Goal: Task Accomplishment & Management: Use online tool/utility

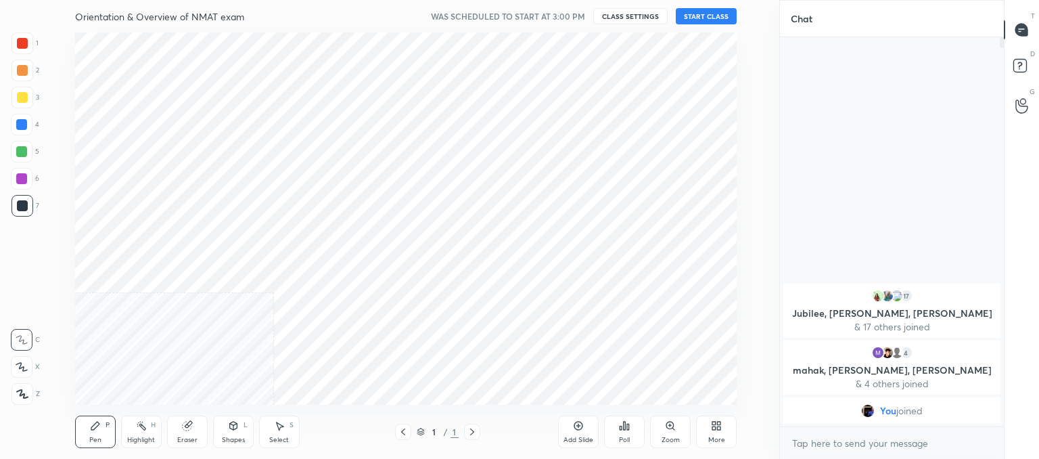
scroll to position [67269, 66917]
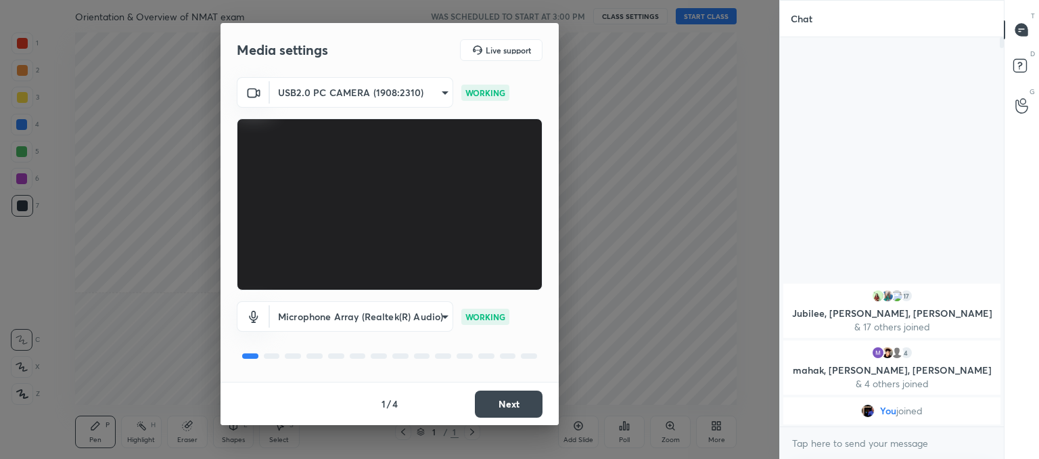
click at [504, 401] on button "Next" at bounding box center [509, 403] width 68 height 27
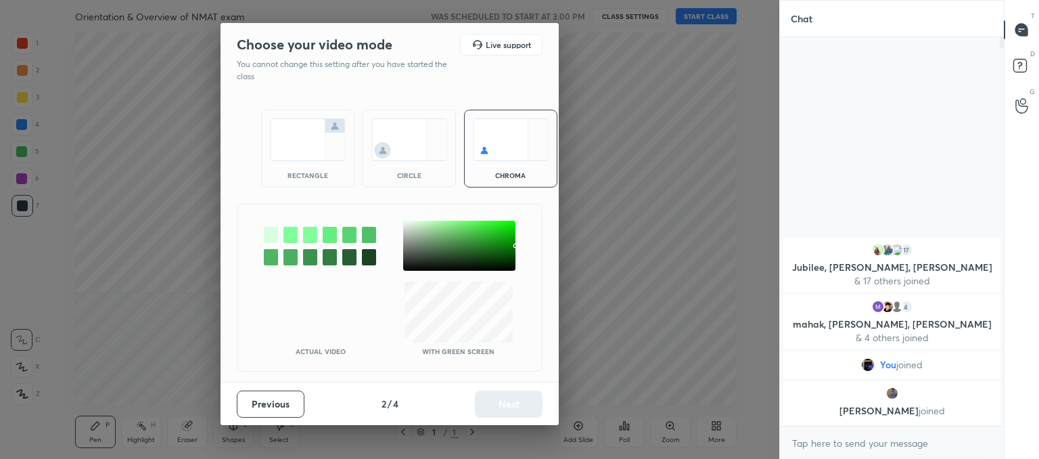
click at [391, 149] on img at bounding box center [409, 139] width 76 height 43
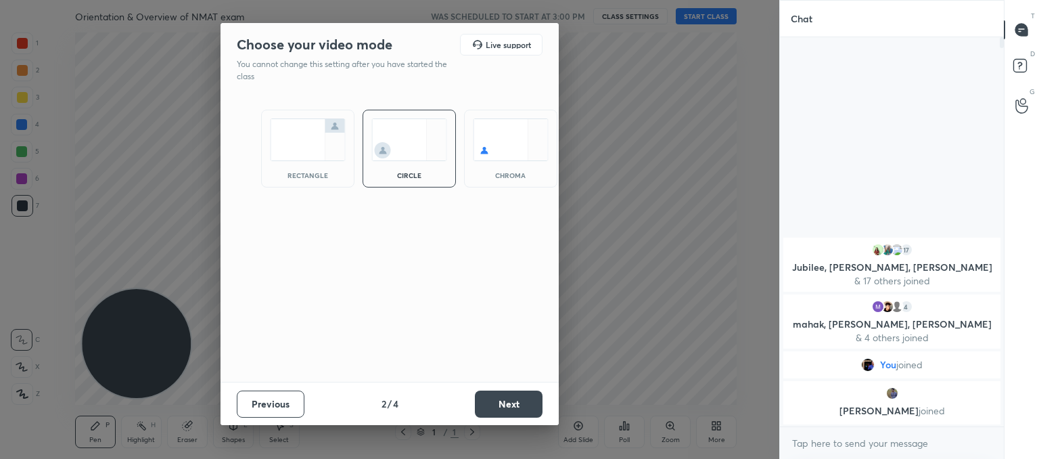
click at [514, 403] on button "Next" at bounding box center [509, 403] width 68 height 27
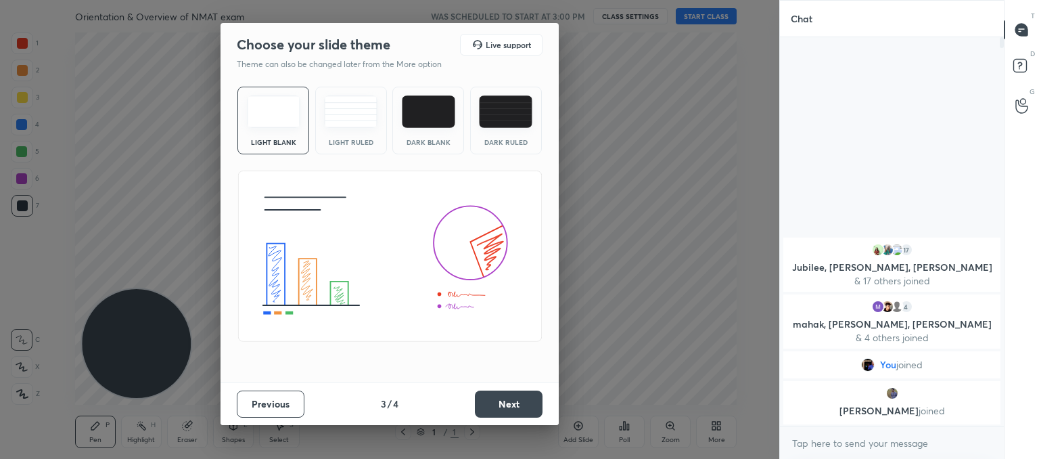
click at [357, 117] on img at bounding box center [350, 111] width 53 height 32
click at [505, 407] on button "Next" at bounding box center [509, 403] width 68 height 27
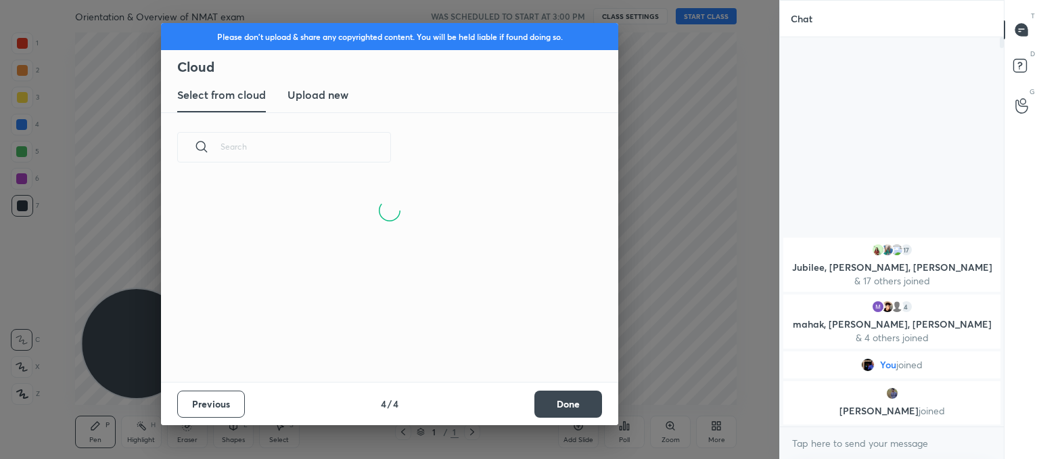
click at [301, 95] on h3 "Upload new" at bounding box center [317, 95] width 61 height 16
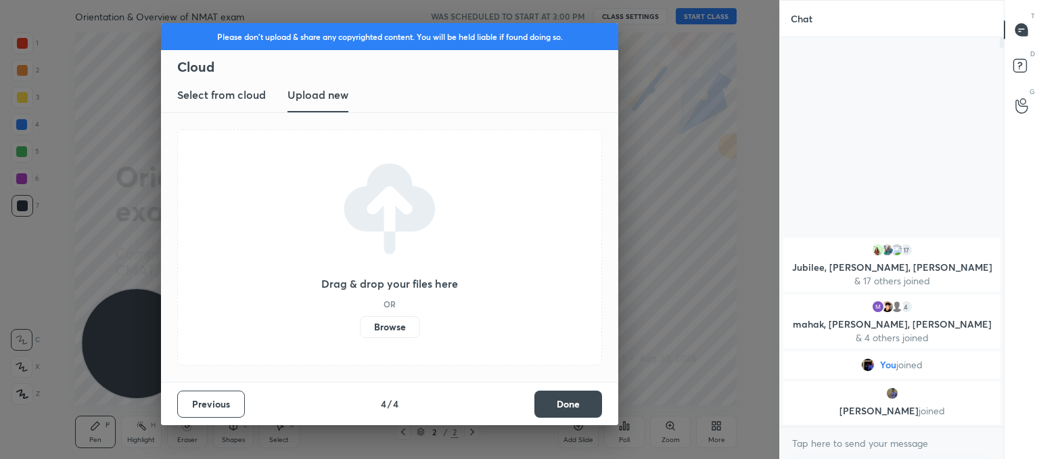
click at [404, 332] on label "Browse" at bounding box center [390, 327] width 60 height 22
click at [360, 332] on input "Browse" at bounding box center [360, 327] width 0 height 22
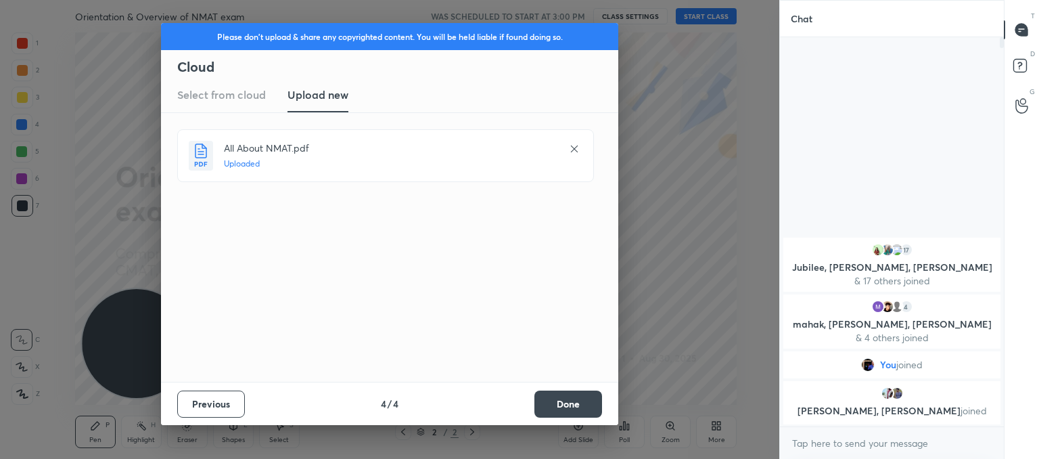
click at [560, 397] on button "Done" at bounding box center [568, 403] width 68 height 27
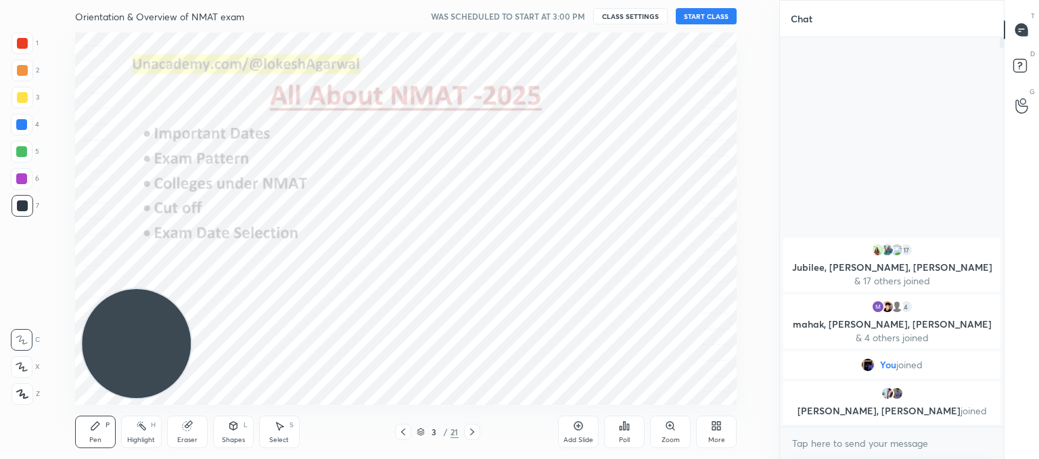
click at [400, 439] on div at bounding box center [403, 431] width 16 height 16
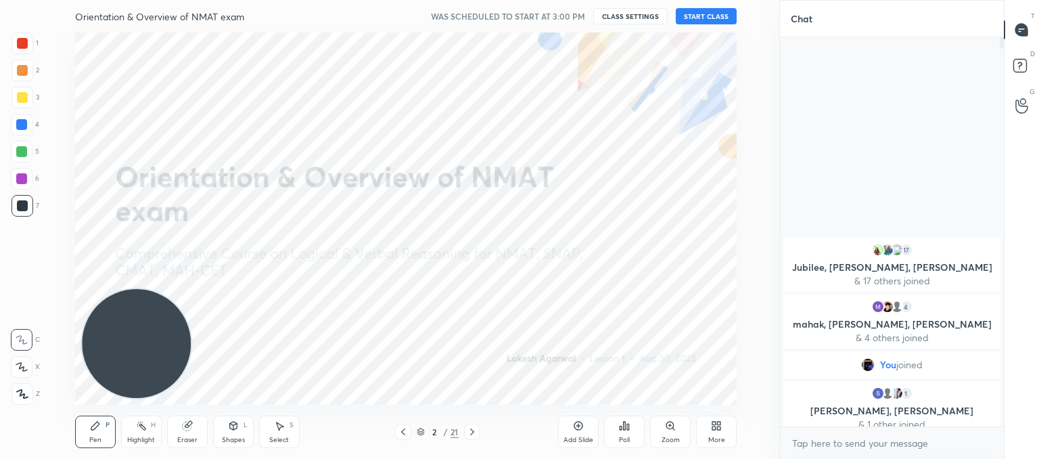
click at [707, 17] on button "START CLASS" at bounding box center [706, 16] width 61 height 16
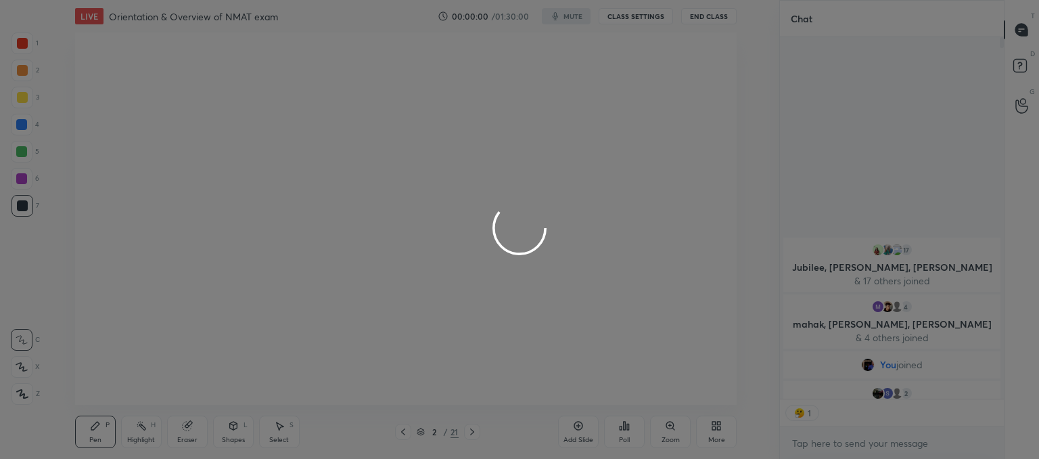
scroll to position [5, 4]
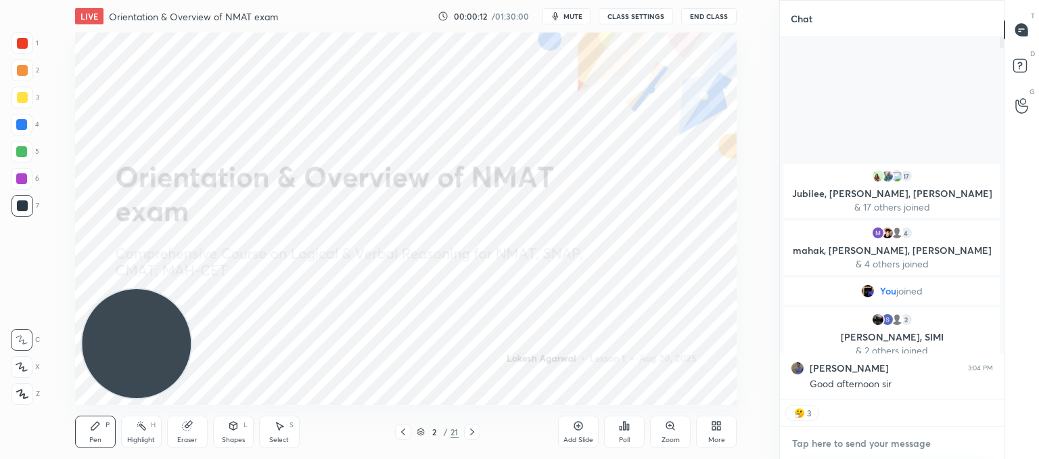
click at [869, 444] on textarea at bounding box center [892, 443] width 202 height 22
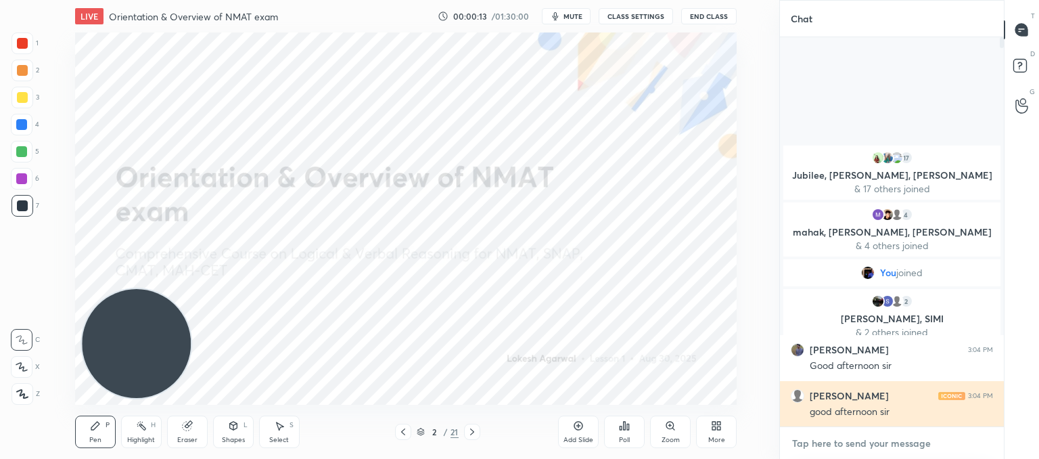
scroll to position [385, 220]
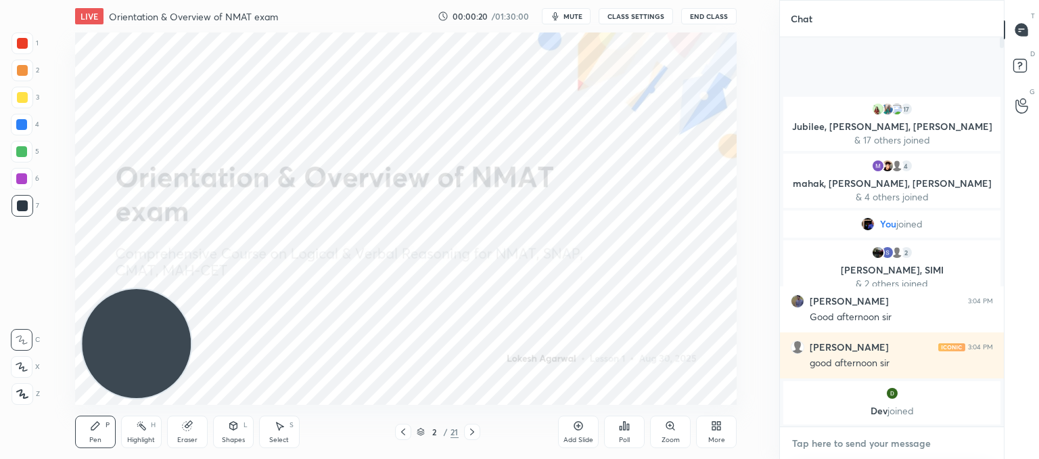
click at [831, 439] on textarea at bounding box center [892, 443] width 202 height 22
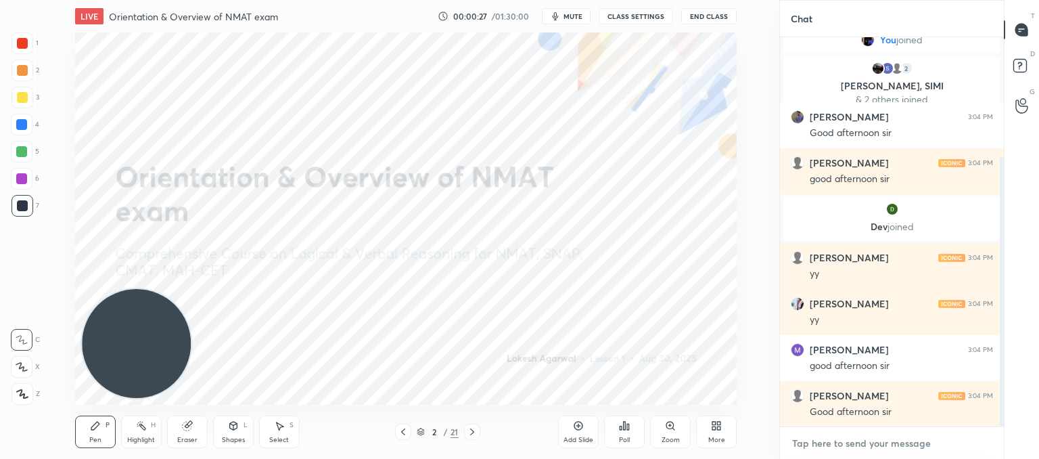
scroll to position [173, 0]
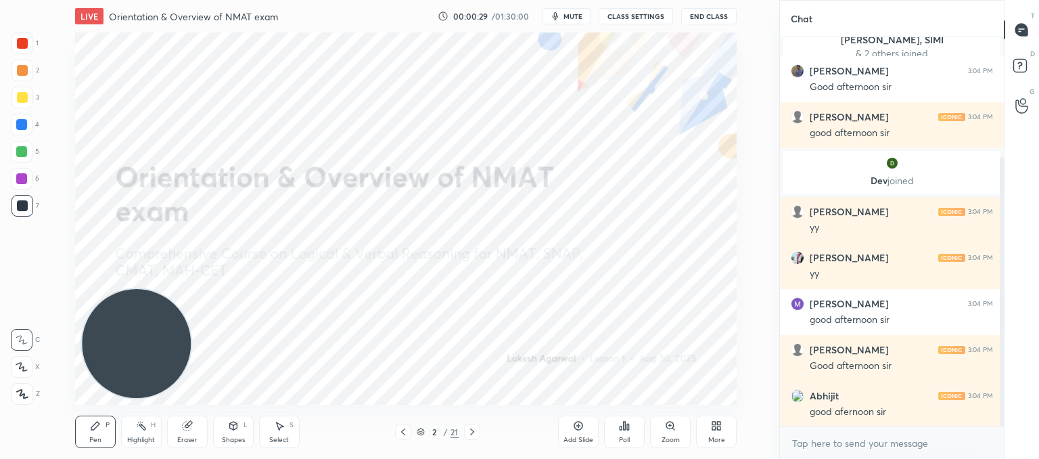
drag, startPoint x: 19, startPoint y: 388, endPoint x: 147, endPoint y: 356, distance: 131.6
click at [21, 386] on div at bounding box center [22, 394] width 22 height 22
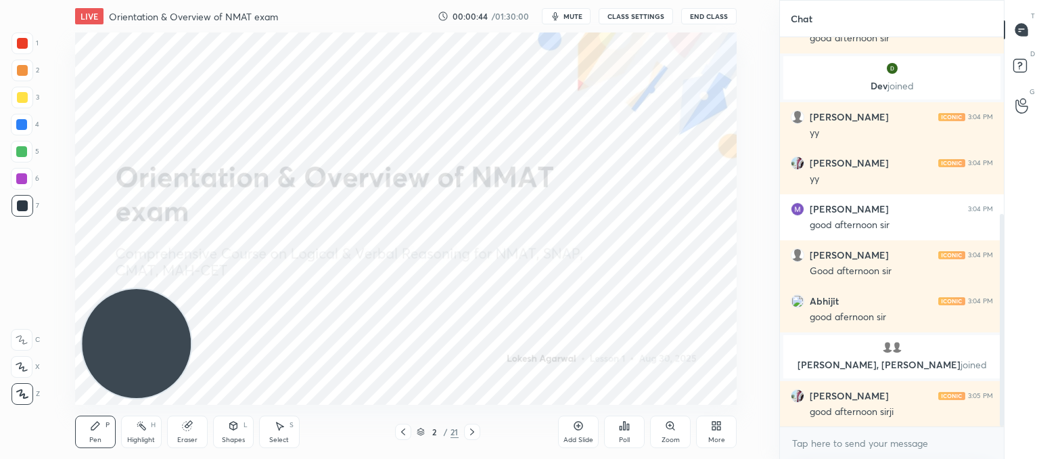
scroll to position [325, 0]
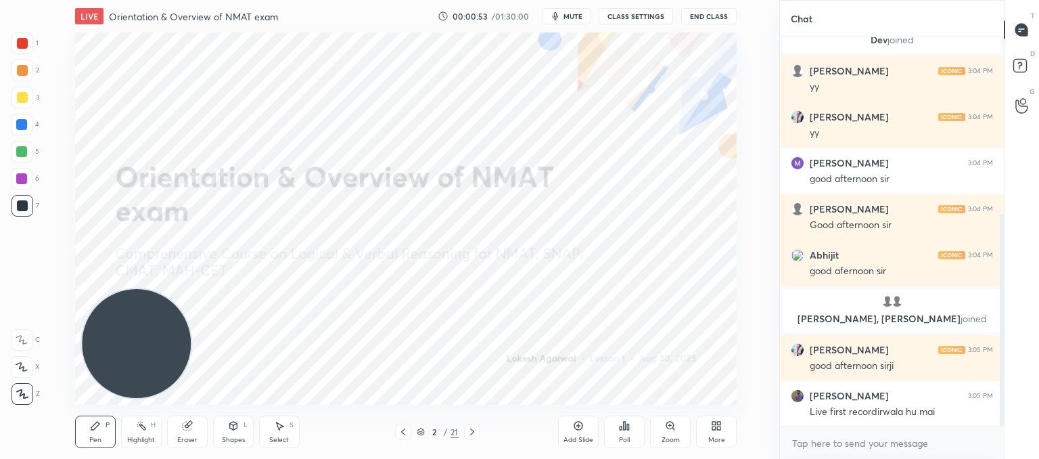
click at [578, 431] on div "Add Slide" at bounding box center [578, 431] width 41 height 32
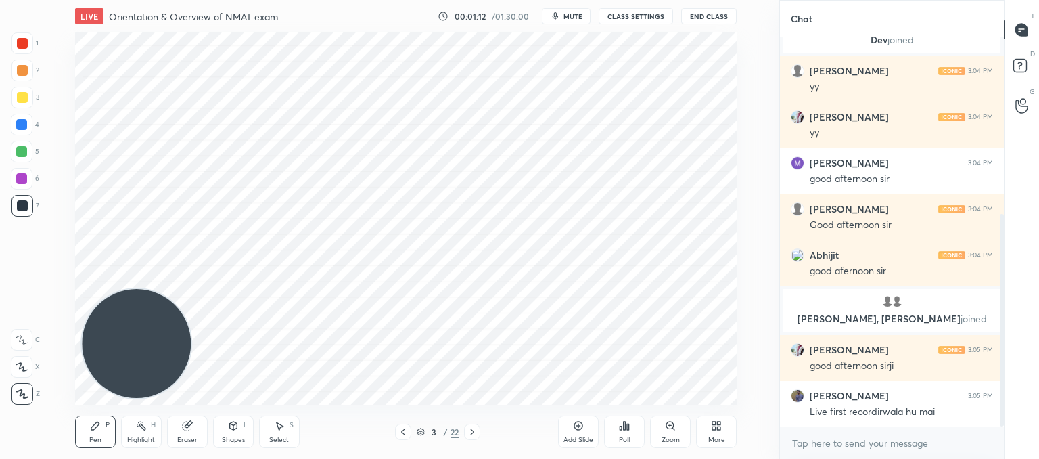
drag, startPoint x: 188, startPoint y: 440, endPoint x: 221, endPoint y: 404, distance: 48.8
click at [189, 440] on div "Eraser" at bounding box center [187, 439] width 20 height 7
drag, startPoint x: 106, startPoint y: 431, endPoint x: 135, endPoint y: 390, distance: 49.9
click at [108, 429] on div "Pen P" at bounding box center [95, 431] width 41 height 32
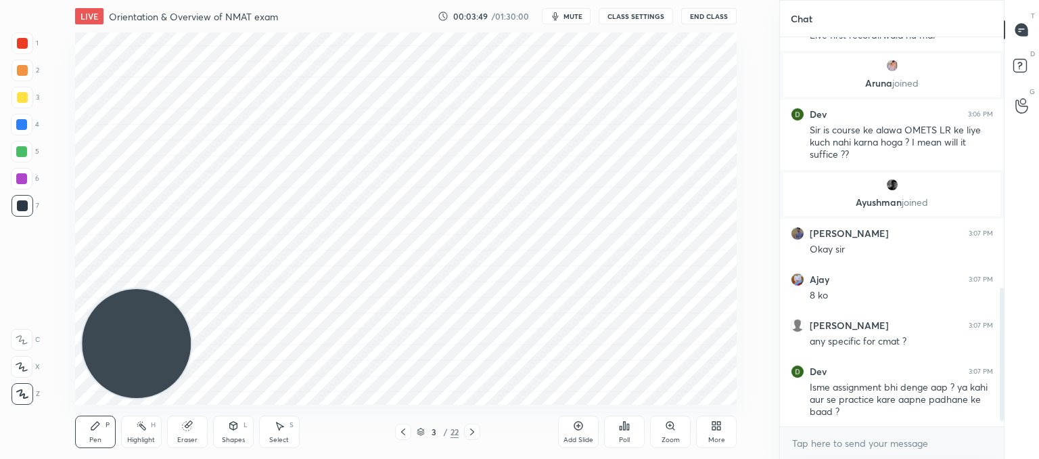
scroll to position [747, 0]
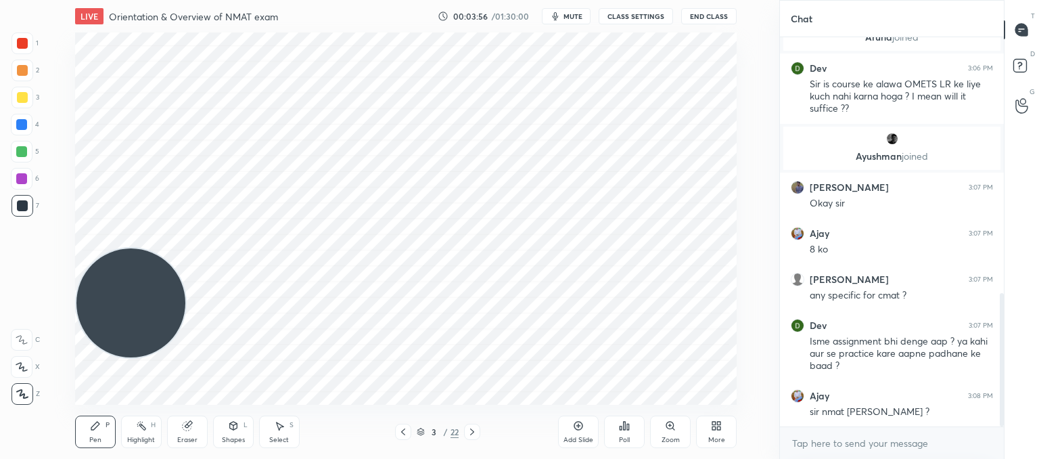
drag, startPoint x: 166, startPoint y: 308, endPoint x: 120, endPoint y: 403, distance: 105.6
click at [123, 432] on div "LIVE Orientation & Overview of NMAT exam 00:03:56 / 01:30:00 mute CLASS SETTING…" at bounding box center [405, 229] width 725 height 459
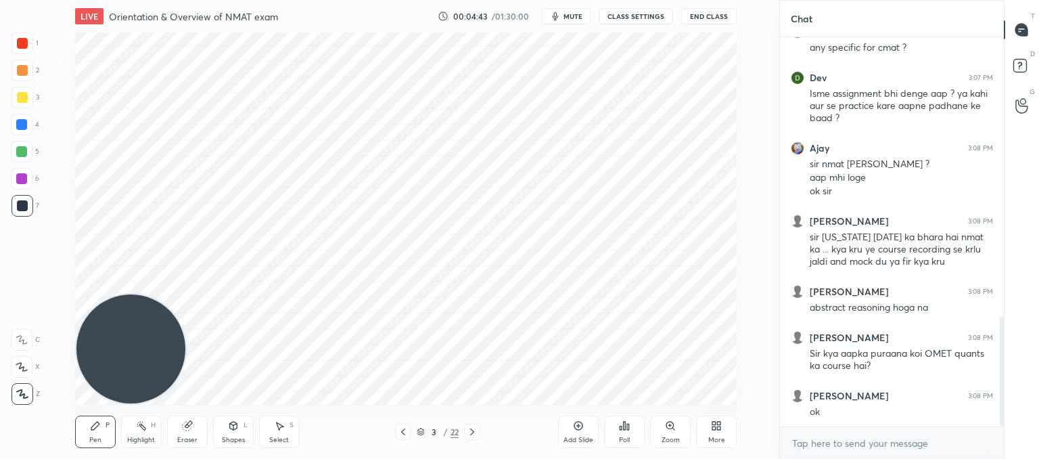
scroll to position [1040, 0]
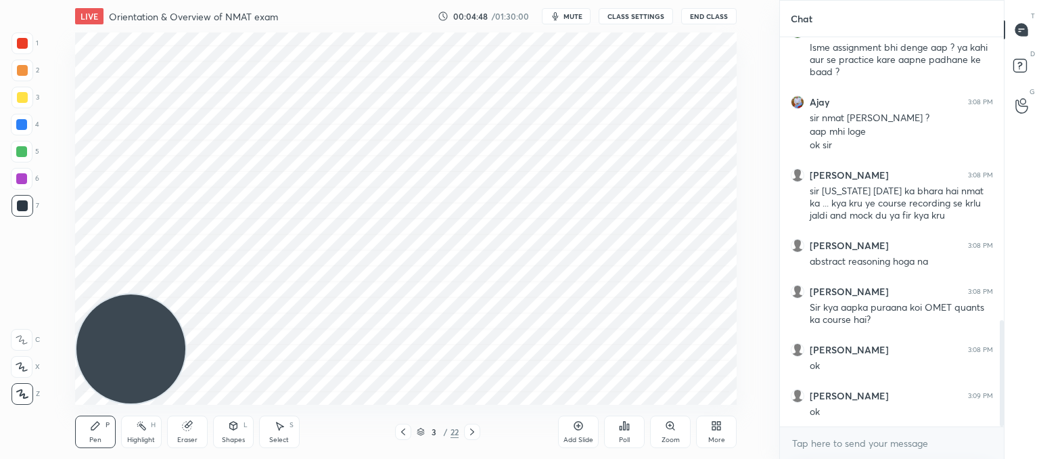
click at [579, 430] on icon at bounding box center [578, 425] width 11 height 11
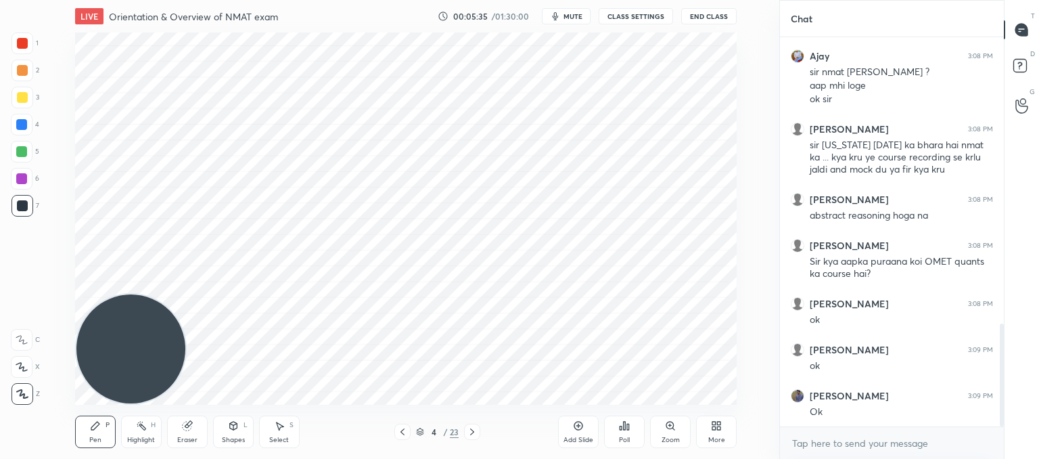
click at [398, 428] on icon at bounding box center [402, 431] width 11 height 11
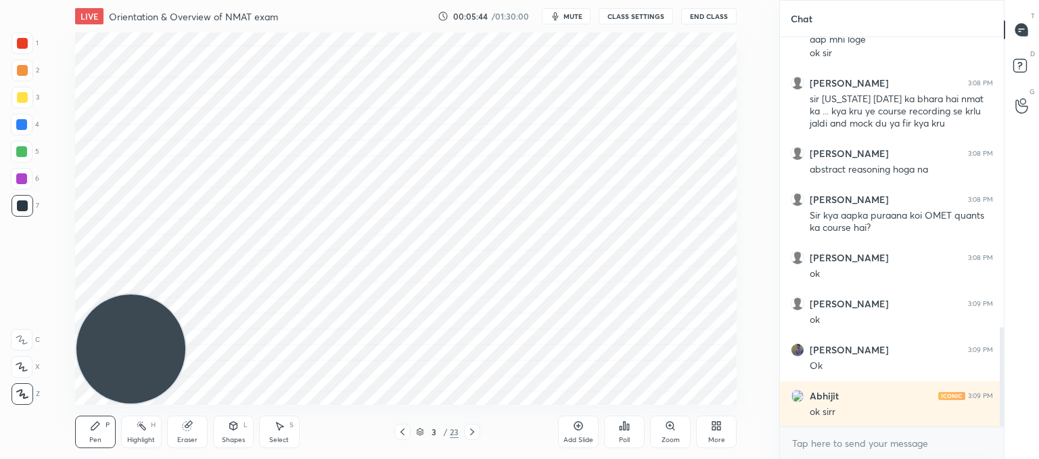
scroll to position [1181, 0]
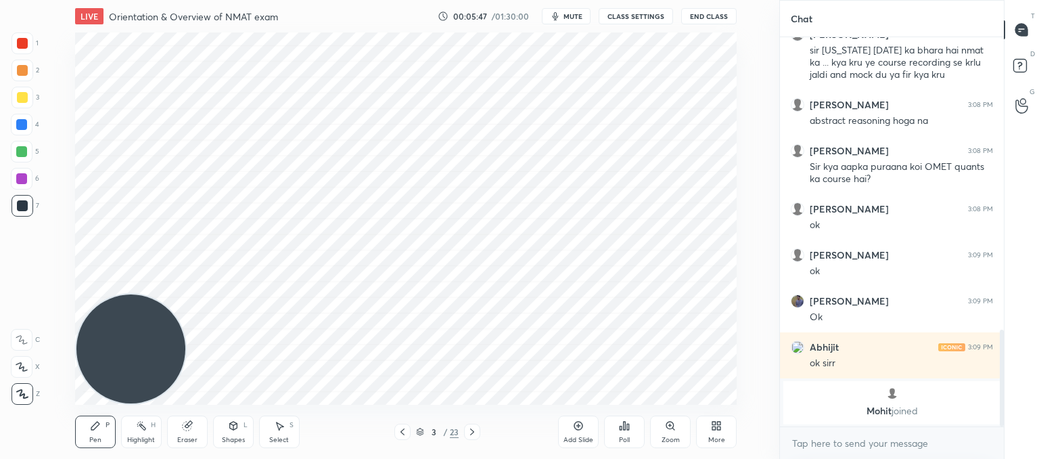
click at [571, 428] on div "Add Slide" at bounding box center [578, 431] width 41 height 32
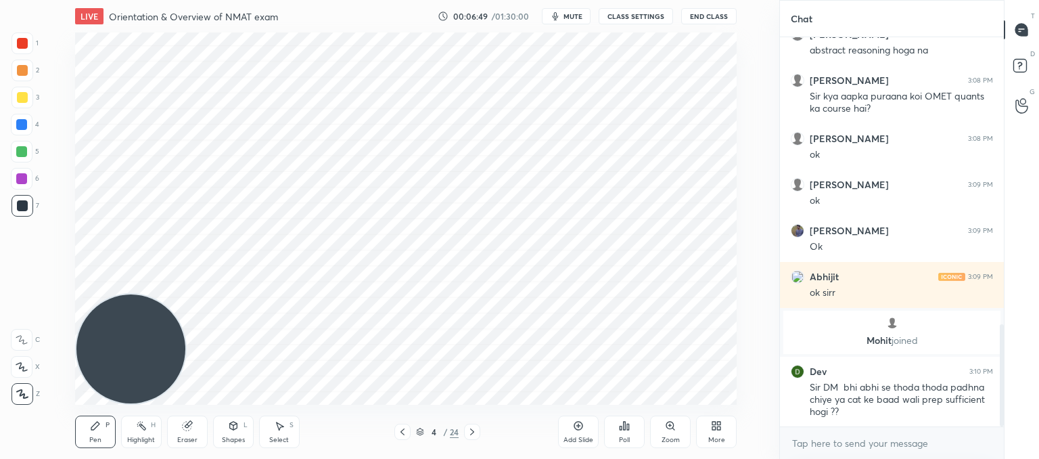
click at [408, 432] on div at bounding box center [402, 431] width 16 height 16
click at [471, 431] on icon at bounding box center [472, 431] width 11 height 11
click at [572, 430] on div "Add Slide" at bounding box center [578, 431] width 41 height 32
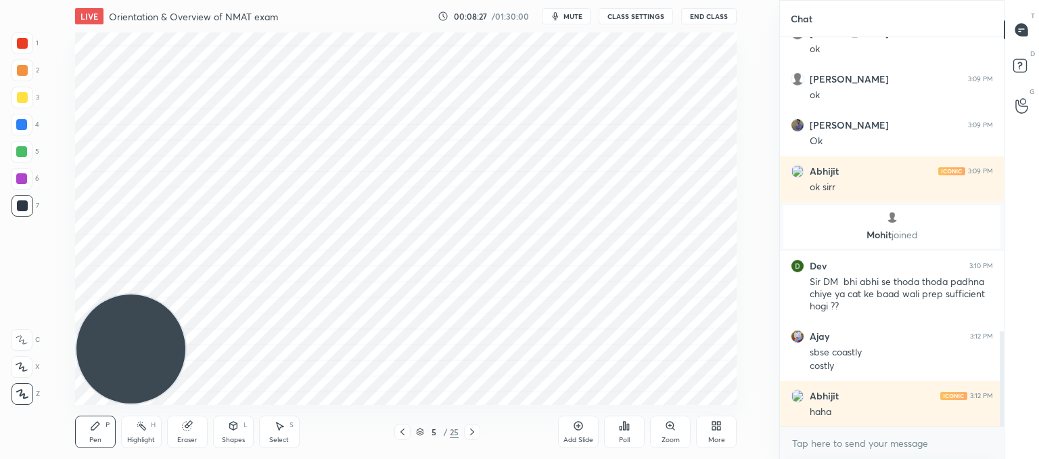
scroll to position [1284, 0]
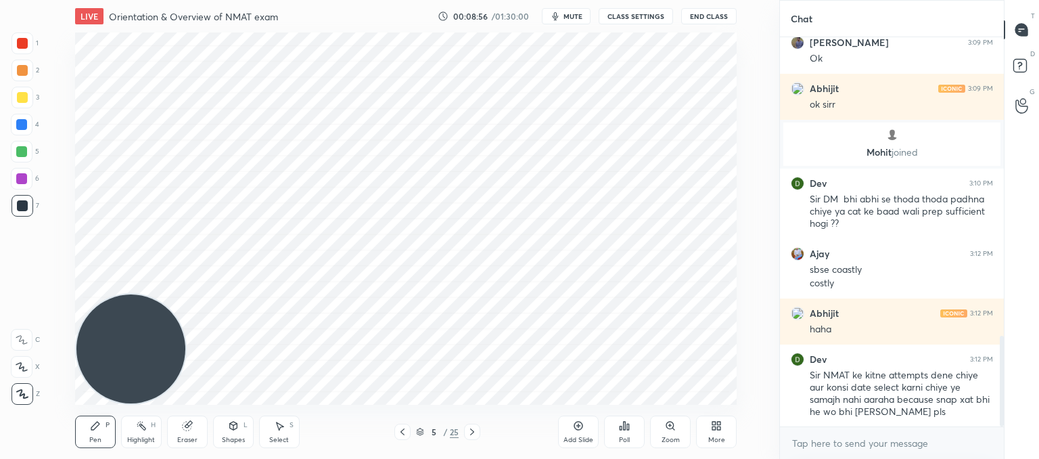
click at [402, 434] on icon at bounding box center [402, 431] width 11 height 11
click at [473, 432] on icon at bounding box center [472, 431] width 4 height 7
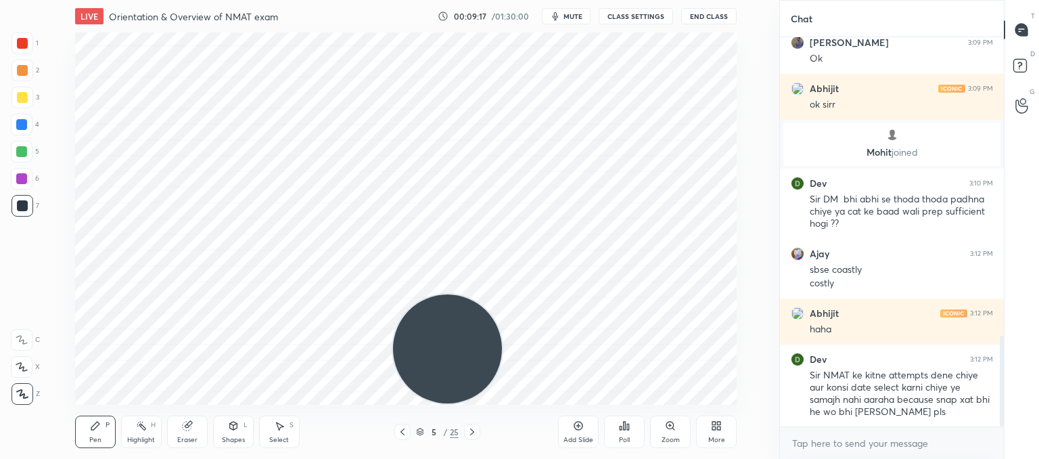
drag, startPoint x: 118, startPoint y: 351, endPoint x: 720, endPoint y: 399, distance: 603.9
click at [739, 404] on div "Setting up your live class Poll for secs No correct answer Start poll" at bounding box center [405, 218] width 725 height 372
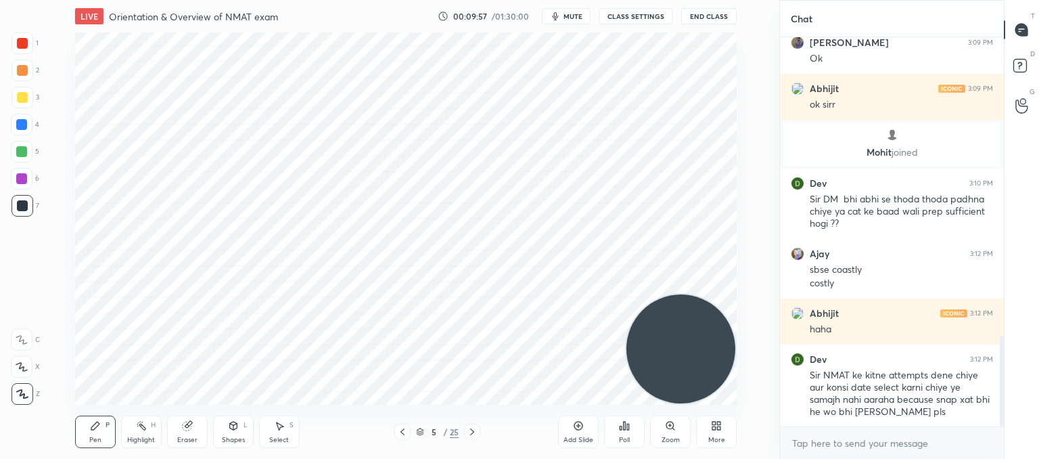
click at [400, 435] on icon at bounding box center [402, 431] width 11 height 11
click at [404, 434] on icon at bounding box center [402, 431] width 11 height 11
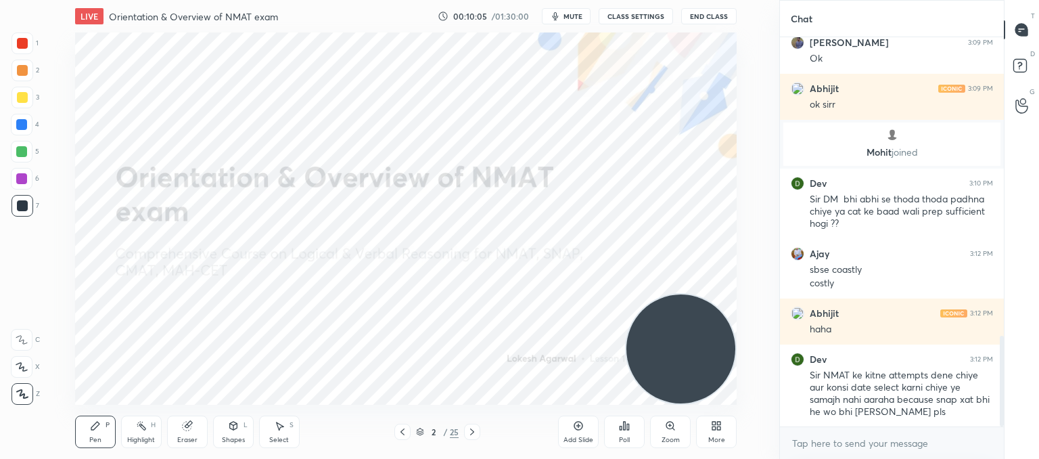
click at [473, 439] on div at bounding box center [472, 431] width 16 height 16
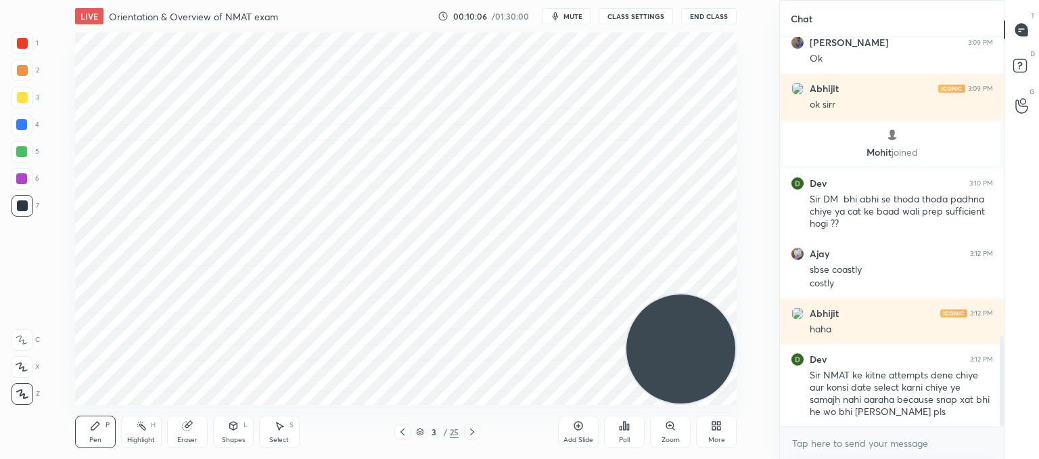
click at [473, 439] on div at bounding box center [472, 431] width 16 height 16
click at [478, 434] on div at bounding box center [472, 431] width 16 height 16
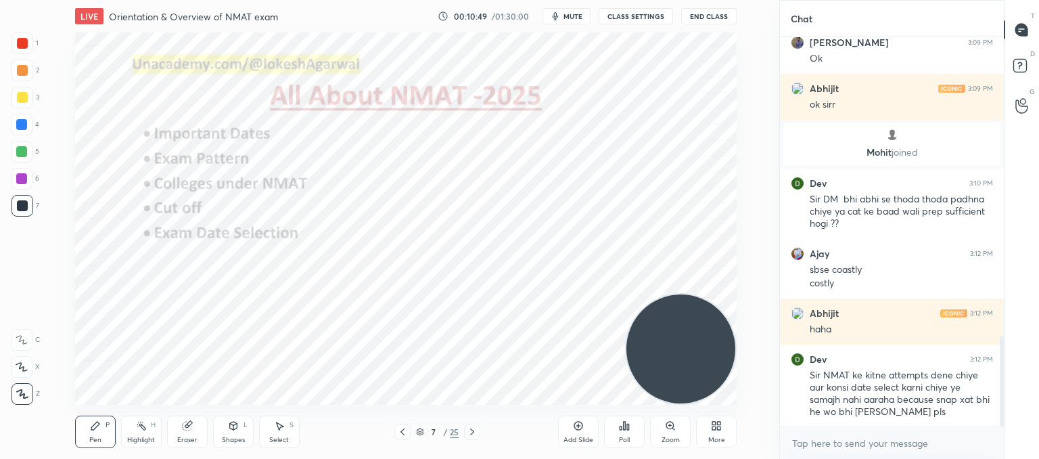
click at [472, 434] on icon at bounding box center [472, 431] width 11 height 11
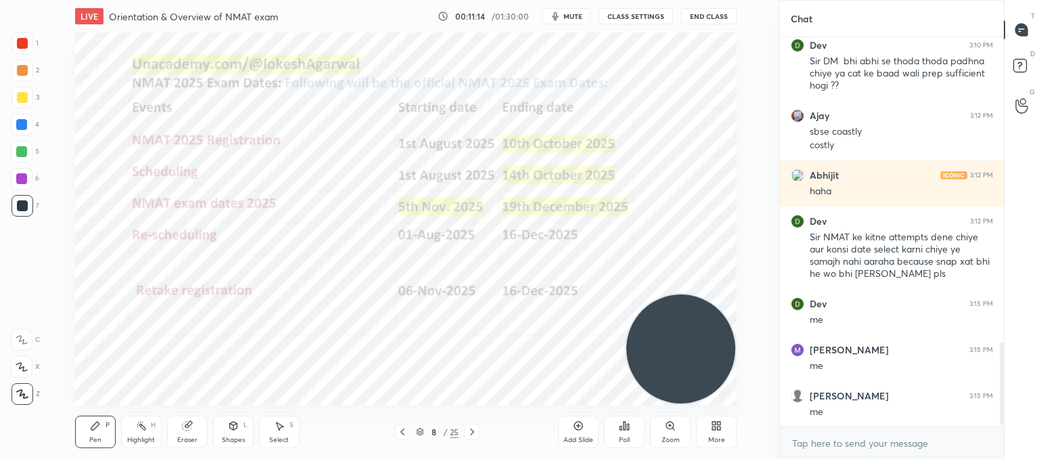
scroll to position [1468, 0]
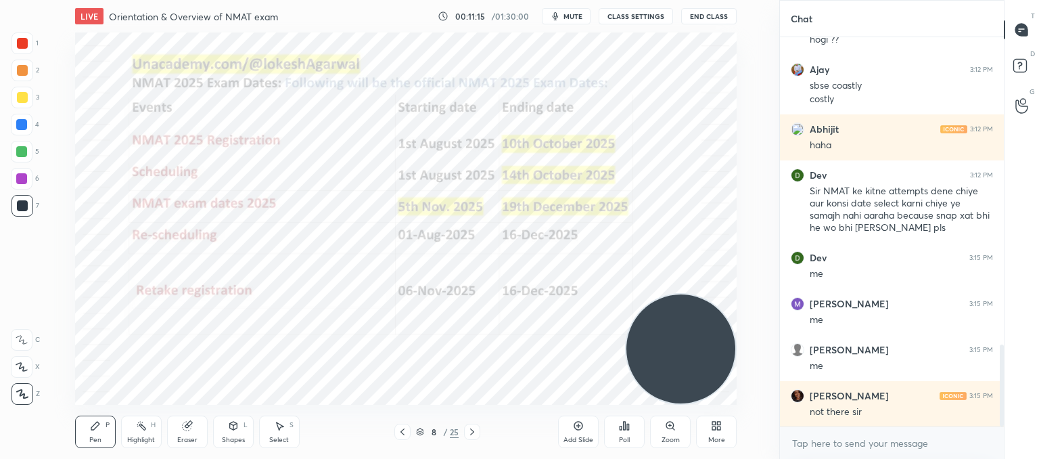
drag, startPoint x: 285, startPoint y: 433, endPoint x: 292, endPoint y: 421, distance: 13.7
click at [287, 427] on div "Select S" at bounding box center [279, 431] width 41 height 32
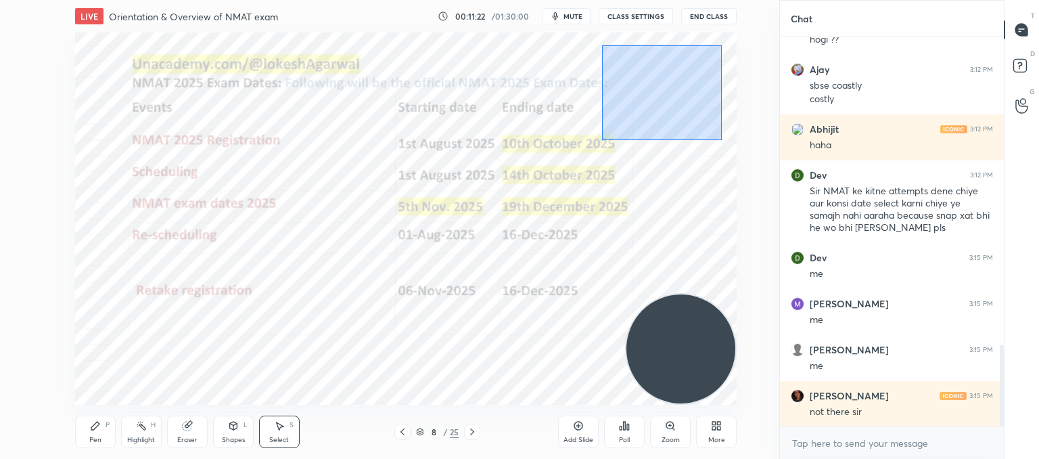
drag, startPoint x: 722, startPoint y: 139, endPoint x: 630, endPoint y: 57, distance: 123.1
click at [603, 47] on div "0 ° Undo Copy Duplicate Duplicate to new slide Delete" at bounding box center [406, 218] width 662 height 372
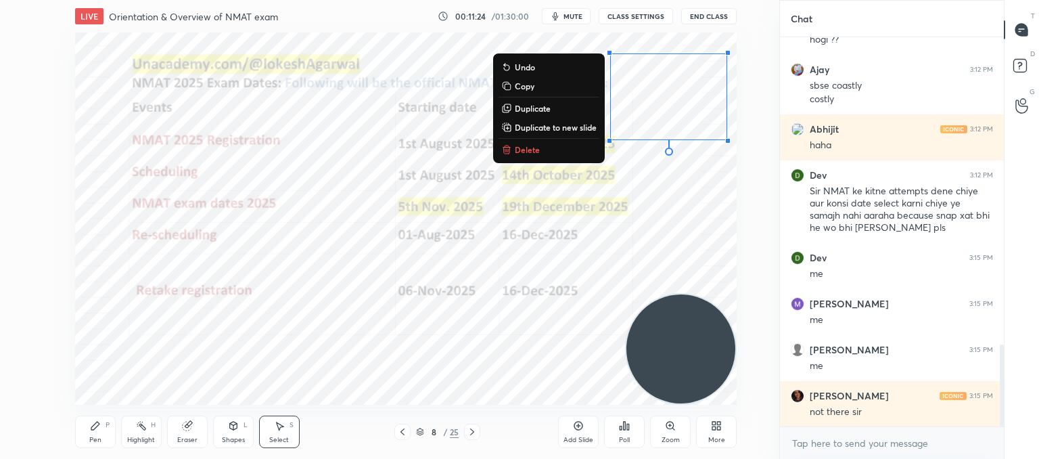
click at [530, 152] on p "Delete" at bounding box center [527, 149] width 25 height 11
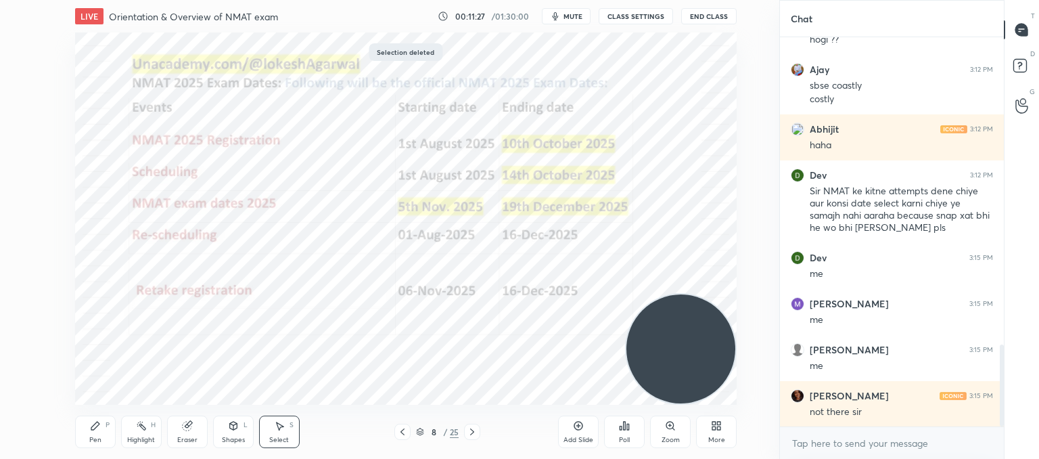
drag, startPoint x: 100, startPoint y: 427, endPoint x: 111, endPoint y: 414, distance: 16.8
click at [101, 425] on div "Pen P" at bounding box center [95, 431] width 41 height 32
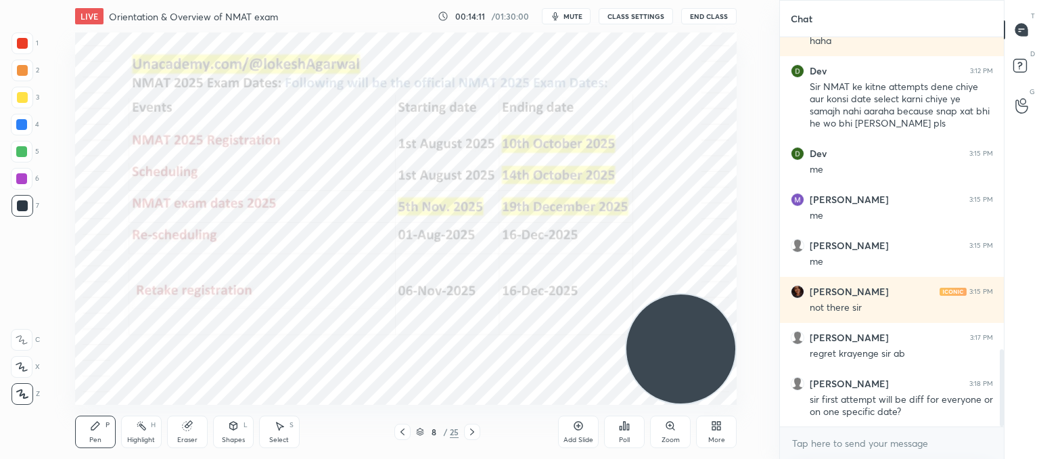
scroll to position [1618, 0]
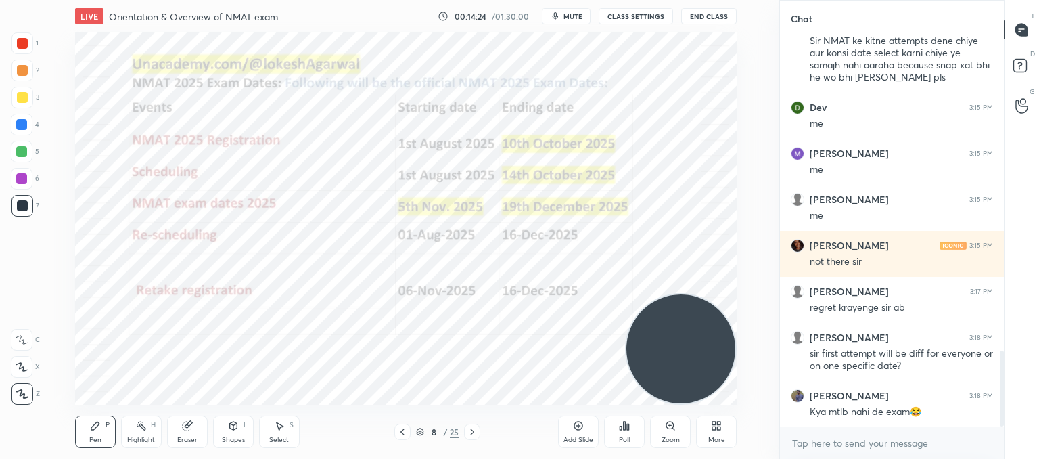
click at [573, 428] on icon at bounding box center [578, 425] width 11 height 11
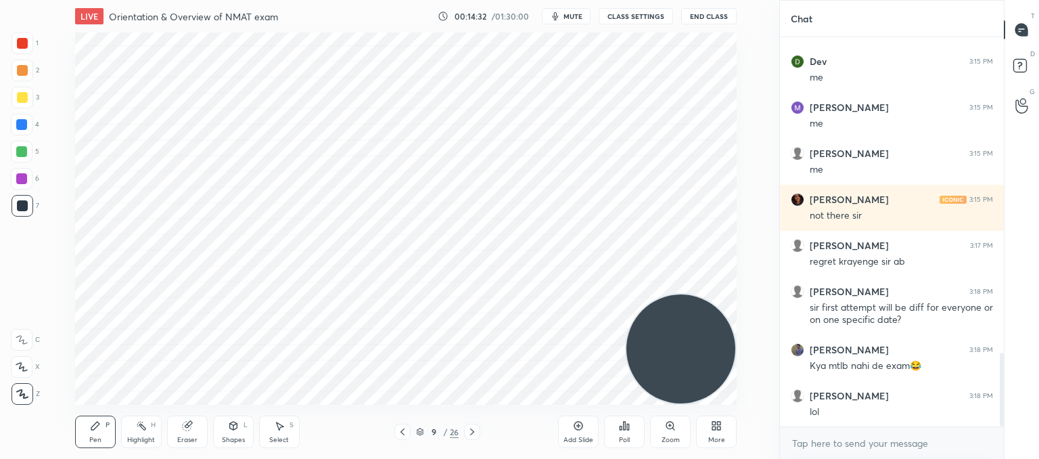
scroll to position [1710, 0]
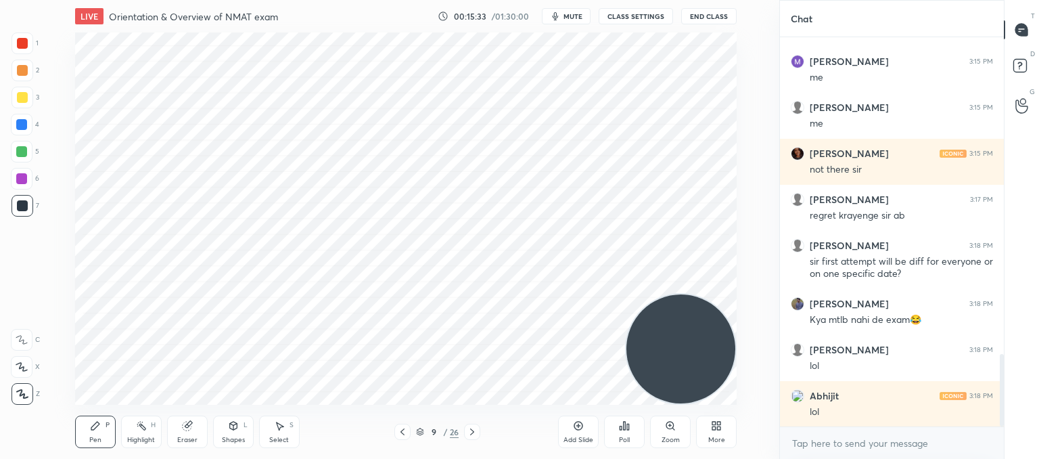
click at [179, 428] on div "Eraser" at bounding box center [187, 431] width 41 height 32
click at [30, 293] on div at bounding box center [22, 296] width 22 height 22
drag, startPoint x: 97, startPoint y: 433, endPoint x: 104, endPoint y: 418, distance: 16.6
click at [99, 434] on div "Pen P" at bounding box center [95, 431] width 41 height 32
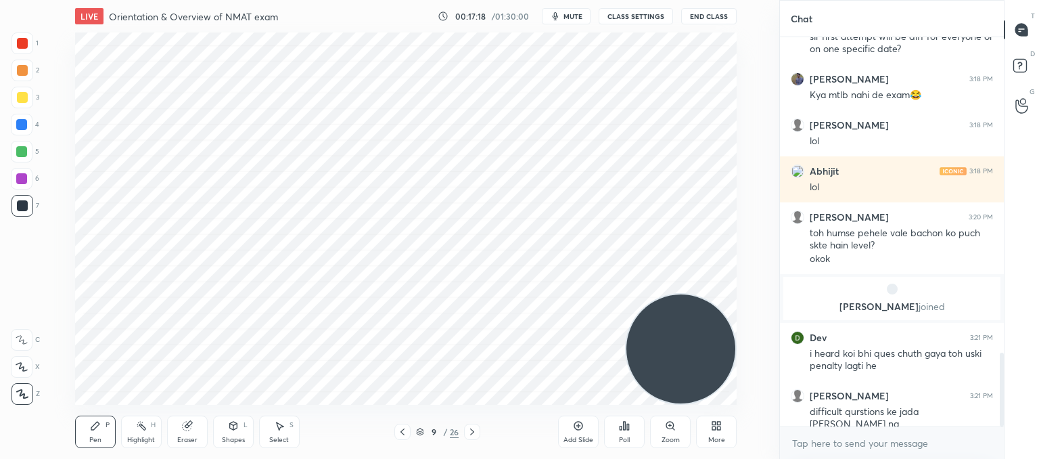
scroll to position [1726, 0]
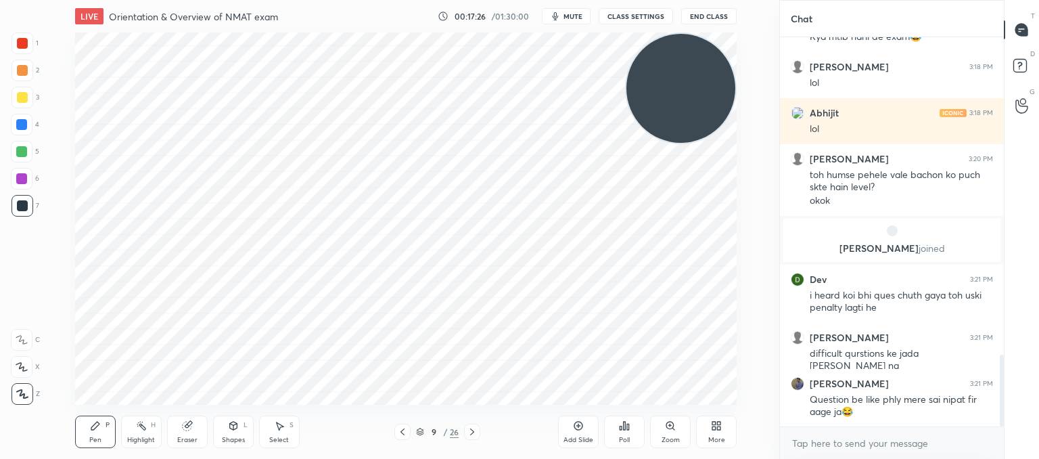
drag, startPoint x: 657, startPoint y: 351, endPoint x: 661, endPoint y: 117, distance: 234.1
click at [676, 47] on video at bounding box center [680, 88] width 109 height 109
click at [407, 434] on icon at bounding box center [402, 431] width 11 height 11
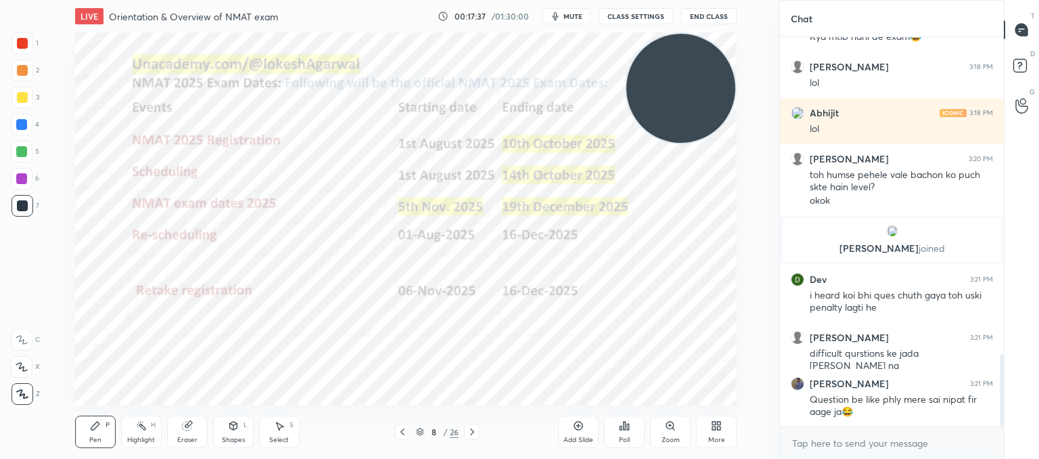
click at [476, 428] on icon at bounding box center [472, 431] width 11 height 11
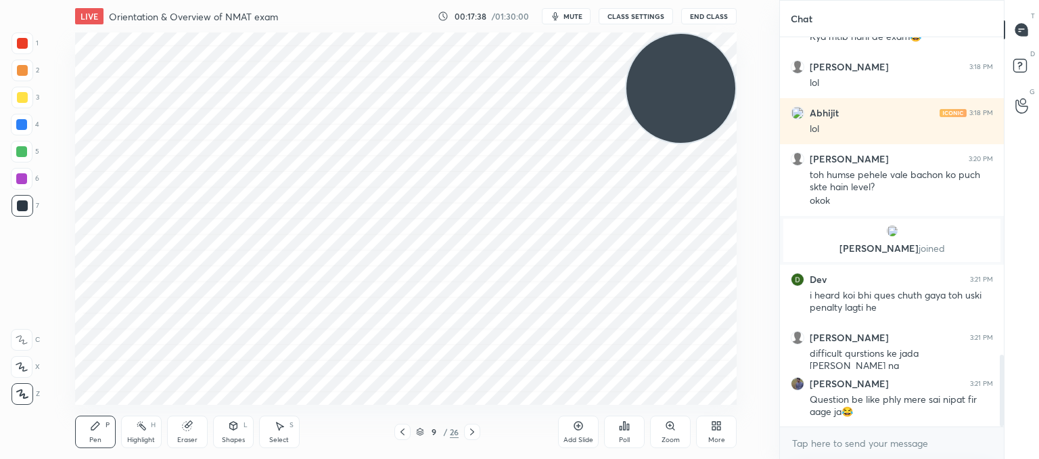
click at [475, 432] on icon at bounding box center [472, 431] width 11 height 11
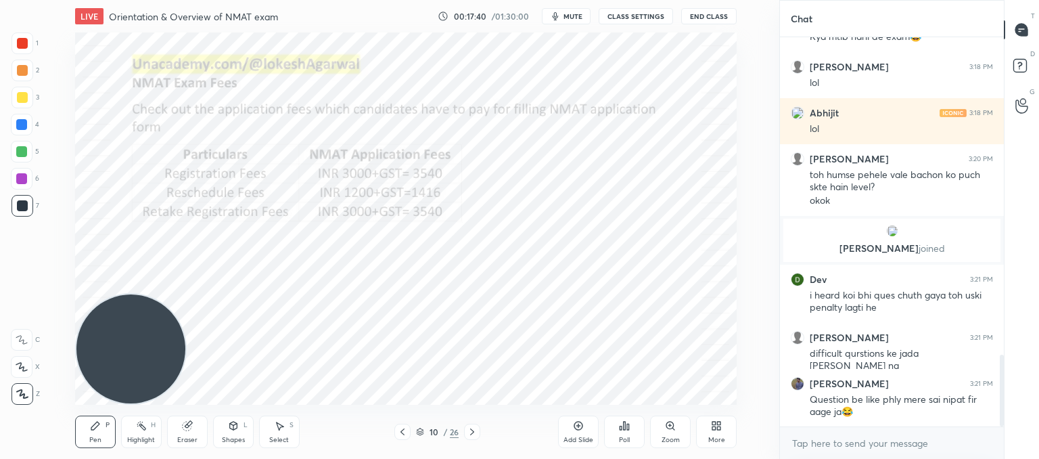
drag, startPoint x: 633, startPoint y: 105, endPoint x: 0, endPoint y: 478, distance: 735.0
click at [0, 0] on html "1 2 3 4 5 6 7 C X Z C X Z E E Erase all H H LIVE Orientation & Overview of NMAT…" at bounding box center [519, 0] width 1039 height 0
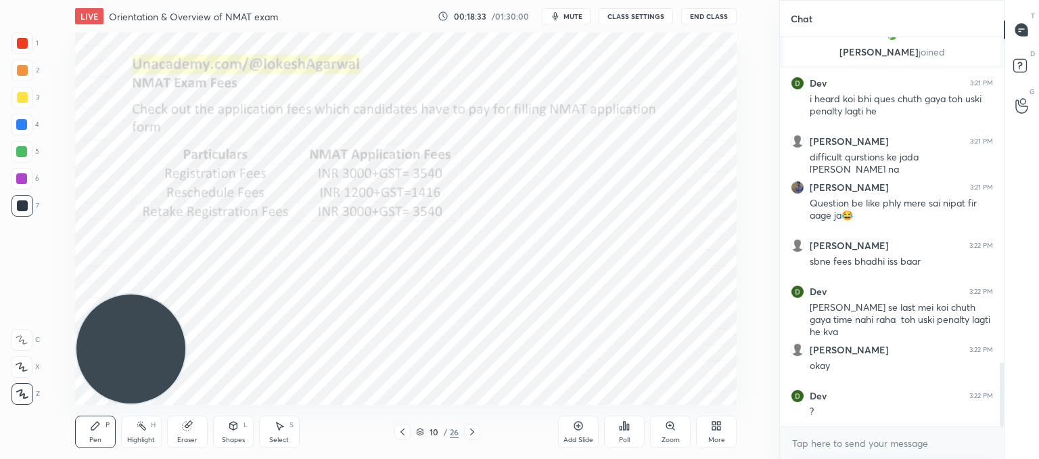
scroll to position [1968, 0]
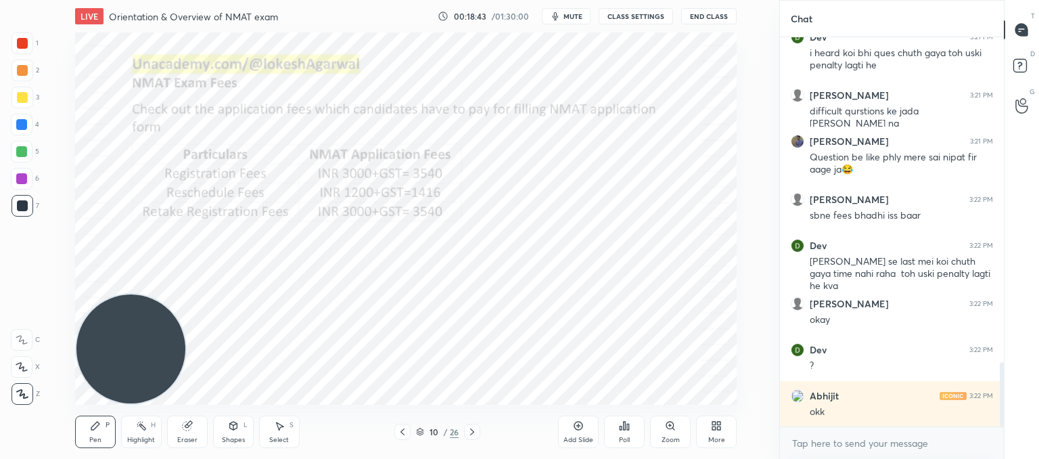
drag, startPoint x: 280, startPoint y: 433, endPoint x: 287, endPoint y: 427, distance: 9.2
click at [281, 430] on div "Select S" at bounding box center [279, 431] width 41 height 32
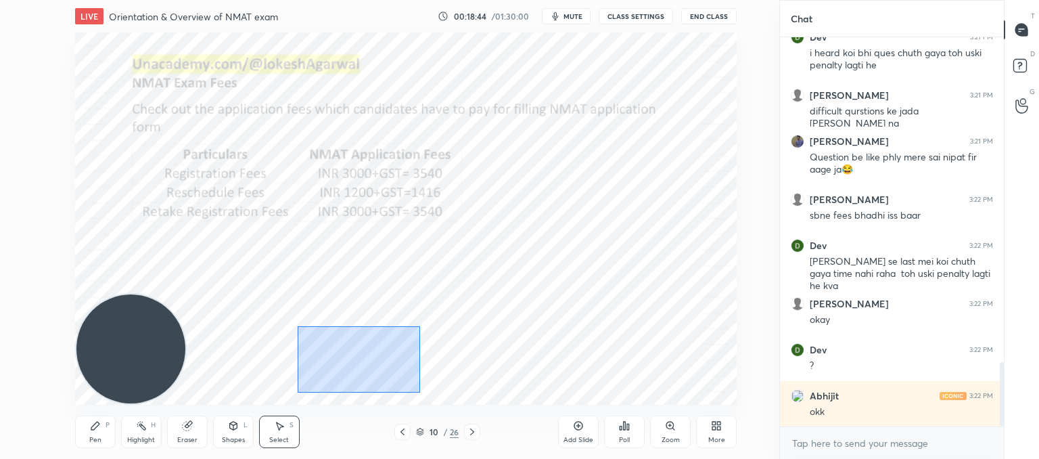
drag, startPoint x: 419, startPoint y: 392, endPoint x: 331, endPoint y: 252, distance: 165.7
click at [330, 229] on div "0 ° Undo Copy Duplicate Duplicate to new slide Delete" at bounding box center [406, 218] width 662 height 372
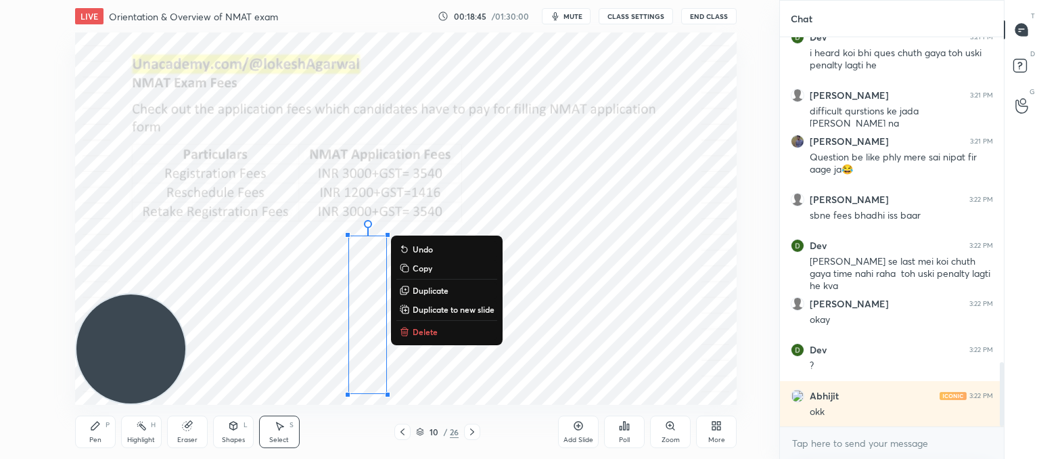
click at [436, 333] on p "Delete" at bounding box center [425, 331] width 25 height 11
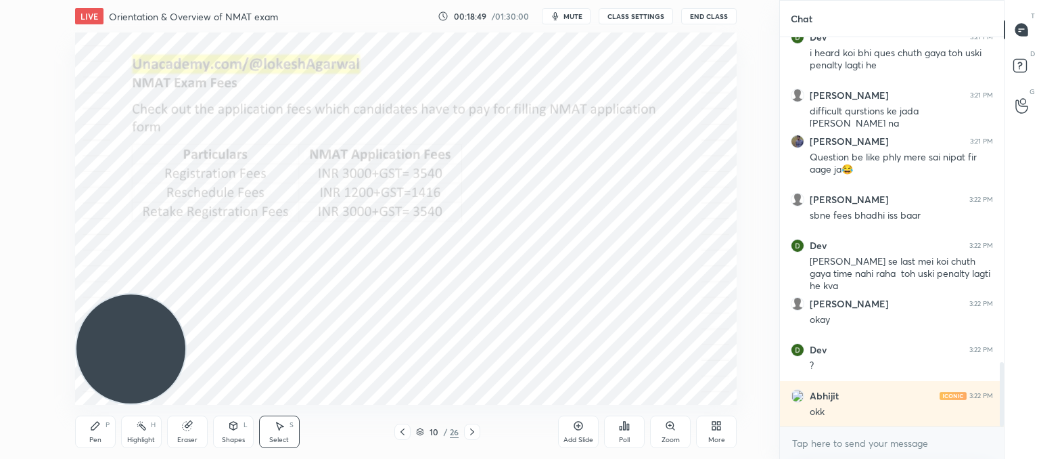
click at [470, 430] on icon at bounding box center [472, 431] width 11 height 11
drag, startPoint x: 513, startPoint y: 355, endPoint x: 386, endPoint y: 193, distance: 206.2
click at [494, 331] on div "0 ° Undo Copy Duplicate Duplicate to new slide Delete" at bounding box center [406, 218] width 662 height 372
click at [93, 425] on icon at bounding box center [95, 425] width 8 height 8
click at [471, 427] on icon at bounding box center [472, 431] width 11 height 11
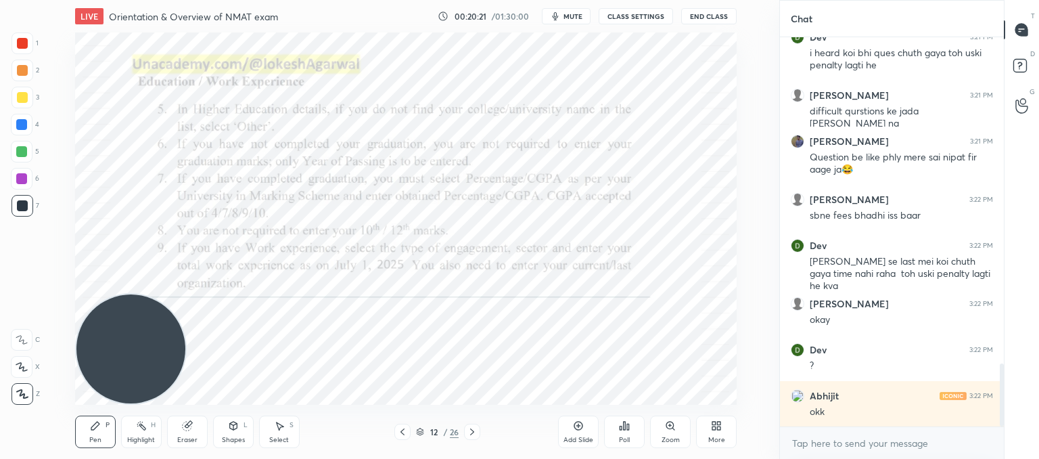
scroll to position [2017, 0]
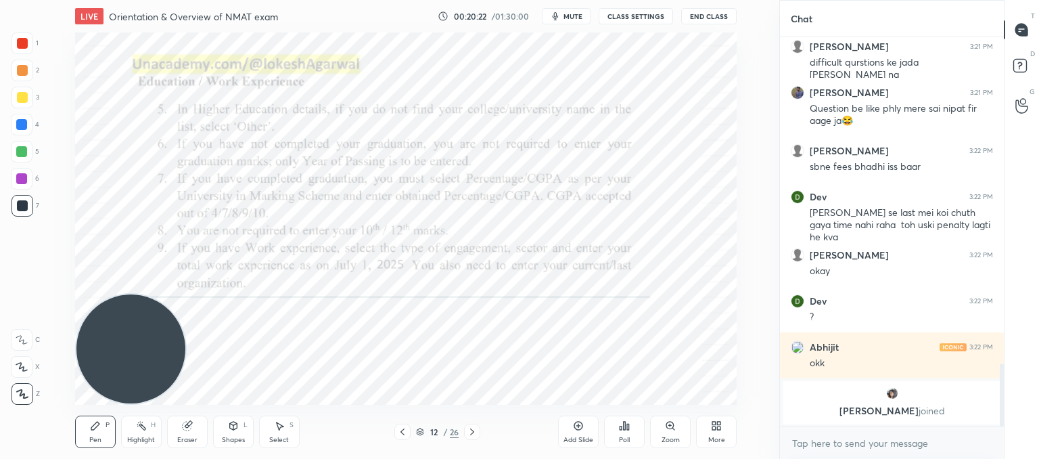
click at [406, 428] on icon at bounding box center [402, 431] width 11 height 11
click at [465, 428] on div at bounding box center [472, 431] width 16 height 16
click at [467, 428] on icon at bounding box center [472, 431] width 11 height 11
click at [471, 428] on icon at bounding box center [472, 431] width 11 height 11
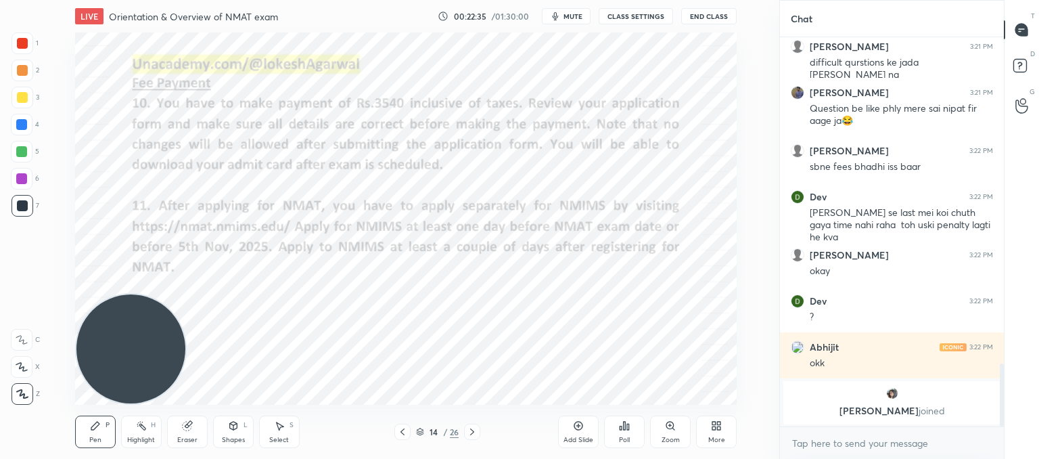
scroll to position [1901, 0]
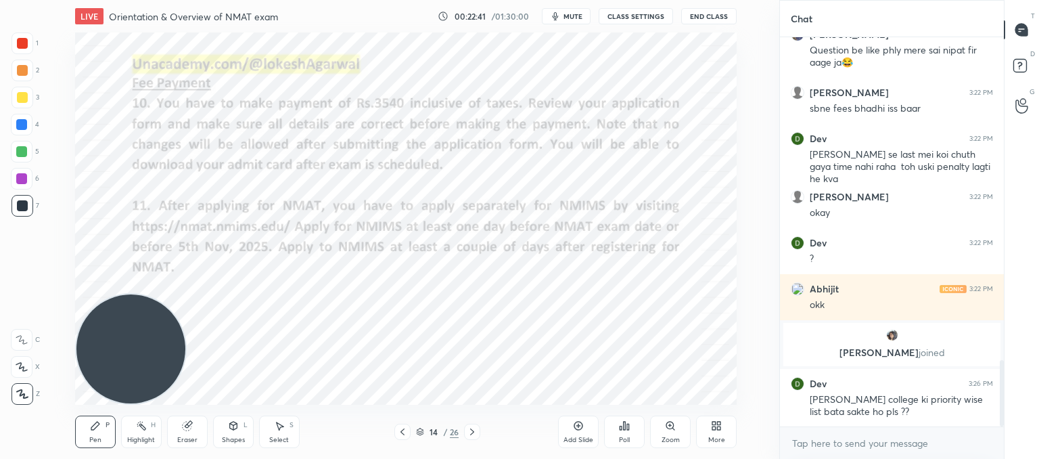
click at [402, 424] on div at bounding box center [402, 431] width 16 height 16
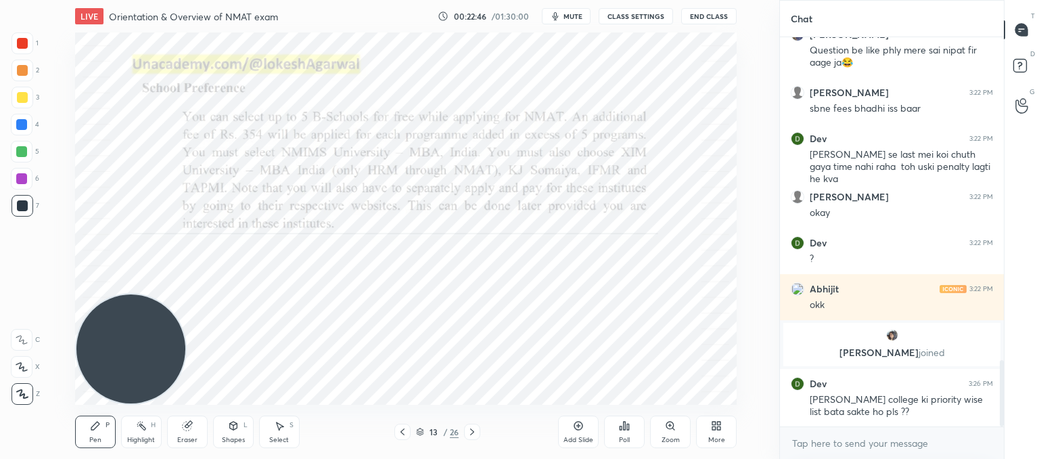
click at [473, 429] on icon at bounding box center [472, 431] width 11 height 11
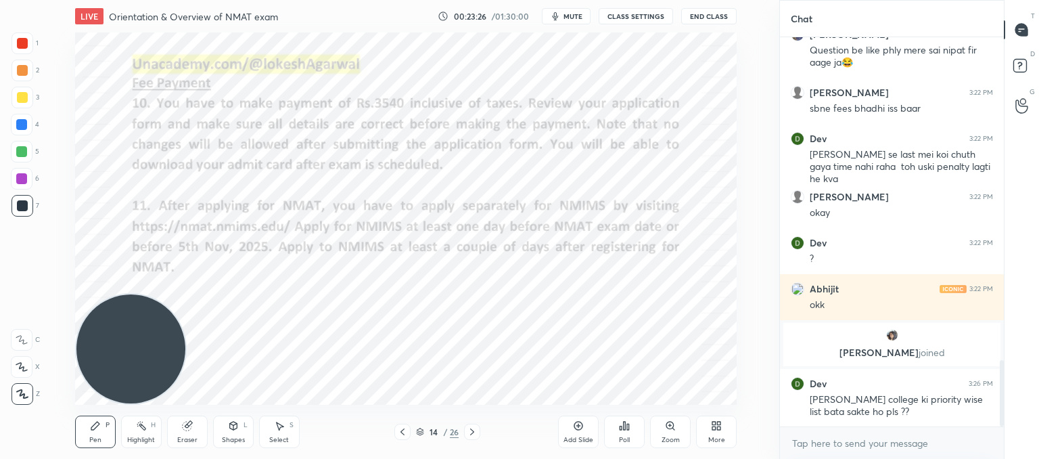
drag, startPoint x: 184, startPoint y: 430, endPoint x: 218, endPoint y: 415, distance: 37.6
click at [191, 428] on icon at bounding box center [187, 425] width 11 height 11
drag, startPoint x: 95, startPoint y: 436, endPoint x: 161, endPoint y: 418, distance: 68.6
click at [107, 434] on div "Pen P" at bounding box center [95, 431] width 41 height 32
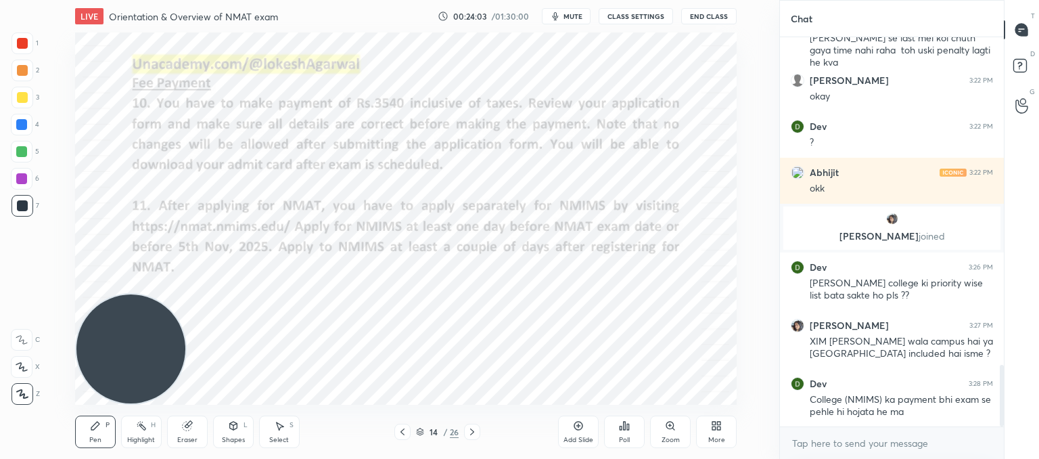
scroll to position [2066, 0]
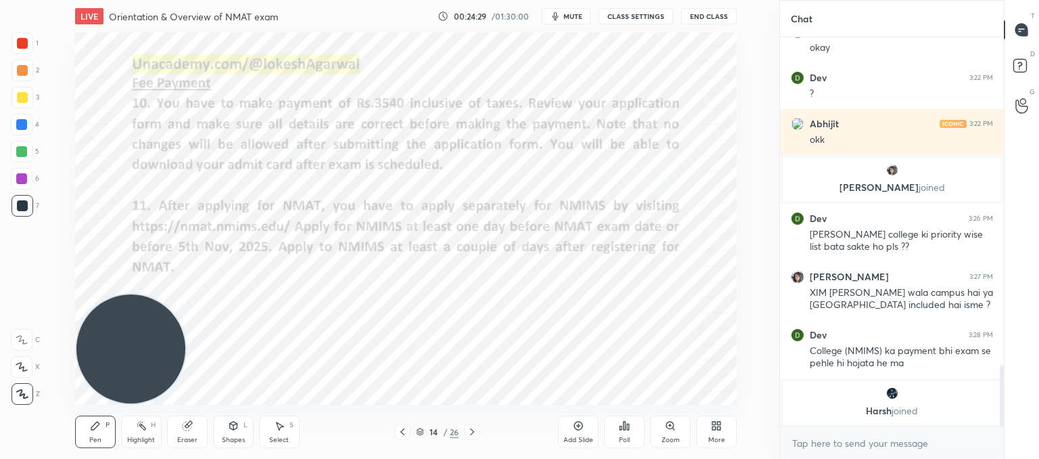
click at [470, 431] on icon at bounding box center [472, 431] width 11 height 11
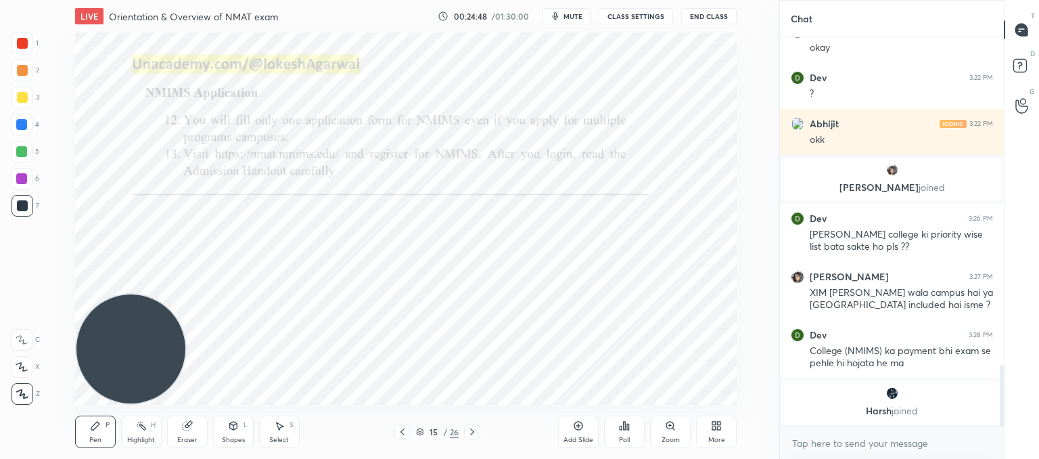
click at [471, 426] on icon at bounding box center [472, 431] width 11 height 11
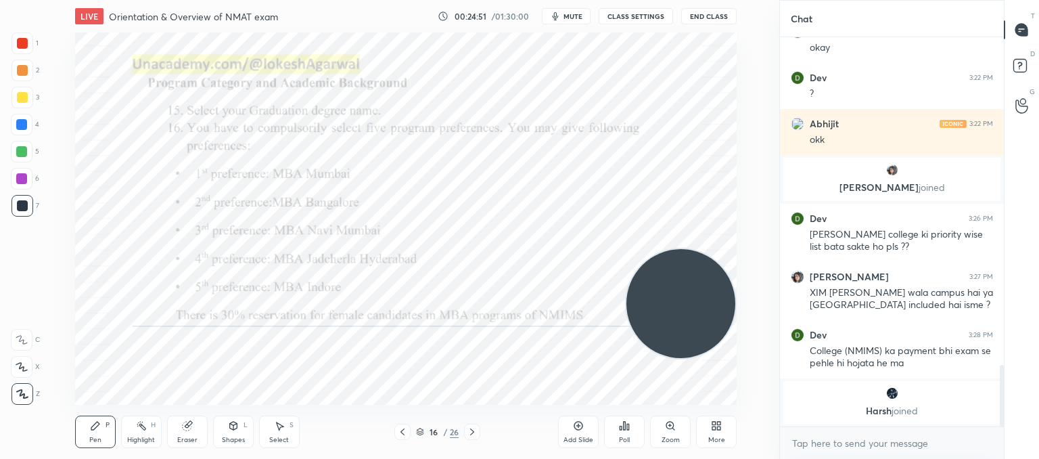
drag, startPoint x: 146, startPoint y: 304, endPoint x: 674, endPoint y: 279, distance: 528.2
click at [691, 284] on video at bounding box center [680, 303] width 109 height 109
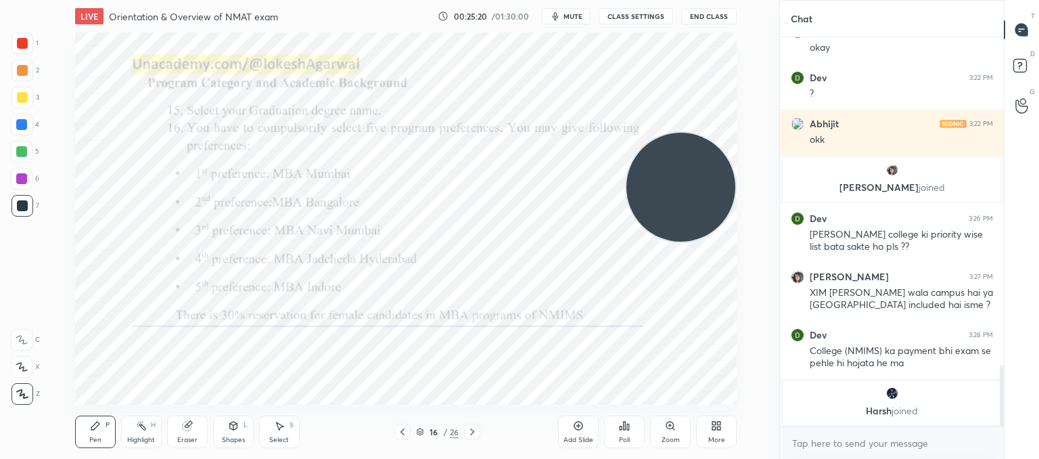
drag, startPoint x: 657, startPoint y: 297, endPoint x: 671, endPoint y: 62, distance: 235.1
click at [672, 133] on video at bounding box center [680, 187] width 109 height 109
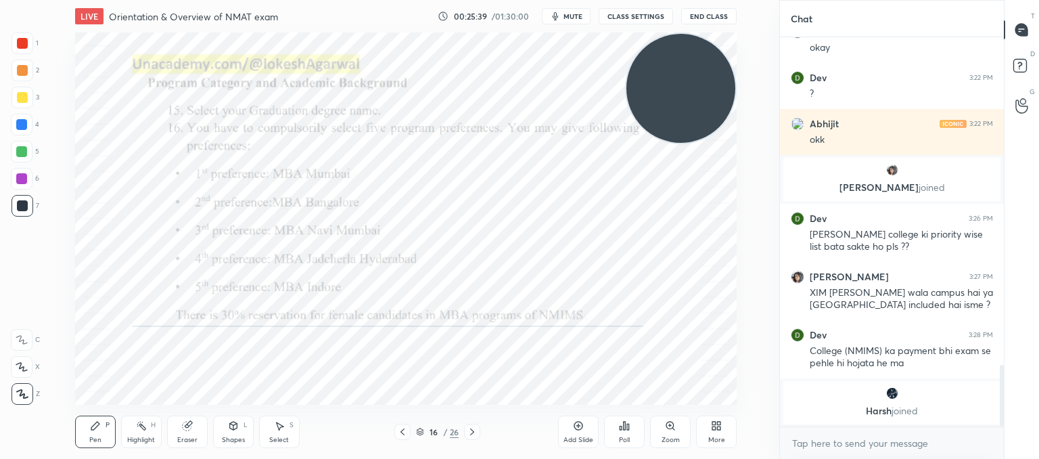
scroll to position [2027, 0]
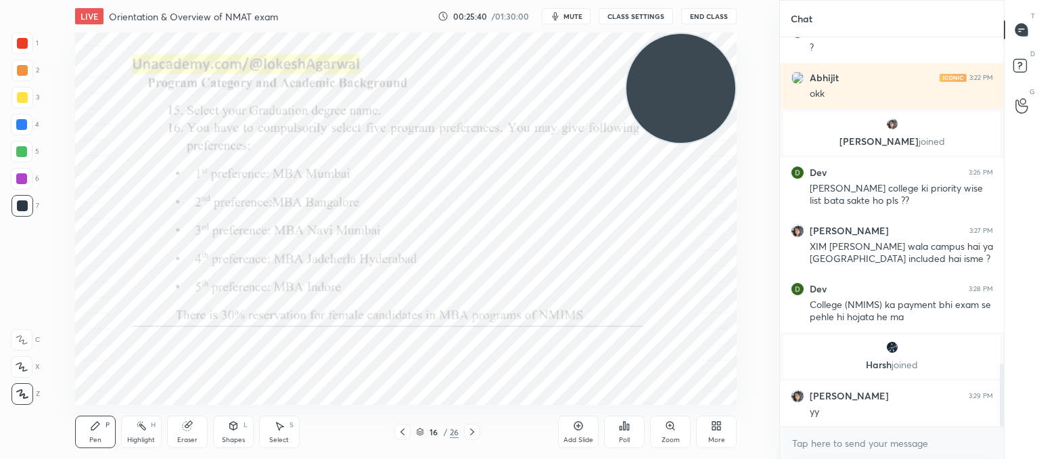
click at [474, 434] on icon at bounding box center [472, 431] width 11 height 11
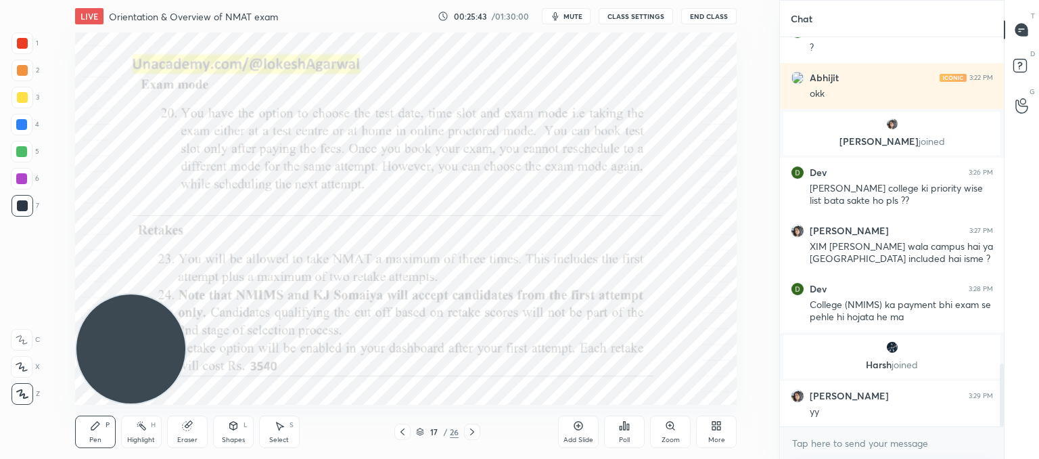
drag, startPoint x: 650, startPoint y: 87, endPoint x: 11, endPoint y: 417, distance: 719.1
click at [0, 419] on div "1 2 3 4 5 6 7 C X Z C X Z E E Erase all H H LIVE Orientation & Overview of NMAT…" at bounding box center [384, 229] width 768 height 459
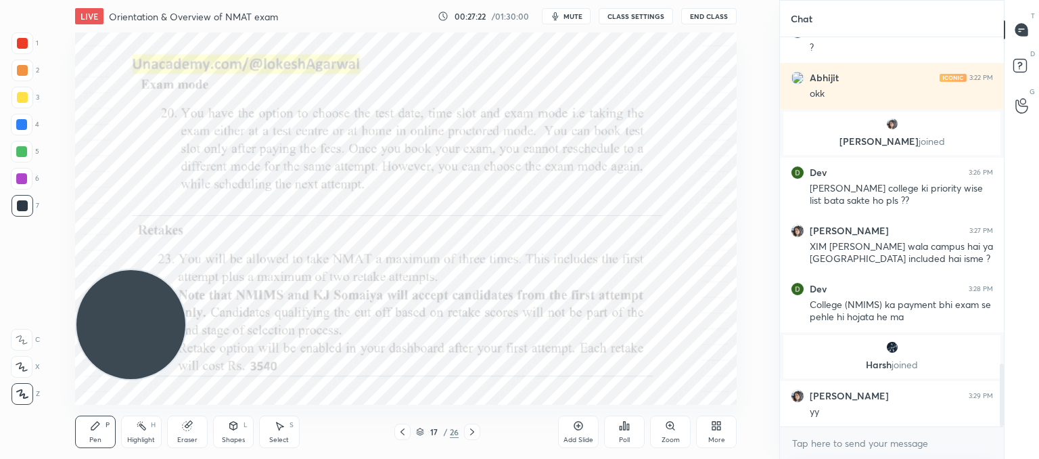
drag, startPoint x: 147, startPoint y: 333, endPoint x: 104, endPoint y: 36, distance: 300.8
click at [95, 270] on video at bounding box center [130, 324] width 109 height 109
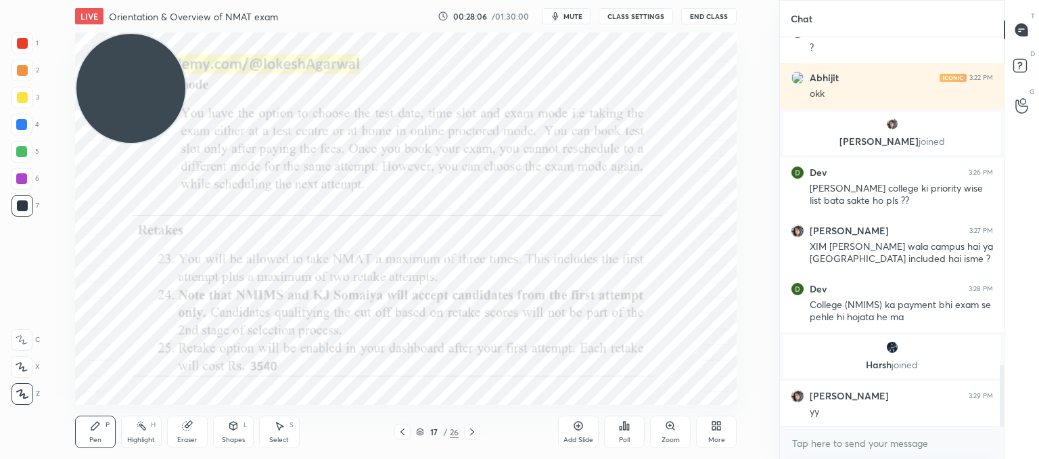
scroll to position [2073, 0]
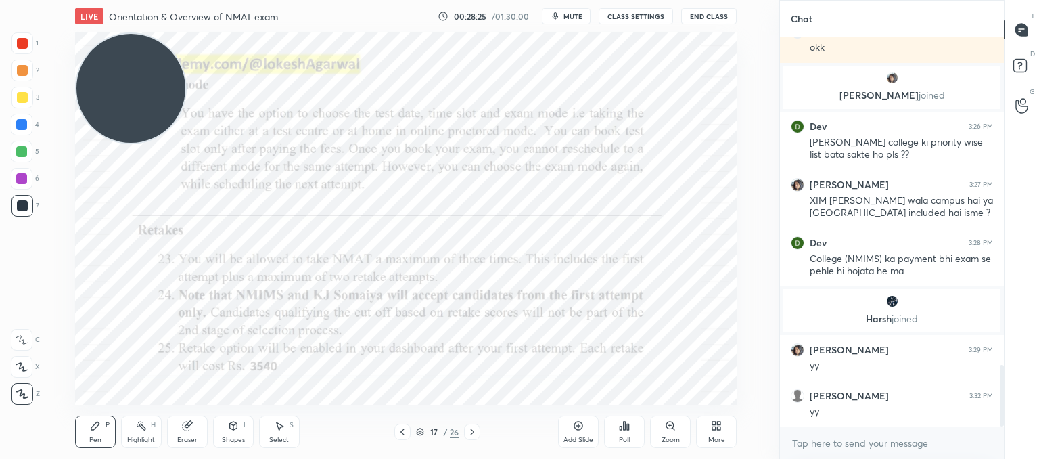
click at [471, 434] on icon at bounding box center [472, 431] width 4 height 7
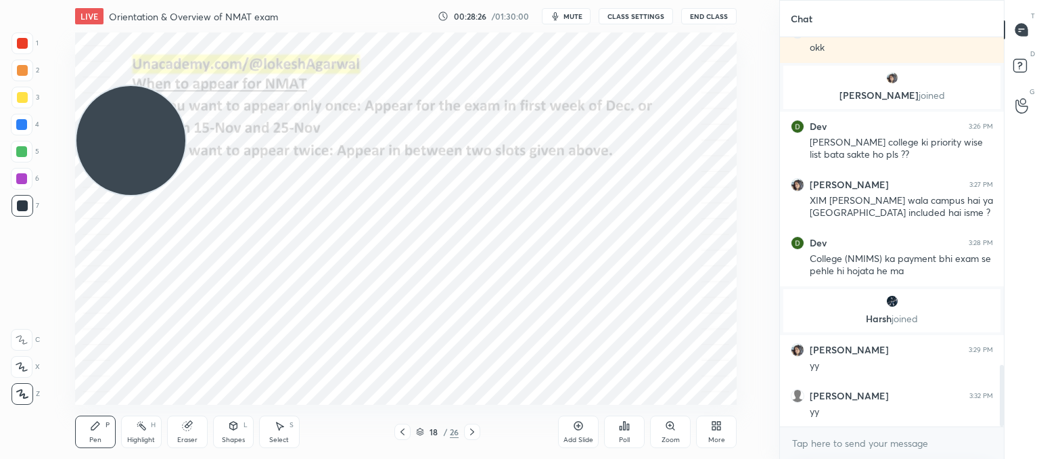
drag, startPoint x: 147, startPoint y: 74, endPoint x: 89, endPoint y: 394, distance: 324.5
click at [88, 195] on video at bounding box center [130, 140] width 109 height 109
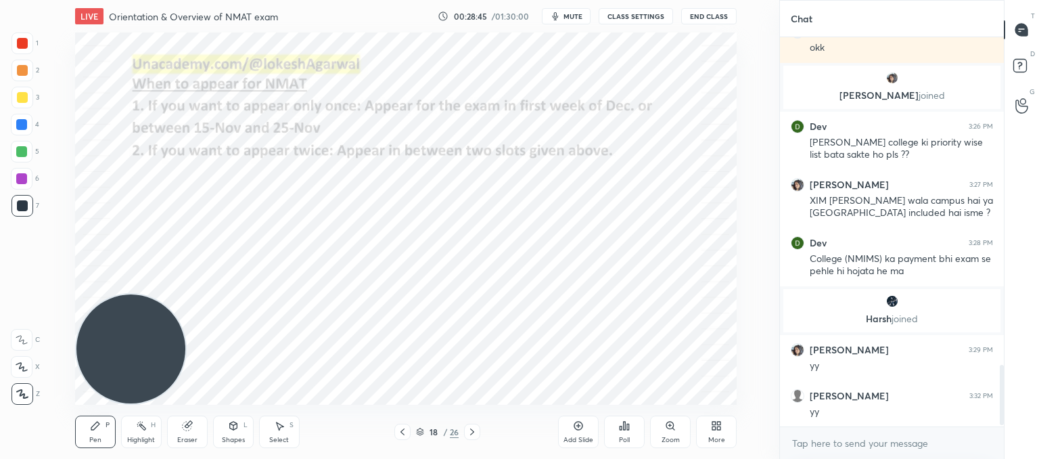
scroll to position [2119, 0]
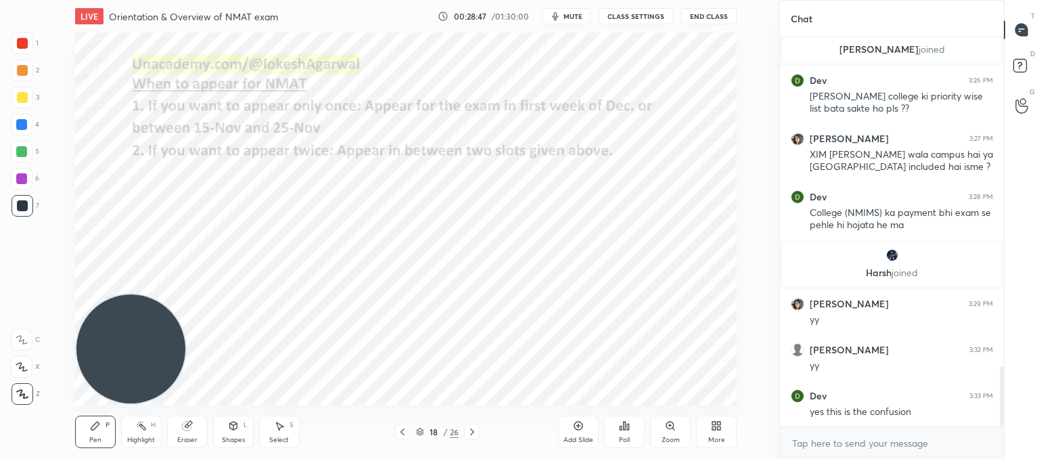
click at [191, 436] on div "Eraser" at bounding box center [187, 439] width 20 height 7
click at [105, 431] on div "Pen P" at bounding box center [95, 431] width 41 height 32
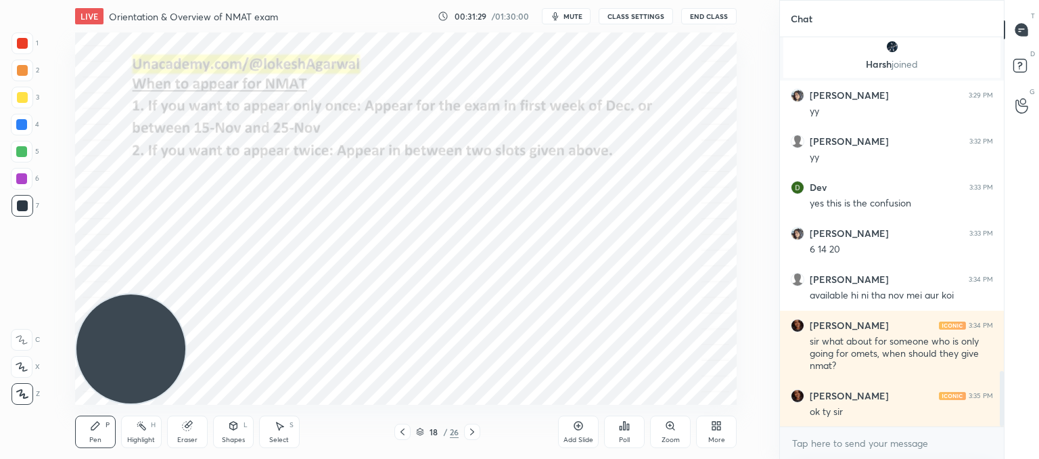
scroll to position [2373, 0]
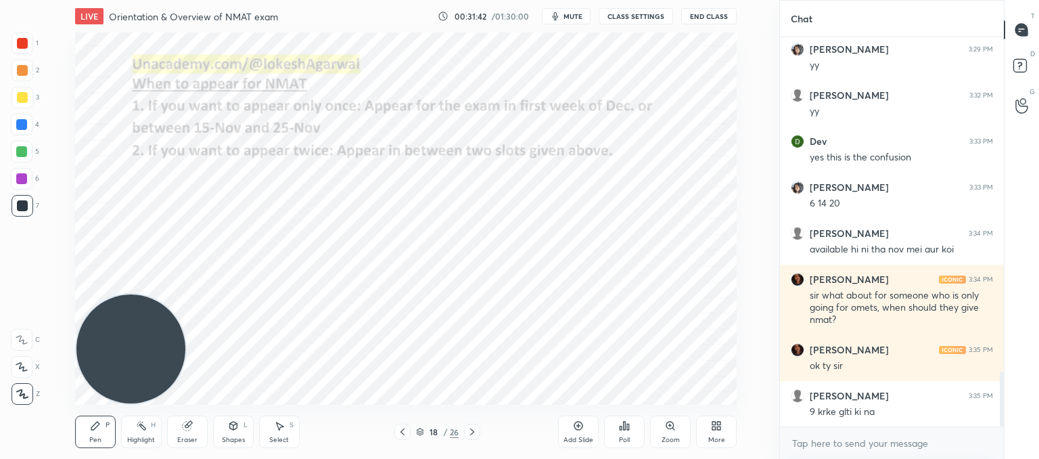
click at [288, 432] on div "Select S" at bounding box center [279, 431] width 41 height 32
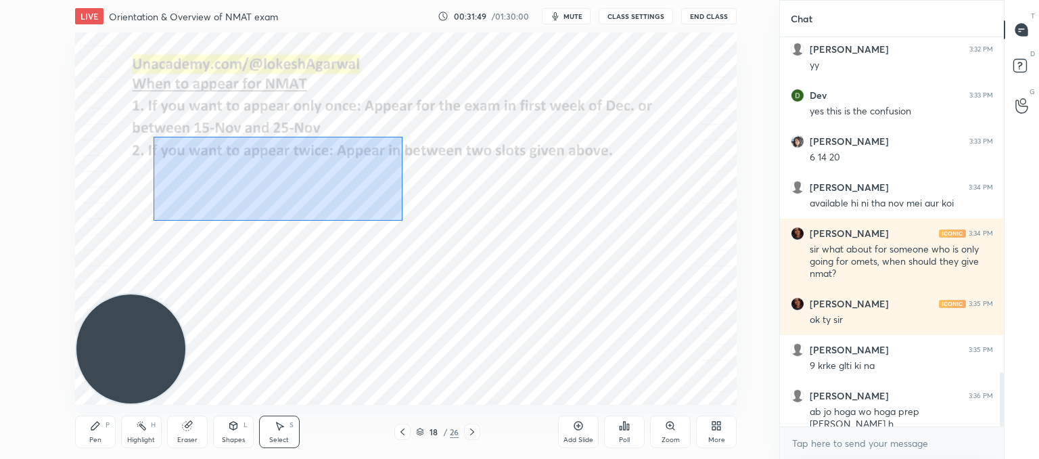
drag, startPoint x: 402, startPoint y: 221, endPoint x: 154, endPoint y: 136, distance: 262.9
click at [154, 136] on div "0 ° Undo Copy Duplicate Duplicate to new slide Delete" at bounding box center [406, 218] width 662 height 372
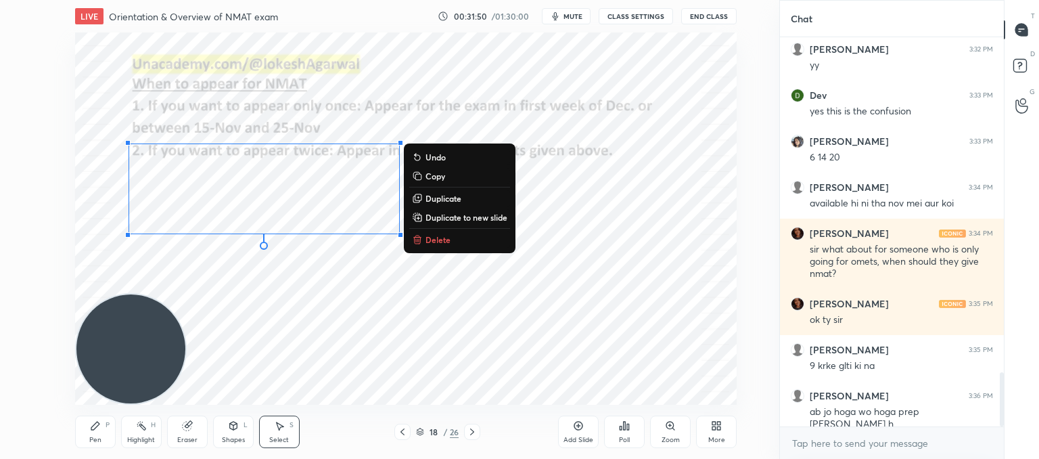
click at [450, 241] on button "Delete" at bounding box center [459, 239] width 101 height 16
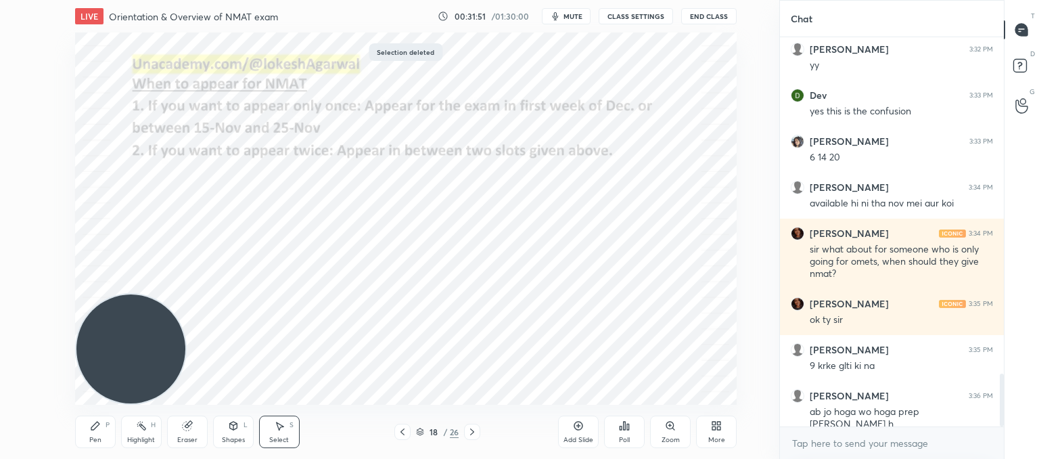
scroll to position [2465, 0]
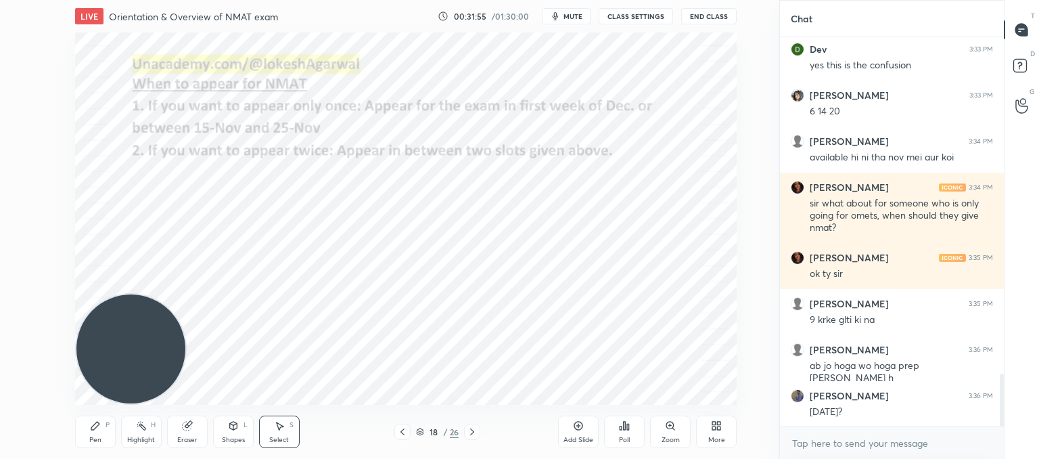
click at [92, 440] on div "Pen" at bounding box center [95, 439] width 12 height 7
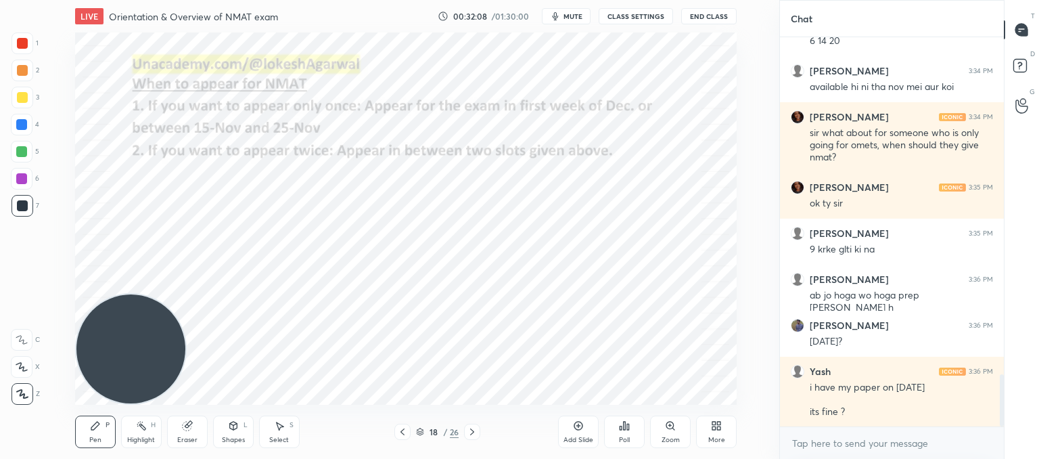
click at [269, 434] on div "Select S" at bounding box center [279, 431] width 41 height 32
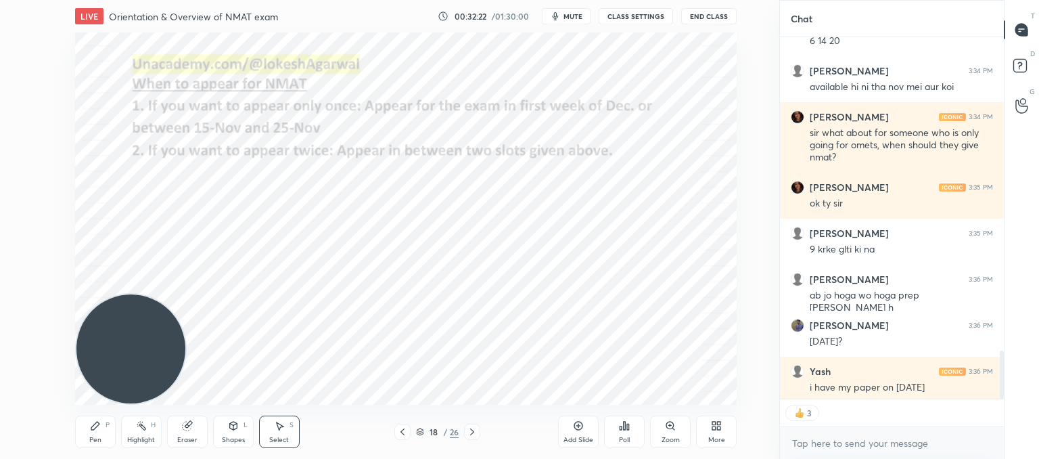
scroll to position [2608, 0]
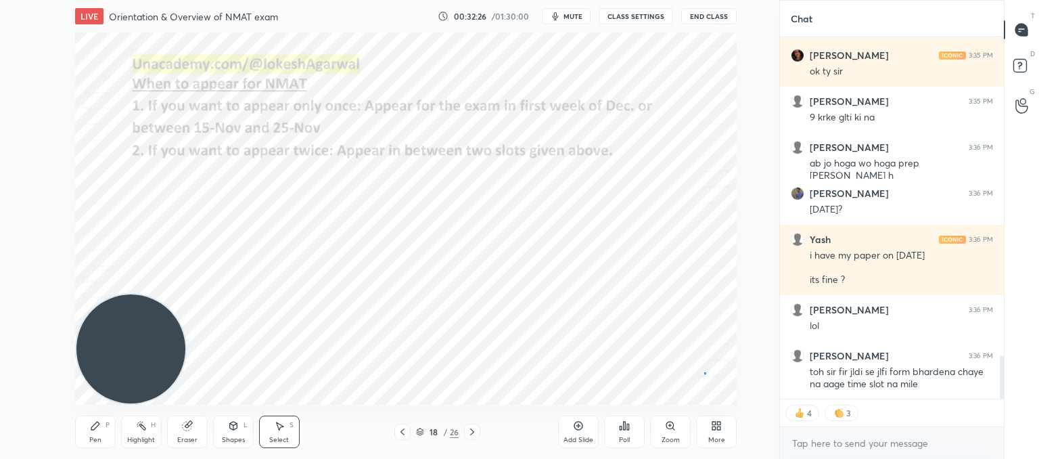
click at [703, 372] on div "0 ° Undo Copy Duplicate Duplicate to new slide Delete" at bounding box center [406, 218] width 662 height 372
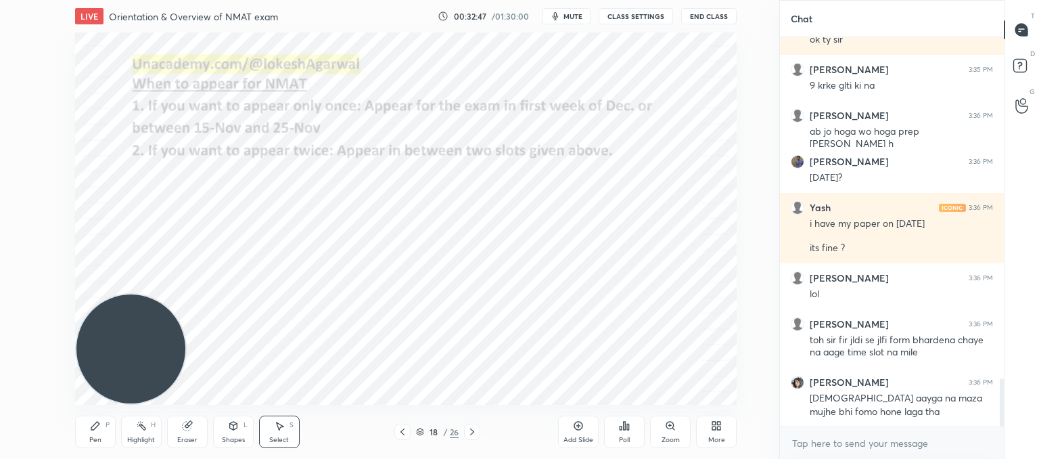
scroll to position [2745, 0]
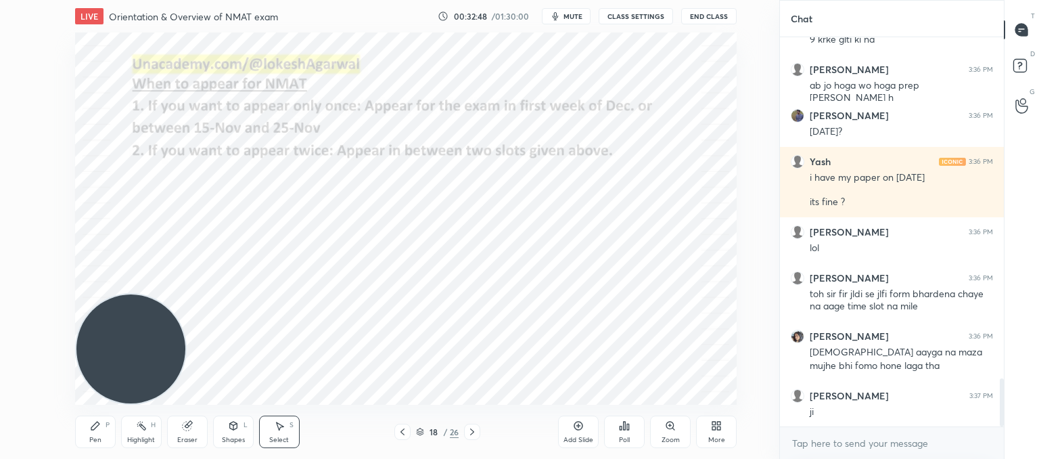
click at [471, 433] on icon at bounding box center [472, 431] width 11 height 11
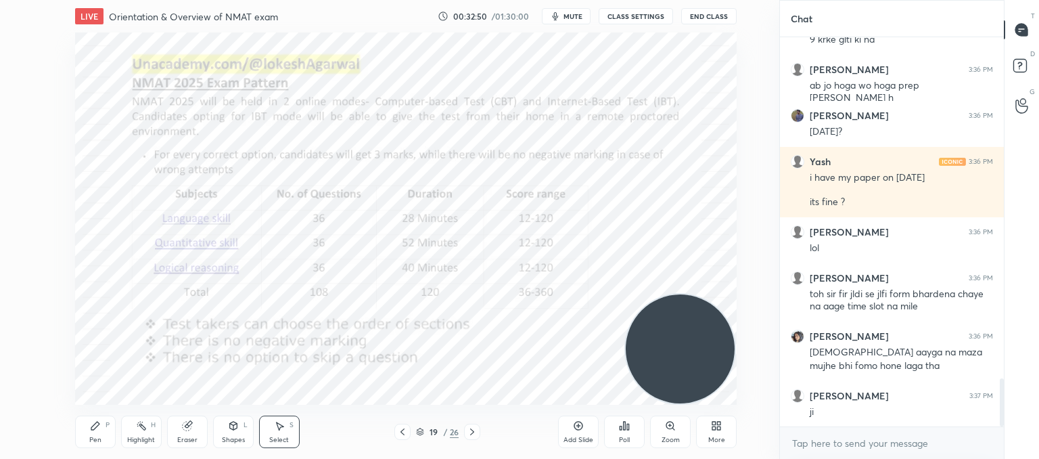
drag, startPoint x: 143, startPoint y: 356, endPoint x: 403, endPoint y: 281, distance: 270.2
click at [692, 376] on video at bounding box center [680, 348] width 109 height 109
click at [97, 432] on div "Pen P" at bounding box center [95, 431] width 41 height 32
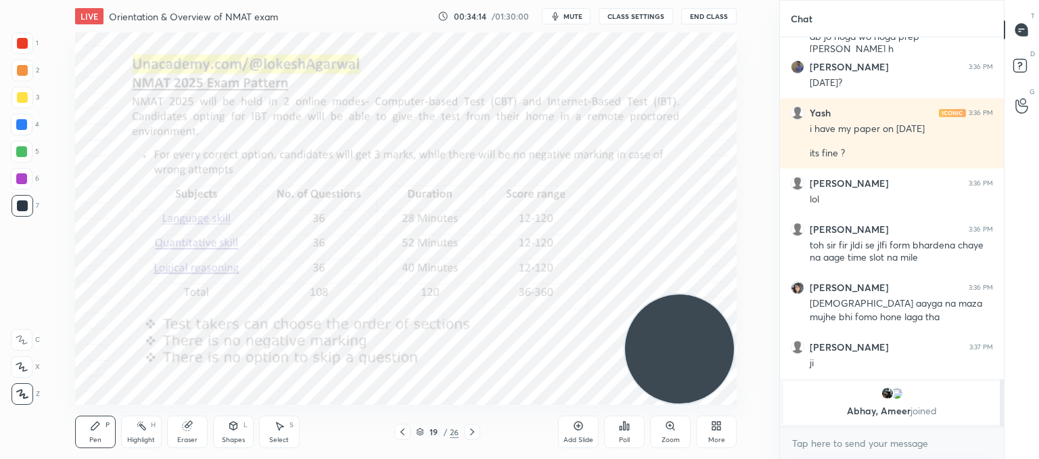
click at [285, 433] on div "Select S" at bounding box center [279, 431] width 41 height 32
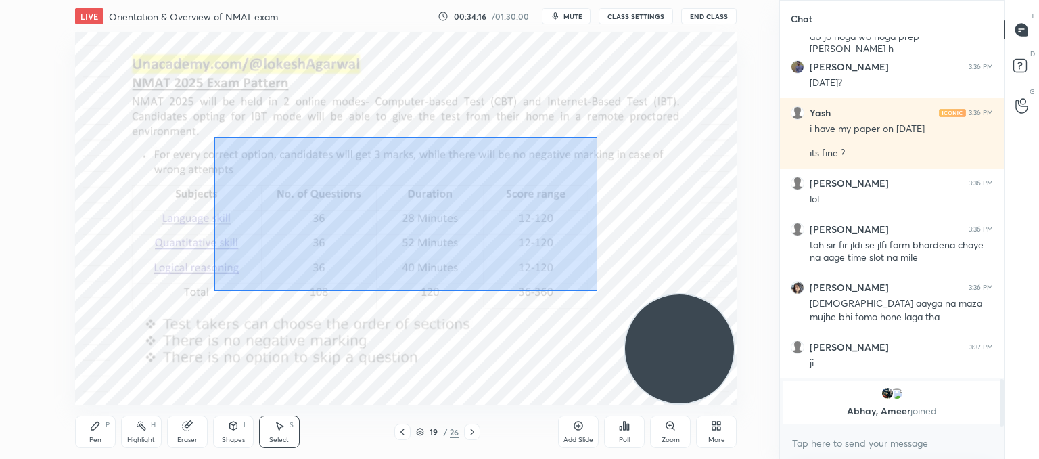
drag, startPoint x: 588, startPoint y: 291, endPoint x: 239, endPoint y: 160, distance: 373.5
click at [208, 141] on div "0 ° Undo Copy Duplicate Duplicate to new slide Delete" at bounding box center [406, 218] width 662 height 372
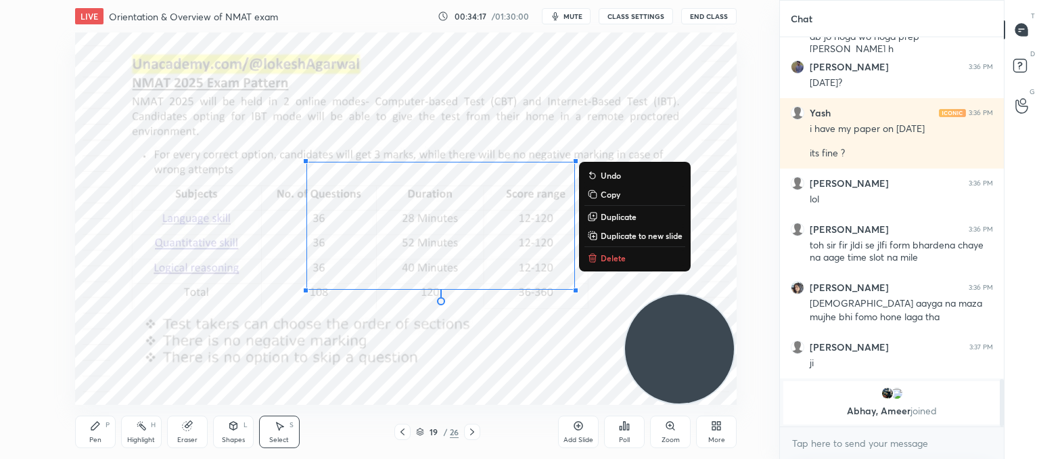
drag, startPoint x: 607, startPoint y: 256, endPoint x: 576, endPoint y: 266, distance: 32.7
click at [605, 256] on p "Delete" at bounding box center [613, 257] width 25 height 11
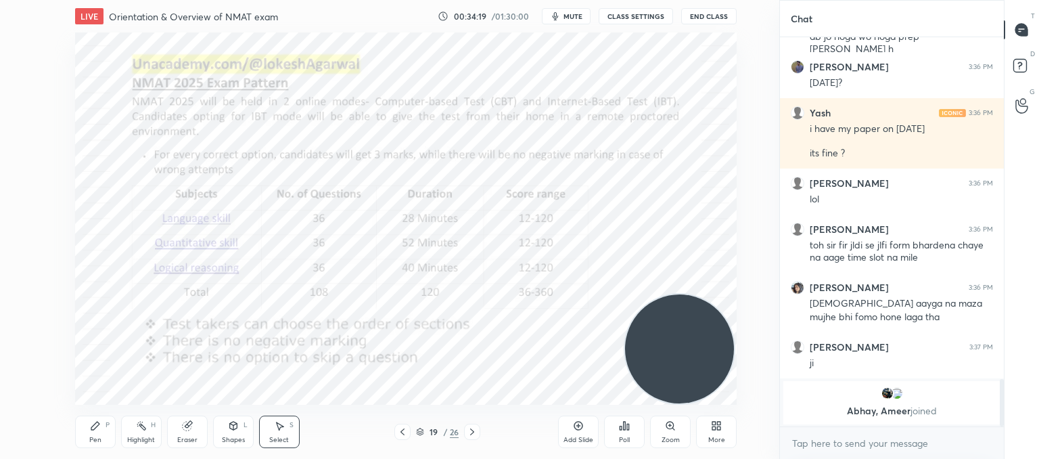
drag, startPoint x: 95, startPoint y: 434, endPoint x: 108, endPoint y: 408, distance: 28.7
click at [96, 434] on div "Pen P" at bounding box center [95, 431] width 41 height 32
drag, startPoint x: 264, startPoint y: 431, endPoint x: 280, endPoint y: 413, distance: 24.4
click at [269, 427] on div "Select S" at bounding box center [279, 431] width 41 height 32
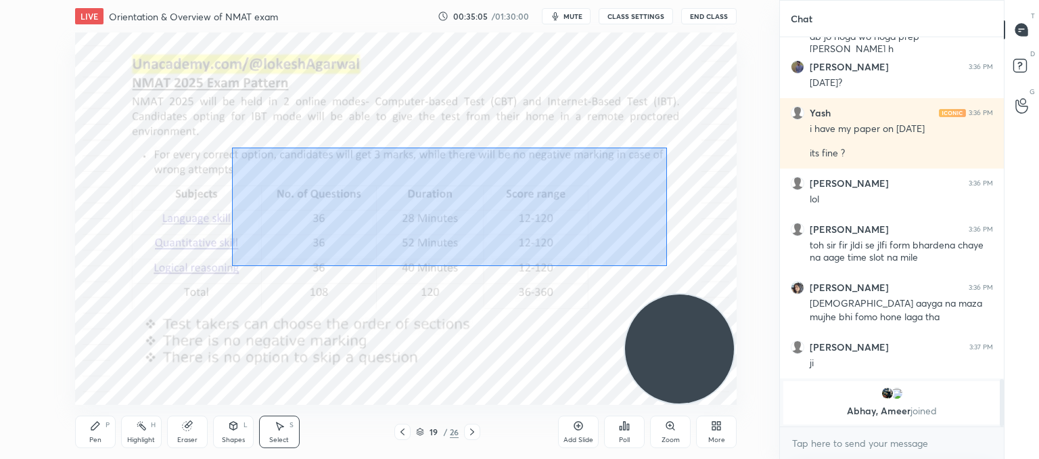
drag, startPoint x: 667, startPoint y: 266, endPoint x: 344, endPoint y: 210, distance: 328.1
click at [239, 147] on div "0 ° Undo Copy Duplicate Duplicate to new slide Delete" at bounding box center [406, 218] width 662 height 372
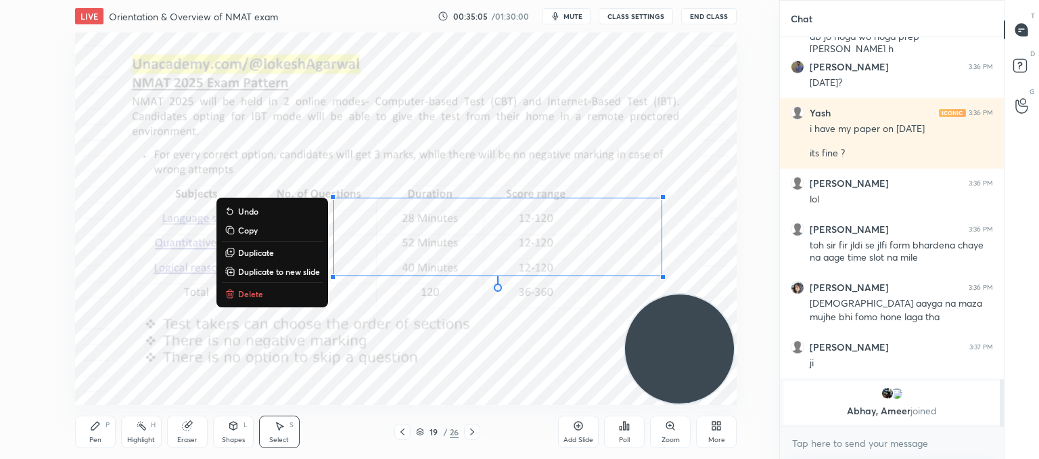
click at [252, 297] on p "Delete" at bounding box center [250, 293] width 25 height 11
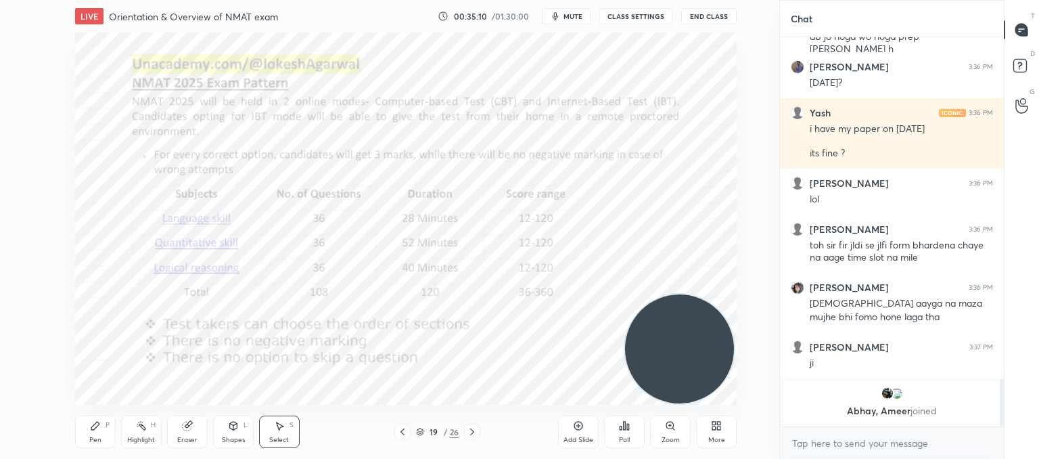
drag, startPoint x: 82, startPoint y: 432, endPoint x: 109, endPoint y: 411, distance: 34.2
click at [83, 432] on div "Pen P" at bounding box center [95, 431] width 41 height 32
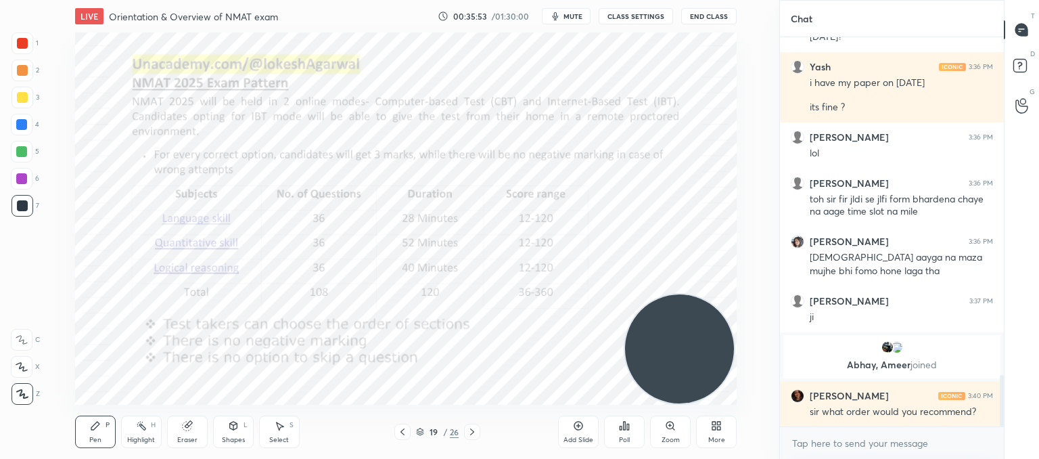
scroll to position [2568, 0]
click at [751, 147] on div "Setting up your live class Poll for secs No correct answer Start poll" at bounding box center [405, 218] width 725 height 372
click at [285, 433] on div "Select S" at bounding box center [279, 431] width 41 height 32
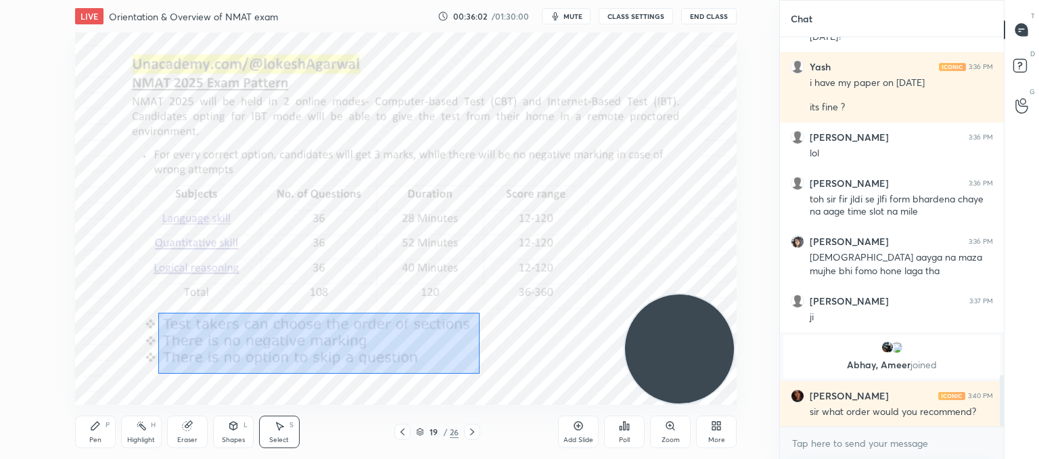
drag, startPoint x: 479, startPoint y: 373, endPoint x: 284, endPoint y: 317, distance: 202.7
click at [170, 306] on div "0 ° Undo Copy Duplicate Duplicate to new slide Delete" at bounding box center [406, 218] width 662 height 372
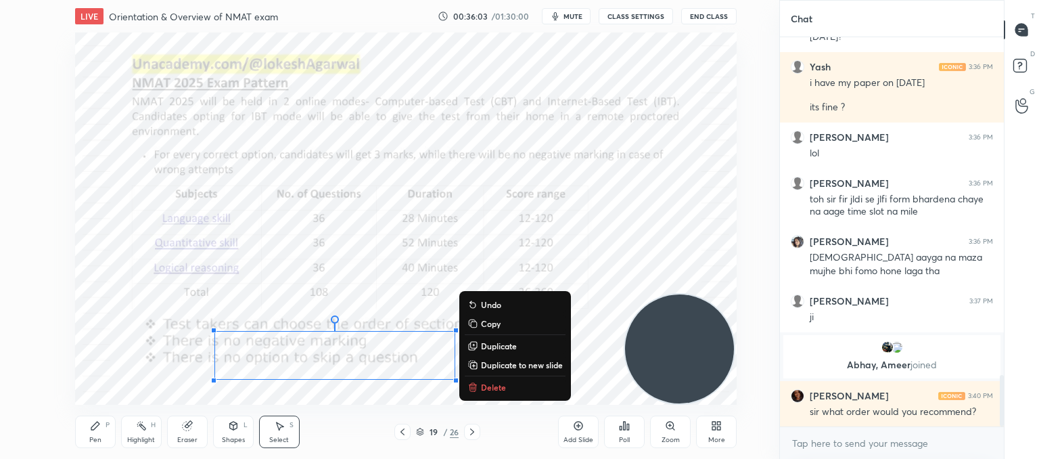
drag, startPoint x: 482, startPoint y: 384, endPoint x: 374, endPoint y: 296, distance: 138.5
click at [482, 384] on p "Delete" at bounding box center [493, 386] width 25 height 11
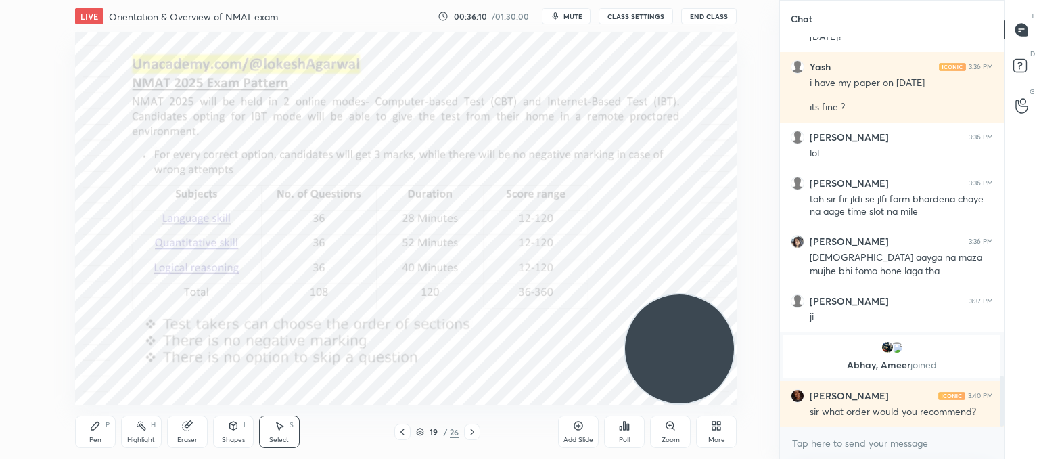
scroll to position [2616, 0]
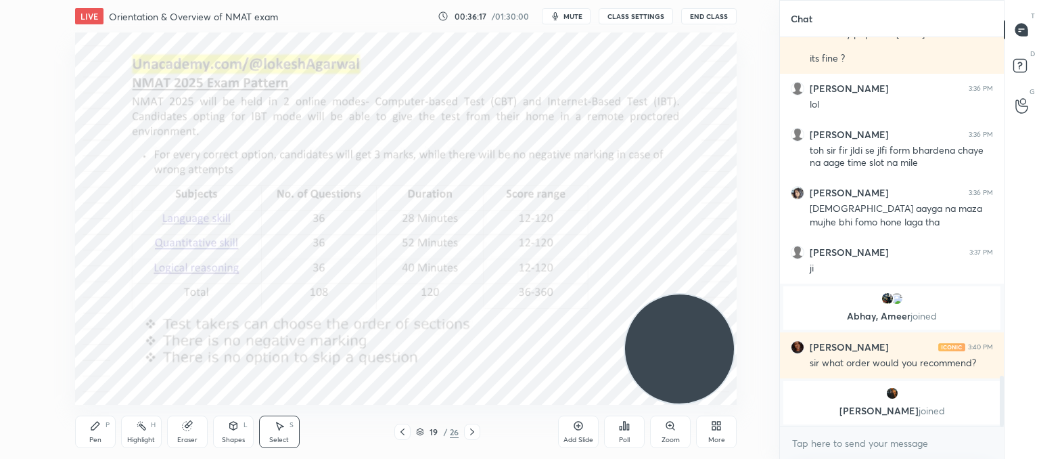
click at [574, 433] on div "Add Slide" at bounding box center [578, 431] width 41 height 32
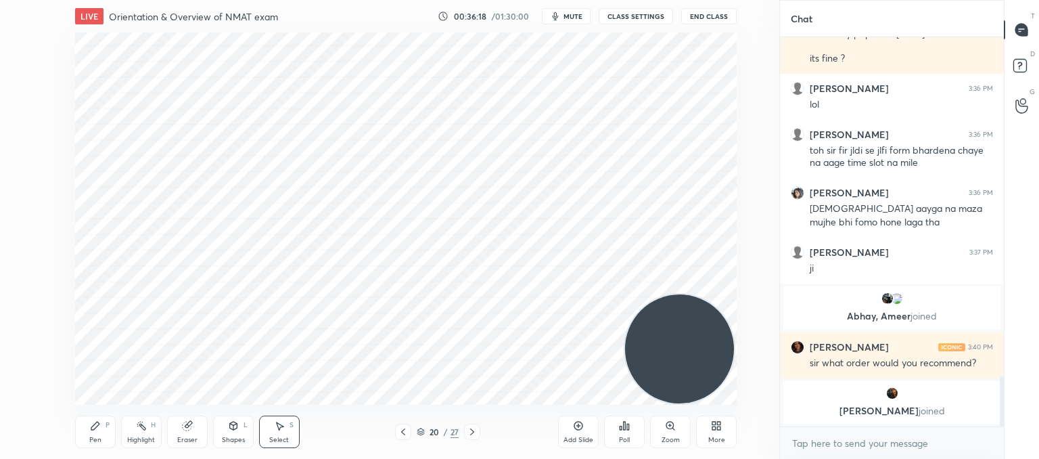
drag, startPoint x: 97, startPoint y: 432, endPoint x: 100, endPoint y: 425, distance: 7.3
click at [100, 427] on div "Pen P" at bounding box center [95, 431] width 41 height 32
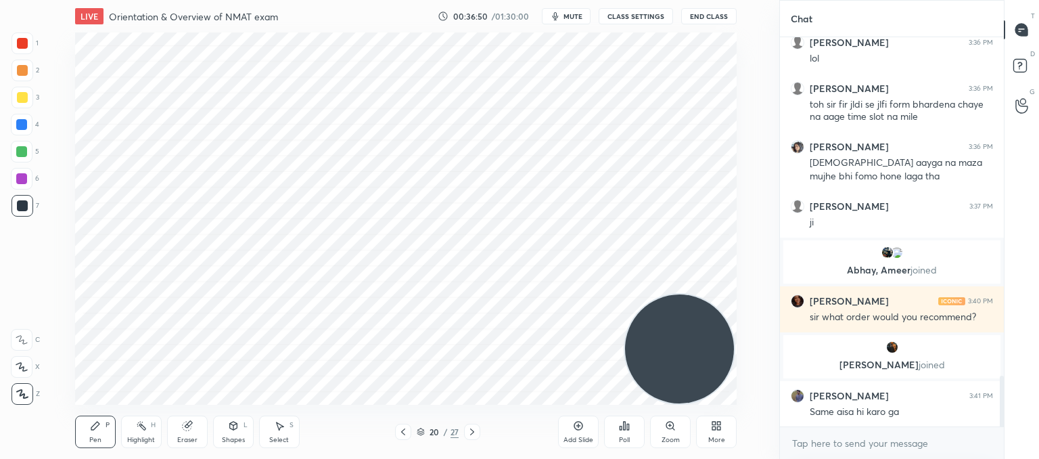
scroll to position [2599, 0]
click at [269, 434] on div "Select S" at bounding box center [279, 431] width 41 height 32
drag, startPoint x: 349, startPoint y: 181, endPoint x: 390, endPoint y: 168, distance: 42.4
click at [392, 172] on div "0 ° Undo Copy Duplicate Duplicate to new slide Delete" at bounding box center [406, 218] width 662 height 372
drag, startPoint x: 402, startPoint y: 172, endPoint x: 396, endPoint y: 183, distance: 12.1
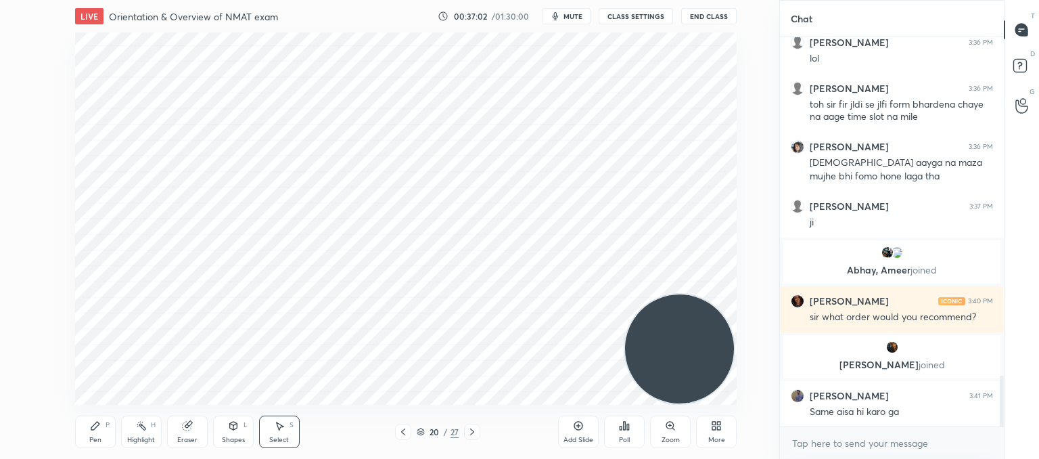
click at [387, 185] on div "0 ° Undo Copy Duplicate Duplicate to new slide Delete" at bounding box center [406, 218] width 662 height 372
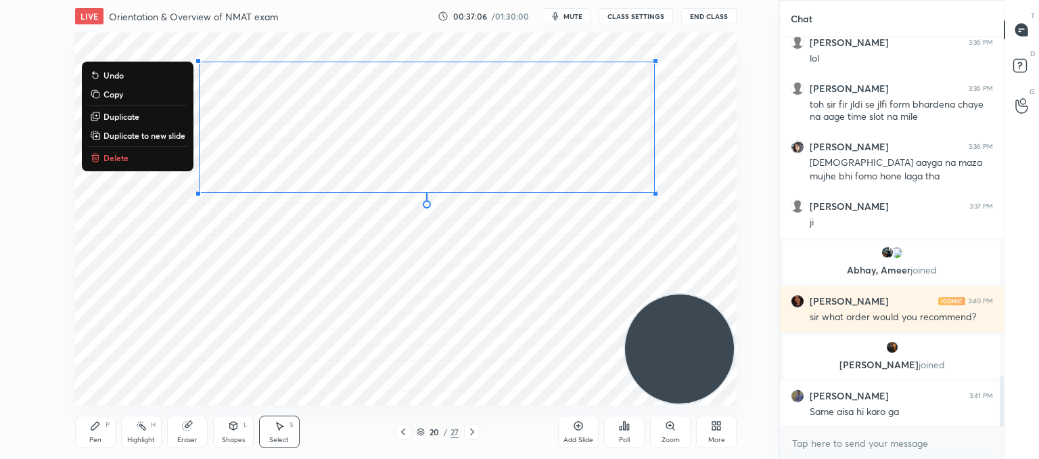
drag, startPoint x: 685, startPoint y: 229, endPoint x: 137, endPoint y: 9, distance: 590.0
click at [123, 0] on html "1 2 3 4 5 6 7 C X Z C X Z E E Erase all H H LIVE Orientation & Overview of NMAT…" at bounding box center [519, 0] width 1039 height 0
click at [108, 156] on p "Delete" at bounding box center [115, 157] width 25 height 11
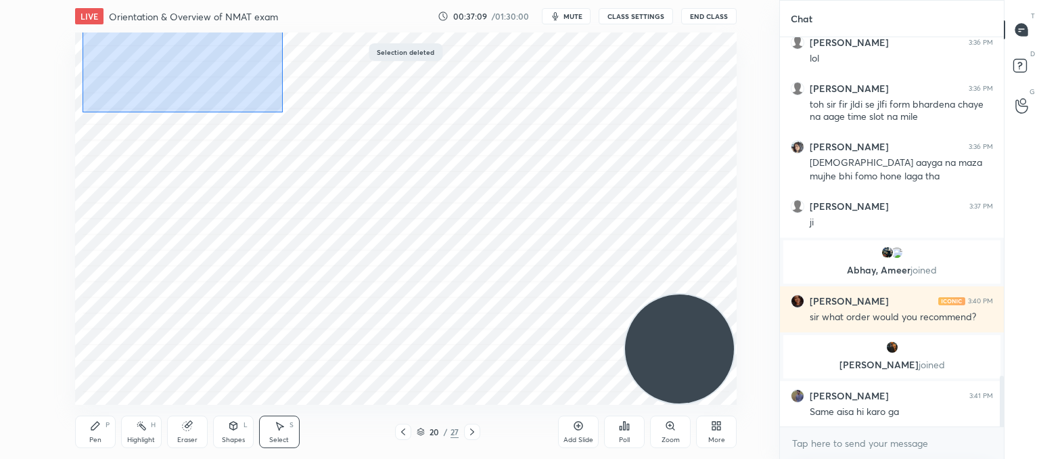
drag, startPoint x: 283, startPoint y: 112, endPoint x: 184, endPoint y: 114, distance: 98.8
click at [100, 43] on div "0 ° Undo Copy Duplicate Duplicate to new slide Delete" at bounding box center [406, 218] width 662 height 372
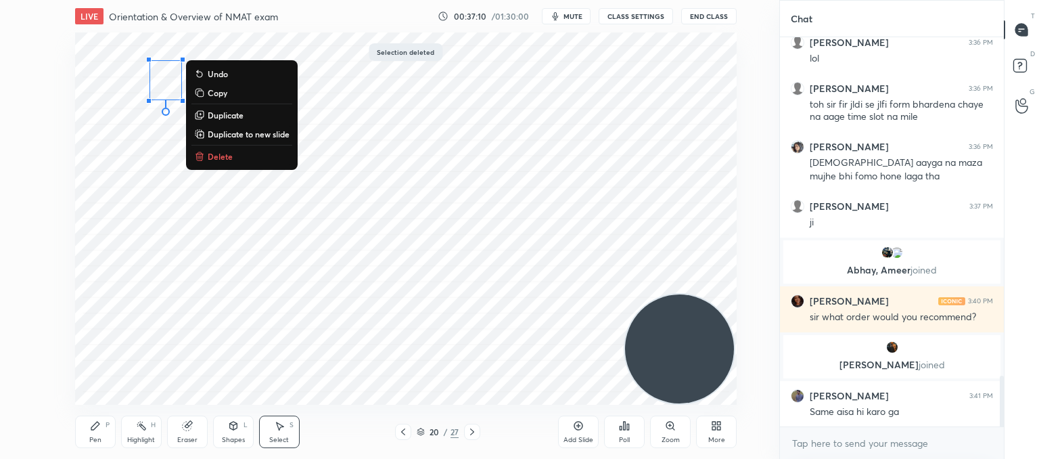
click at [236, 158] on button "Delete" at bounding box center [241, 156] width 101 height 16
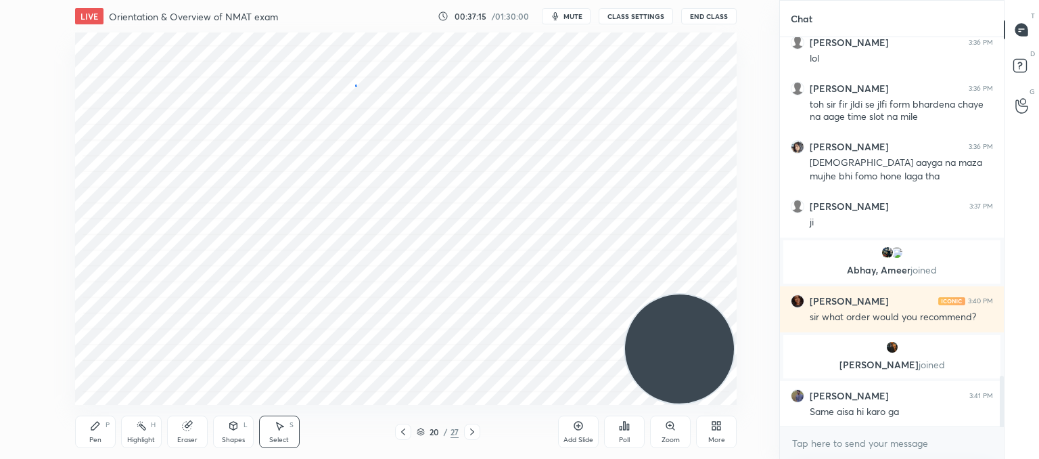
drag, startPoint x: 356, startPoint y: 84, endPoint x: 262, endPoint y: 164, distance: 123.8
click at [353, 87] on div "0 ° Undo Copy Duplicate Duplicate to new slide Delete" at bounding box center [406, 218] width 662 height 372
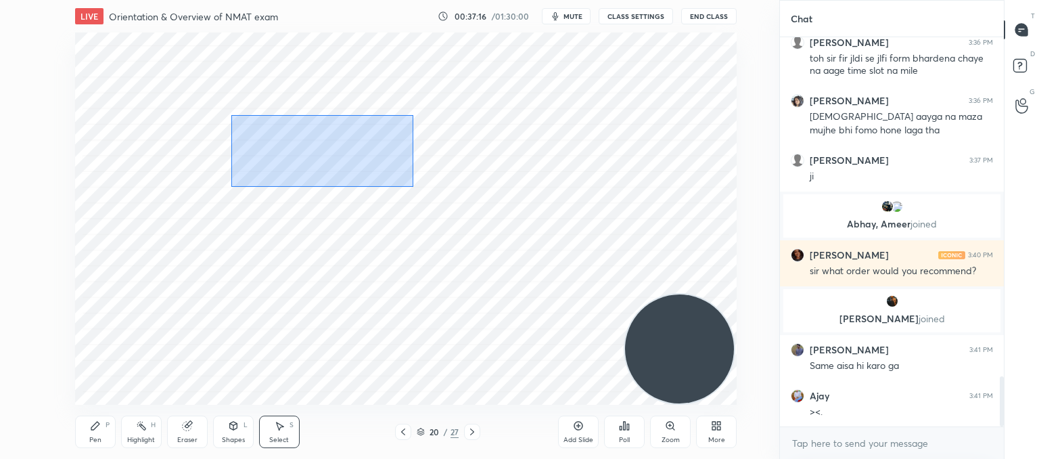
drag, startPoint x: 231, startPoint y: 187, endPoint x: 403, endPoint y: 131, distance: 180.8
click at [410, 116] on div "0 ° Undo Copy Duplicate Duplicate to new slide Delete" at bounding box center [406, 218] width 662 height 372
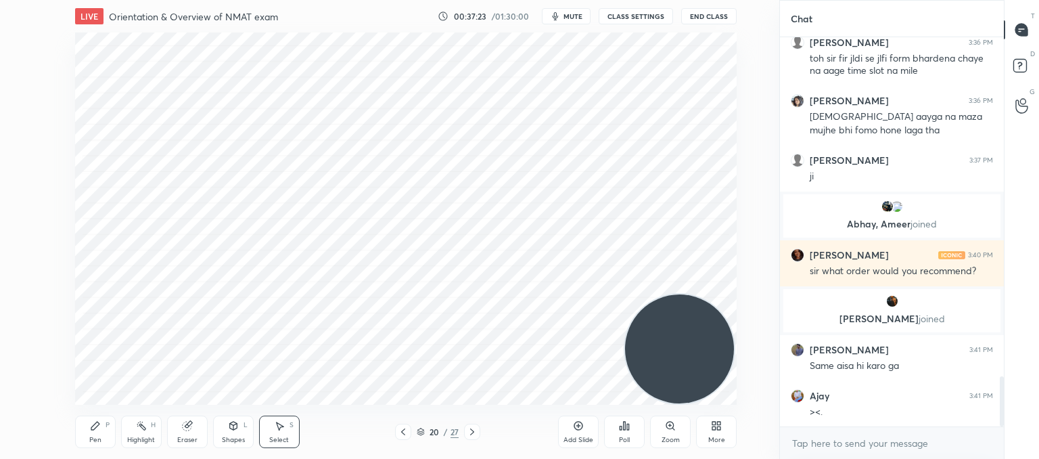
drag, startPoint x: 400, startPoint y: 429, endPoint x: 629, endPoint y: 298, distance: 263.3
click at [403, 427] on icon at bounding box center [403, 431] width 11 height 11
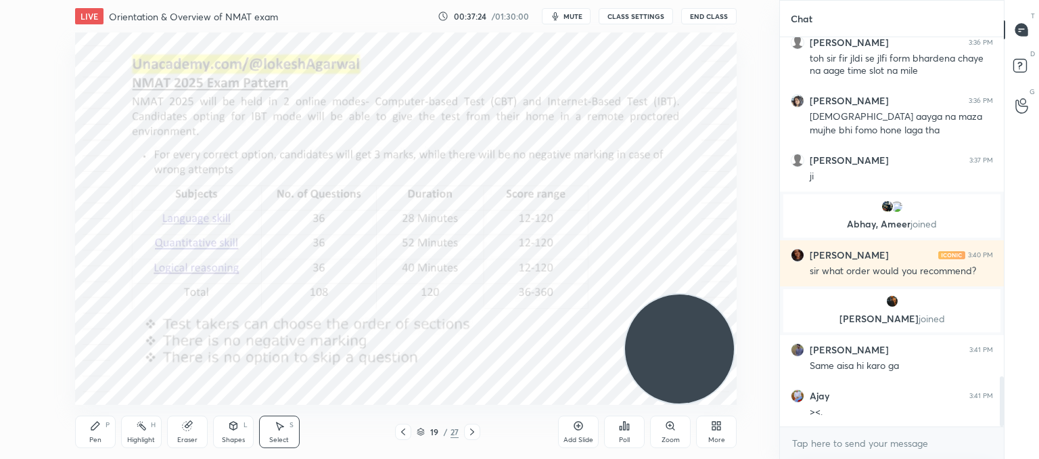
scroll to position [2691, 0]
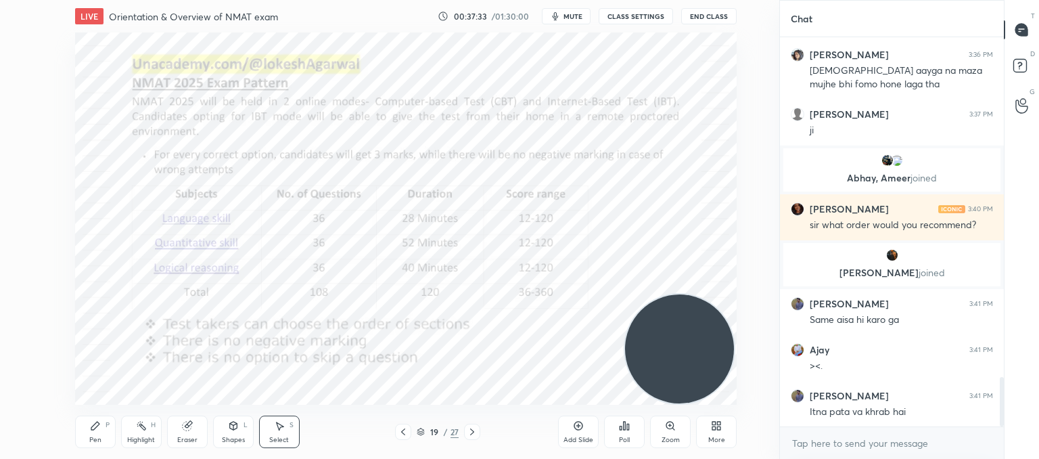
click at [95, 436] on div "Pen" at bounding box center [95, 439] width 12 height 7
click at [467, 428] on icon at bounding box center [472, 431] width 11 height 11
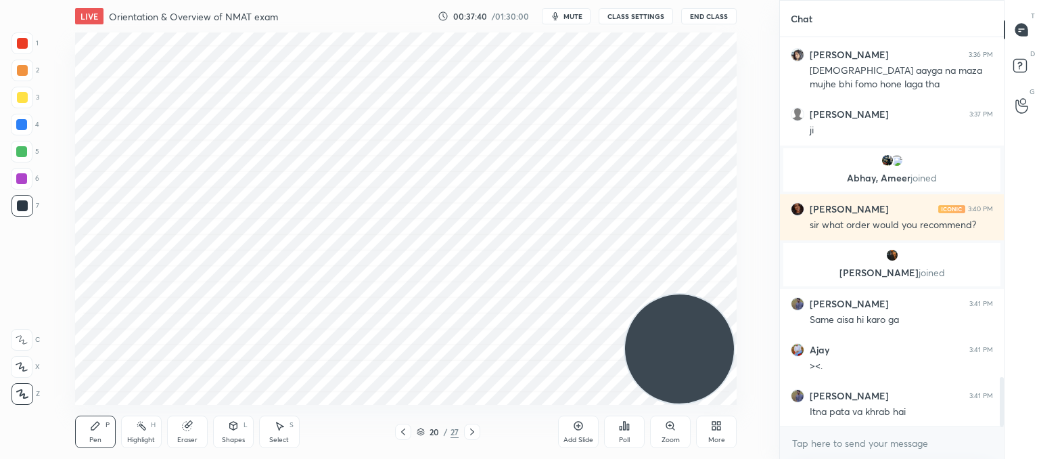
click at [467, 430] on icon at bounding box center [472, 431] width 11 height 11
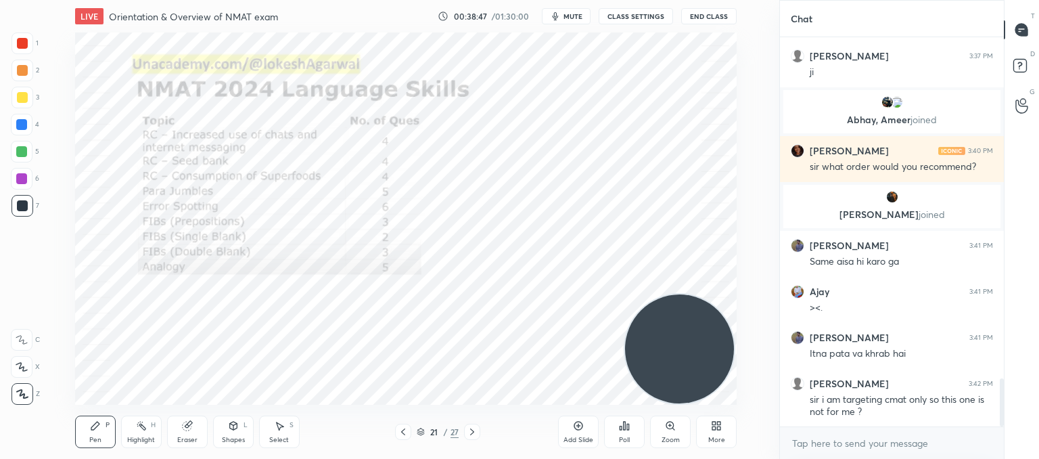
scroll to position [2807, 0]
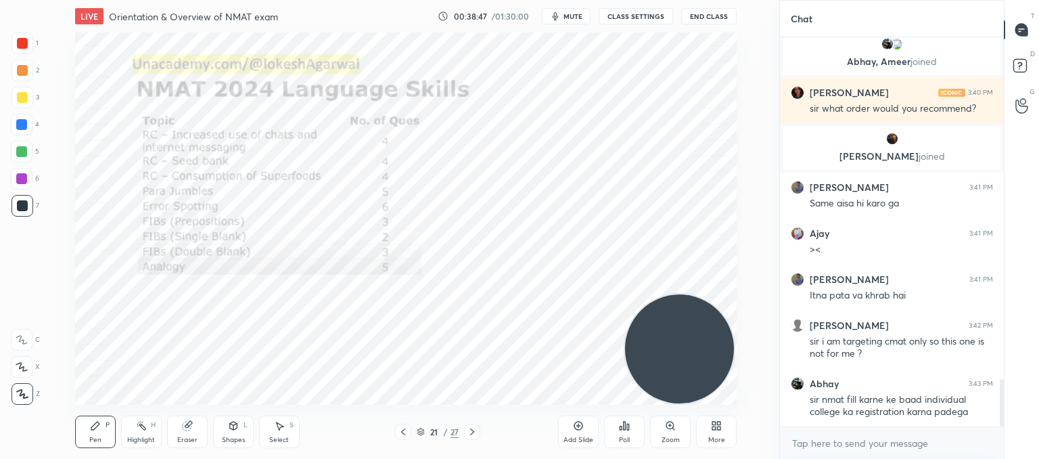
drag, startPoint x: 288, startPoint y: 440, endPoint x: 304, endPoint y: 424, distance: 22.5
click at [290, 439] on div "Select S" at bounding box center [279, 431] width 41 height 32
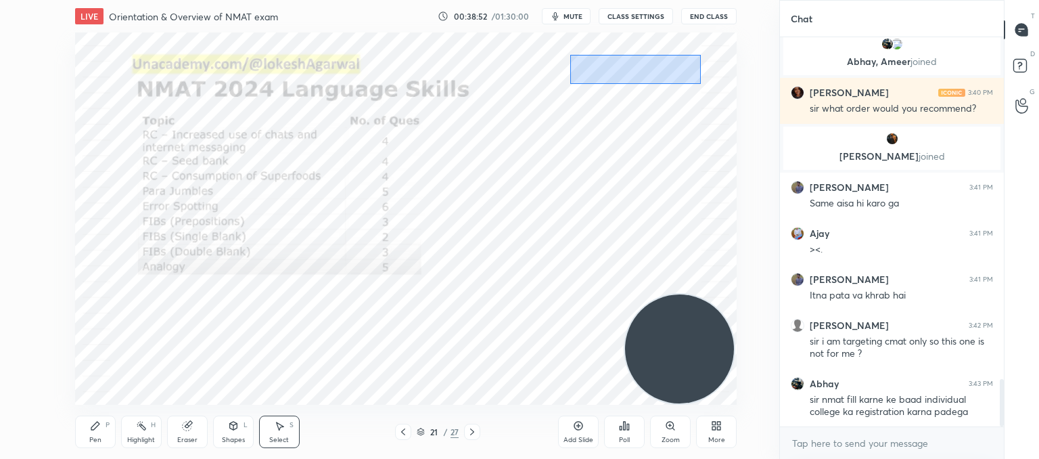
drag, startPoint x: 569, startPoint y: 54, endPoint x: 666, endPoint y: 96, distance: 106.0
click at [698, 84] on div "0 ° Undo Copy Duplicate Duplicate to new slide Delete" at bounding box center [406, 218] width 662 height 372
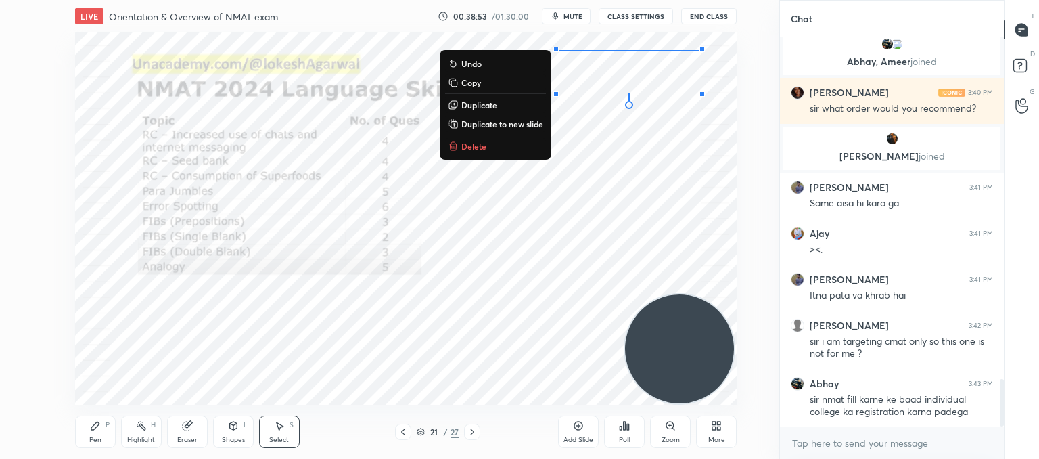
click at [461, 150] on button "Delete" at bounding box center [495, 146] width 101 height 16
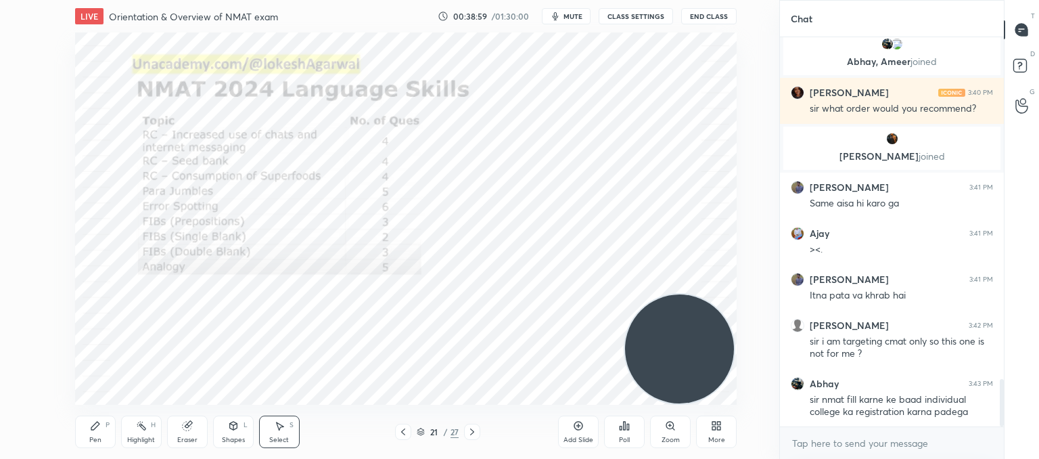
drag, startPoint x: 88, startPoint y: 434, endPoint x: 129, endPoint y: 409, distance: 47.9
click at [89, 434] on div "Pen P" at bounding box center [95, 431] width 41 height 32
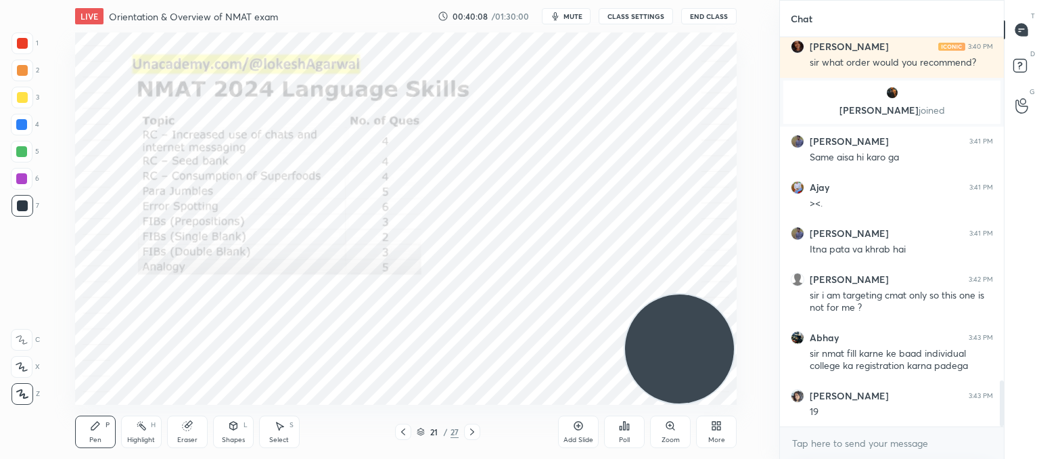
scroll to position [2911, 0]
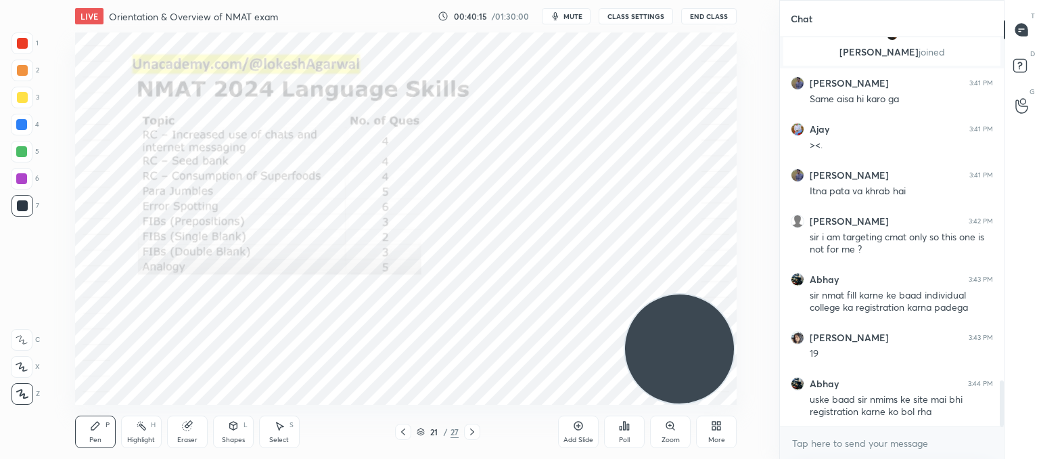
click at [407, 430] on icon at bounding box center [403, 431] width 11 height 11
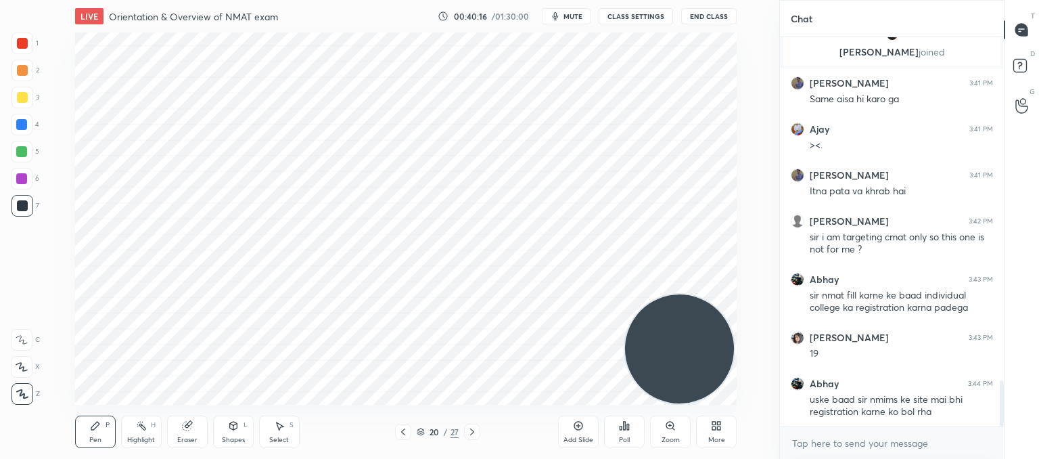
click at [407, 430] on icon at bounding box center [403, 431] width 11 height 11
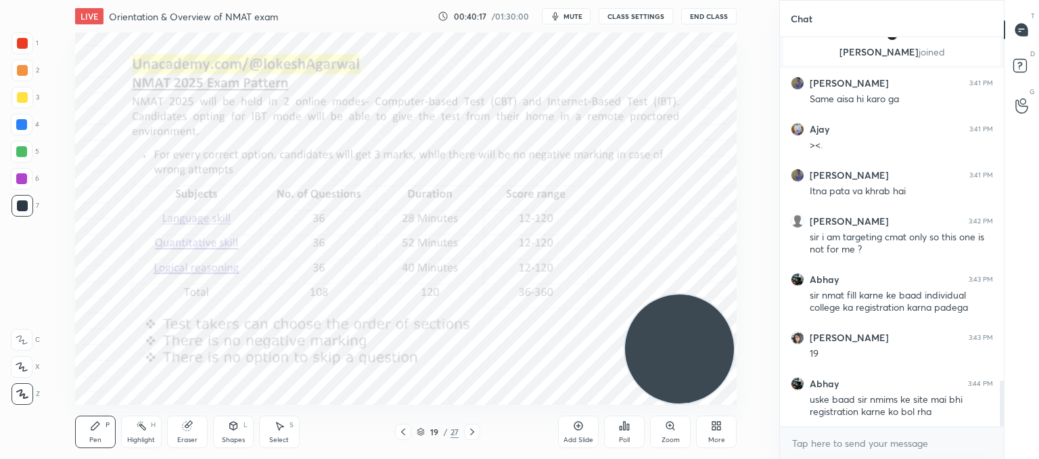
click at [407, 430] on icon at bounding box center [403, 431] width 11 height 11
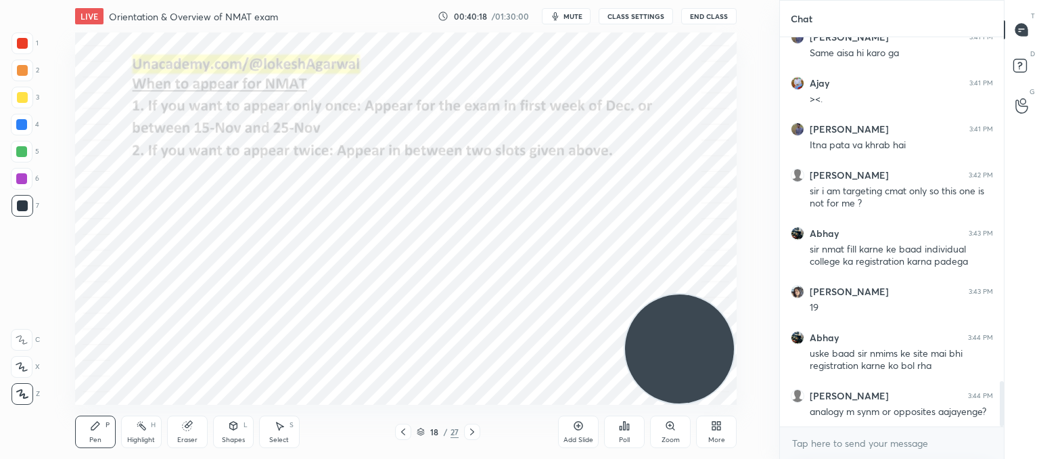
click at [407, 430] on icon at bounding box center [403, 431] width 11 height 11
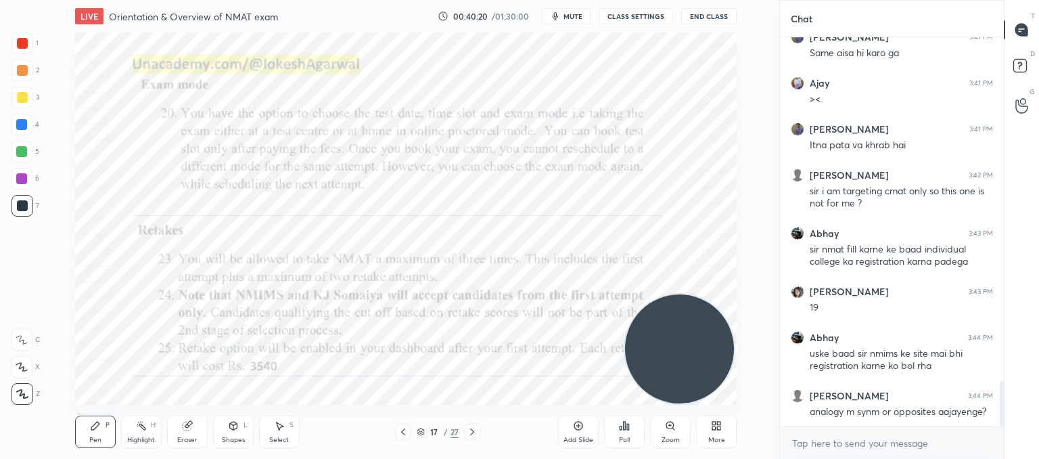
click at [407, 430] on icon at bounding box center [403, 431] width 11 height 11
click at [400, 428] on icon at bounding box center [403, 431] width 11 height 11
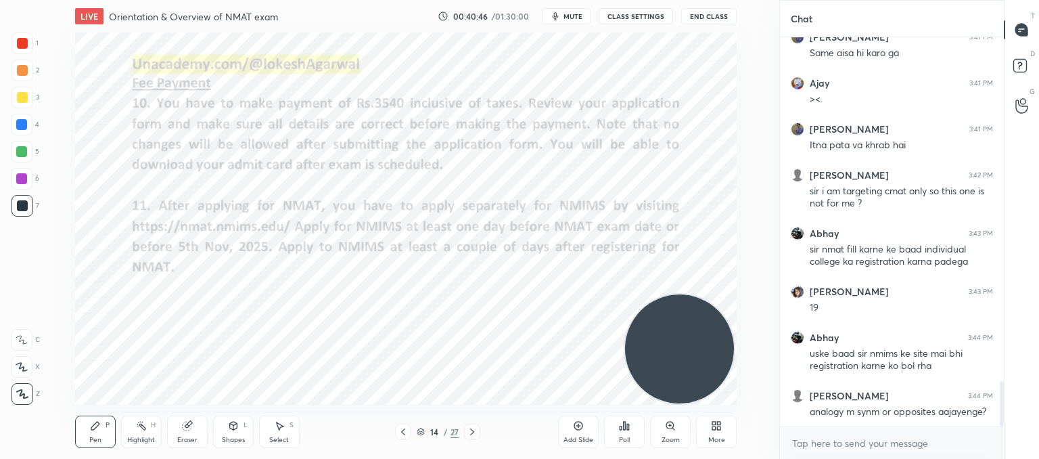
click at [471, 432] on icon at bounding box center [472, 431] width 11 height 11
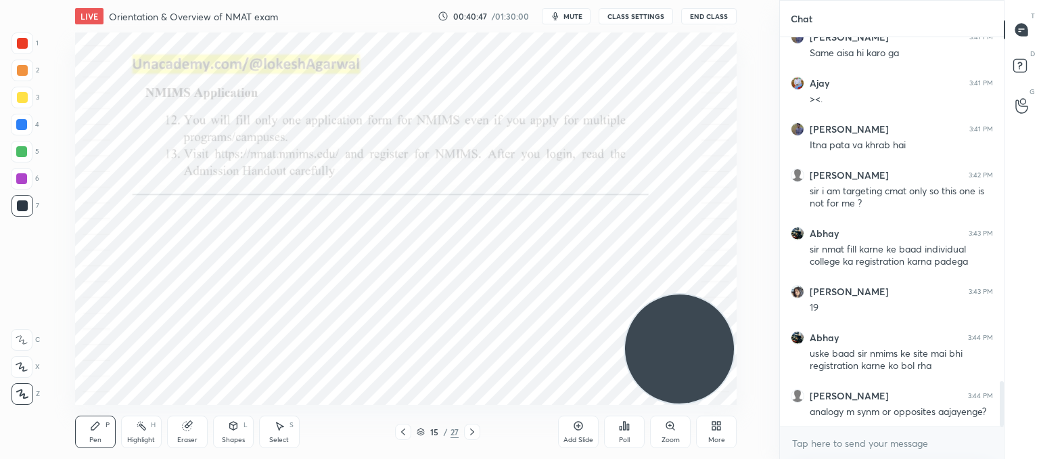
click at [468, 432] on icon at bounding box center [472, 431] width 11 height 11
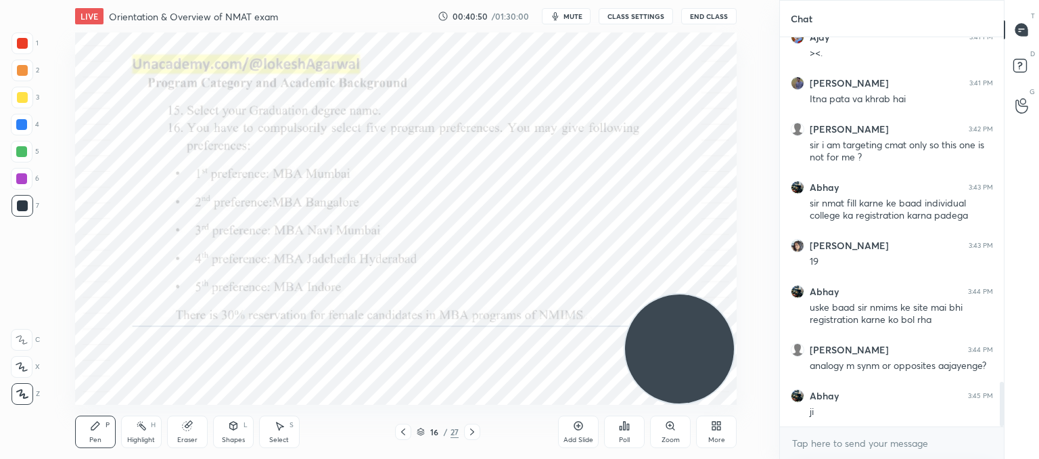
click at [471, 432] on icon at bounding box center [472, 431] width 11 height 11
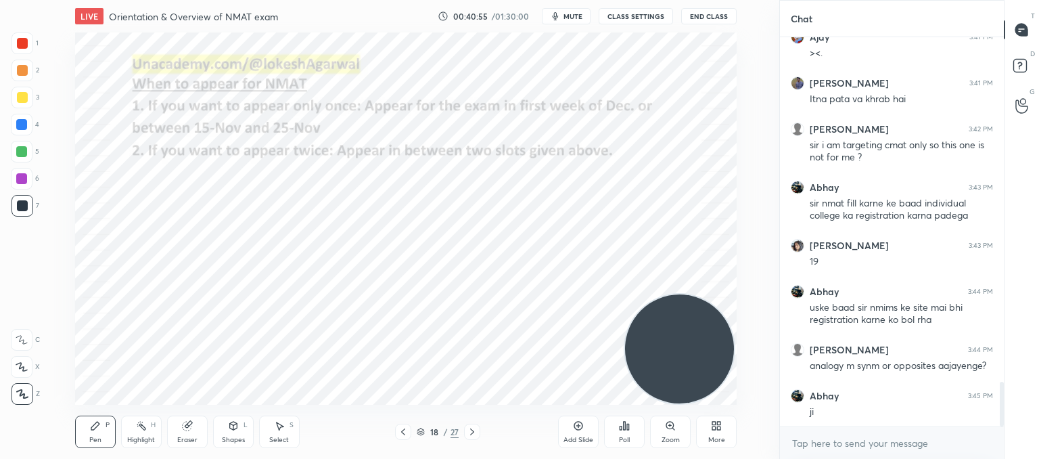
click at [473, 435] on icon at bounding box center [472, 431] width 11 height 11
click at [474, 435] on icon at bounding box center [472, 431] width 11 height 11
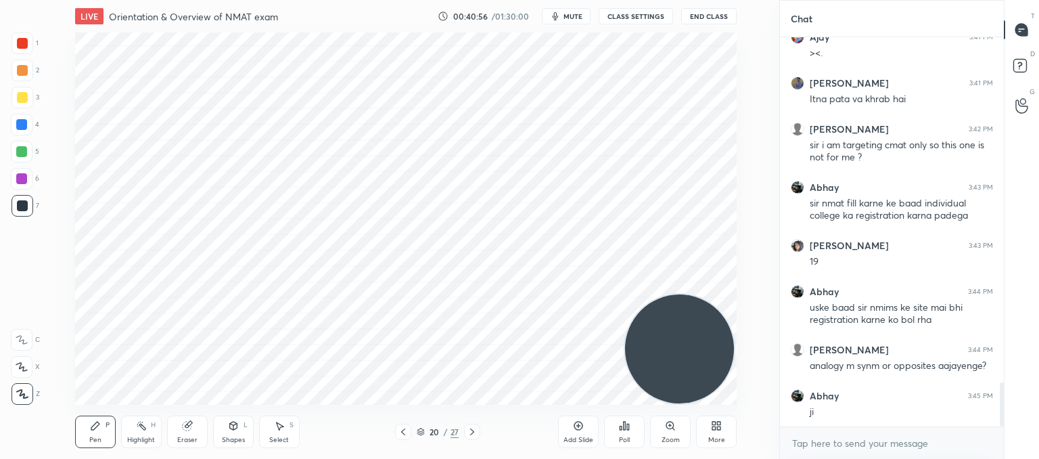
click at [477, 436] on icon at bounding box center [472, 431] width 11 height 11
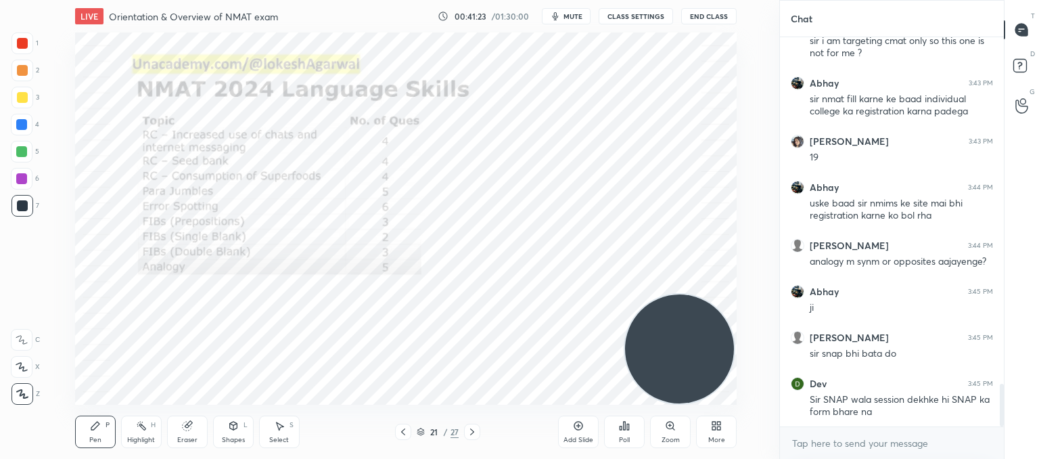
scroll to position [3153, 0]
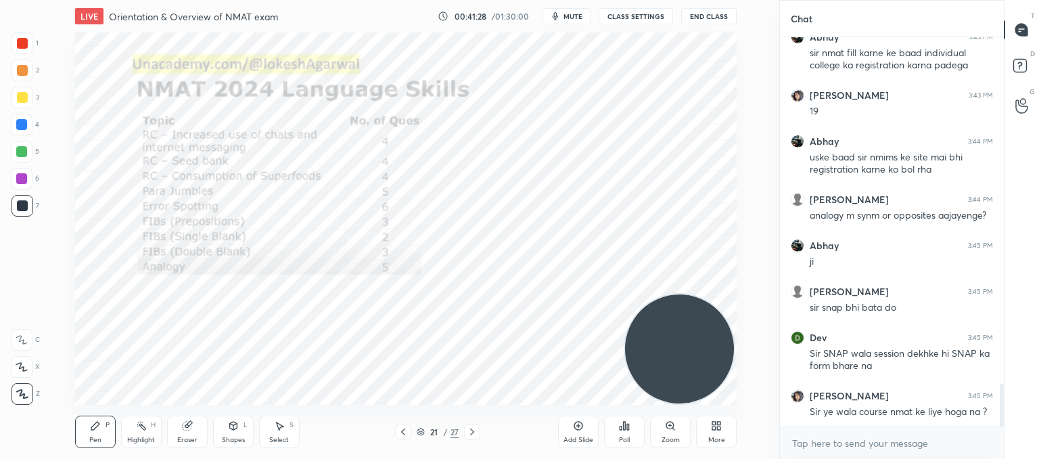
click at [398, 431] on icon at bounding box center [403, 431] width 11 height 11
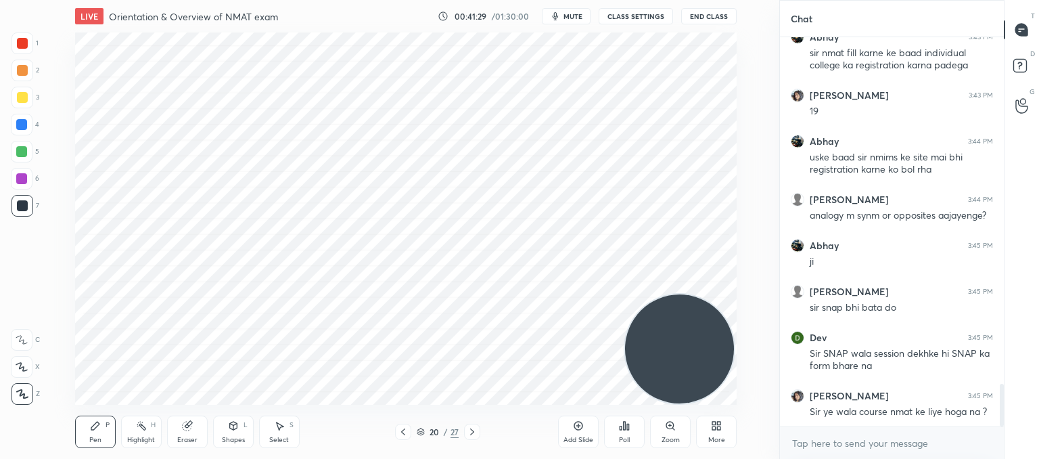
click at [398, 432] on icon at bounding box center [403, 431] width 11 height 11
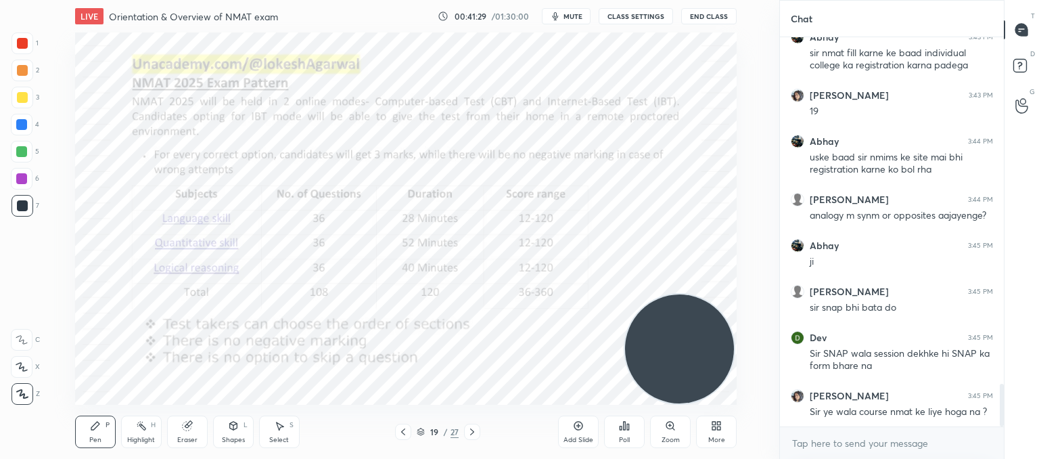
click at [398, 432] on icon at bounding box center [403, 431] width 11 height 11
click at [400, 430] on icon at bounding box center [403, 431] width 11 height 11
click at [400, 429] on icon at bounding box center [403, 431] width 11 height 11
click at [400, 428] on icon at bounding box center [403, 431] width 11 height 11
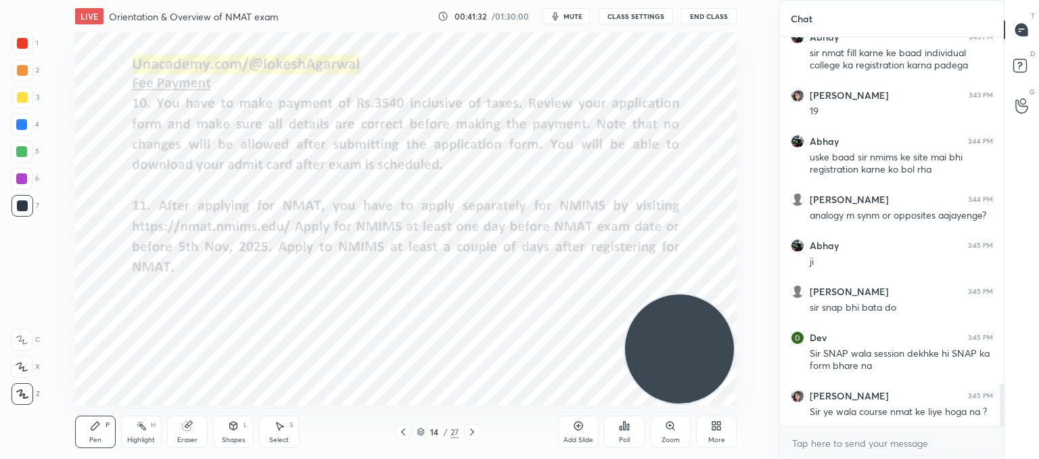
click at [400, 428] on icon at bounding box center [403, 431] width 11 height 11
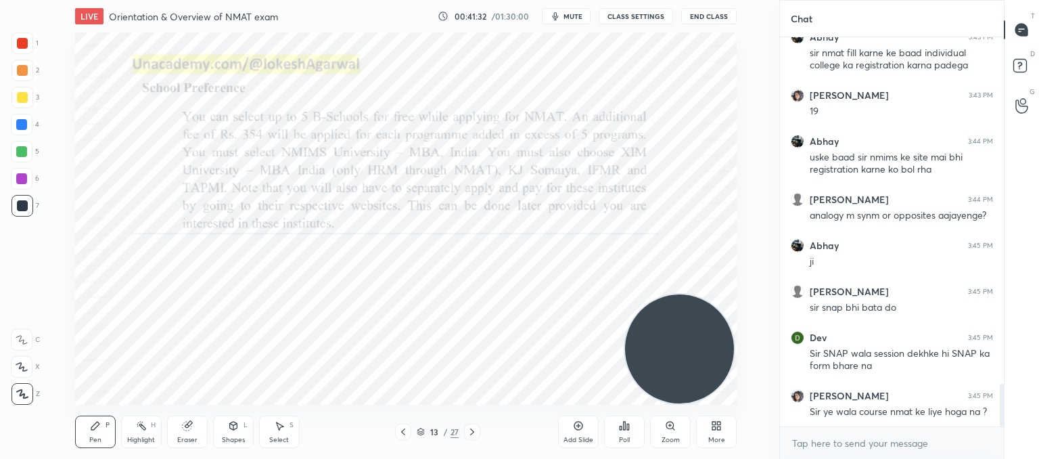
click at [400, 428] on icon at bounding box center [403, 431] width 11 height 11
click at [402, 428] on icon at bounding box center [403, 431] width 11 height 11
click at [403, 428] on icon at bounding box center [403, 431] width 11 height 11
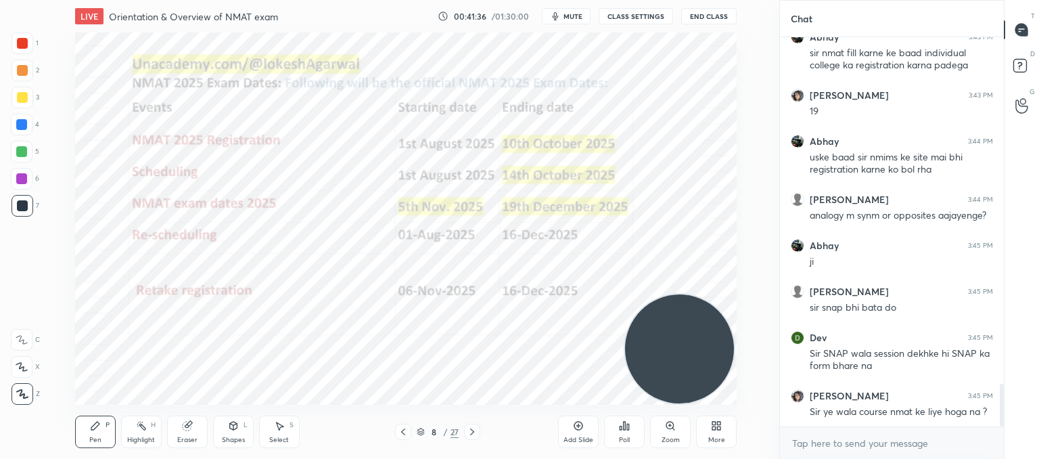
click at [468, 429] on icon at bounding box center [472, 431] width 11 height 11
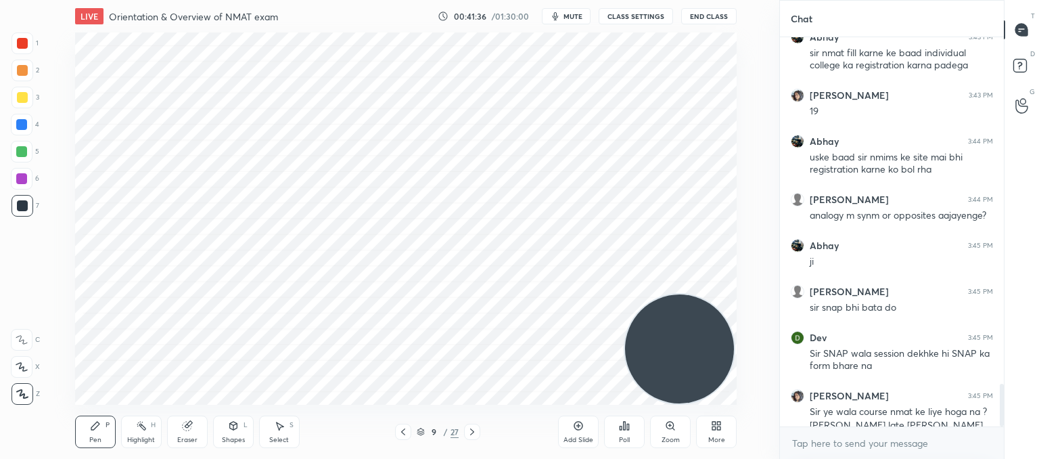
scroll to position [3167, 0]
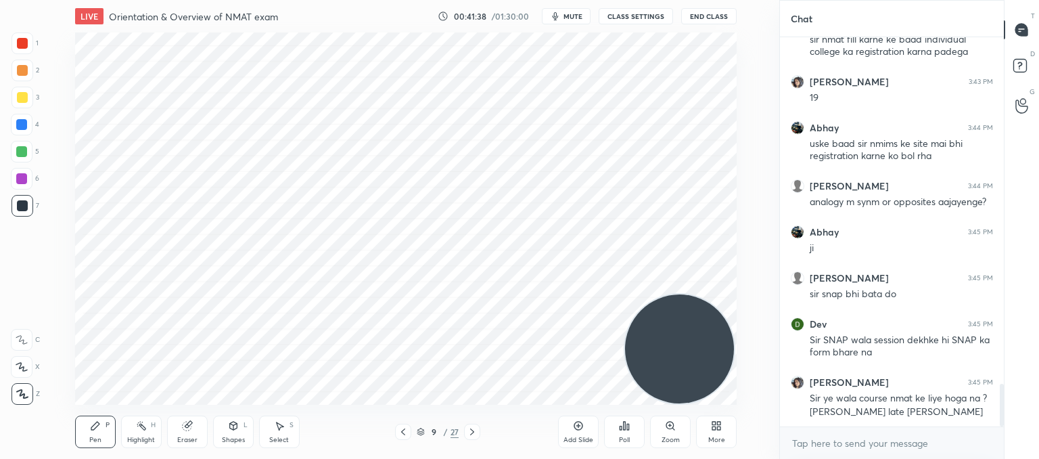
click at [403, 427] on icon at bounding box center [403, 431] width 11 height 11
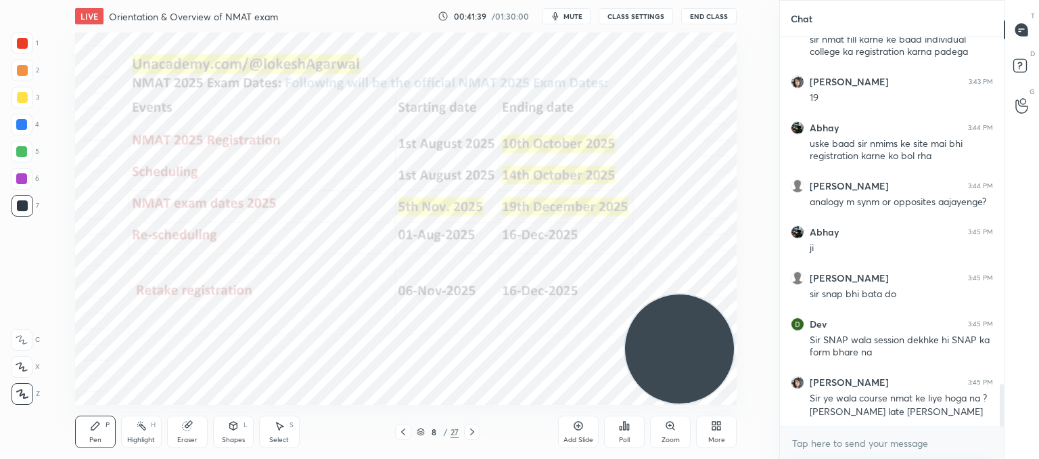
click at [405, 423] on div at bounding box center [403, 431] width 16 height 16
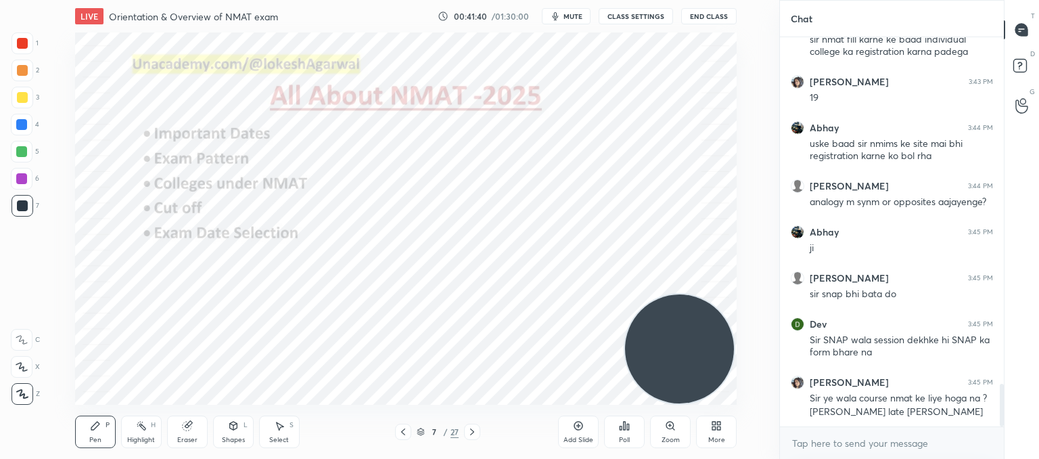
click at [405, 423] on div at bounding box center [403, 431] width 16 height 16
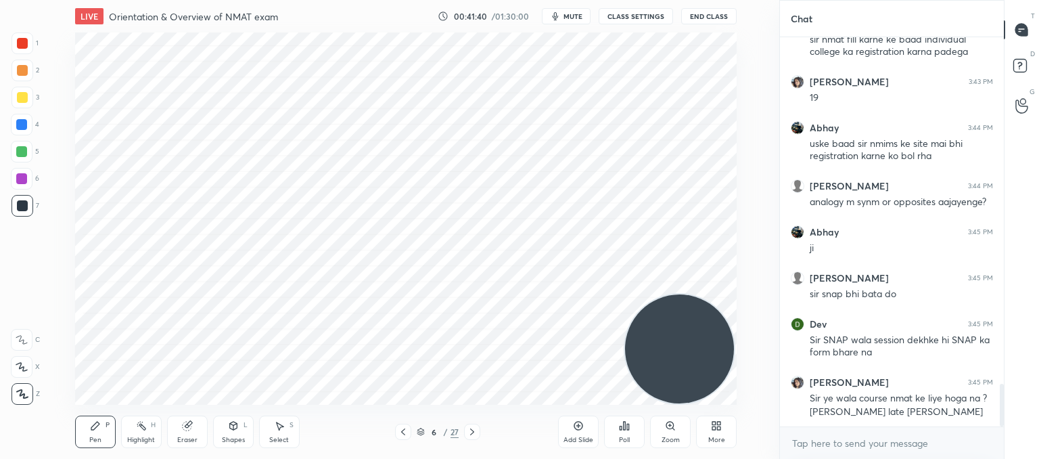
click at [404, 423] on div at bounding box center [403, 431] width 16 height 16
click at [42, 217] on div "1 2 3 4 5 6 7 C X Z C X Z E E Erase all H H LIVE Orientation & Overview of NMAT…" at bounding box center [384, 229] width 768 height 459
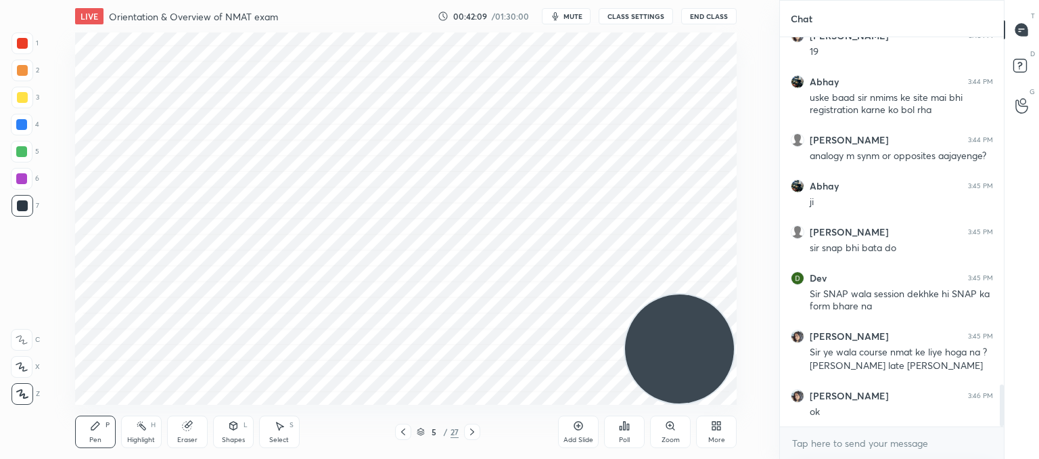
click at [469, 442] on div "Pen P Highlight H Eraser Shapes L Select S 5 / 27 Add Slide Poll Zoom More" at bounding box center [406, 431] width 662 height 54
click at [473, 432] on icon at bounding box center [472, 431] width 4 height 7
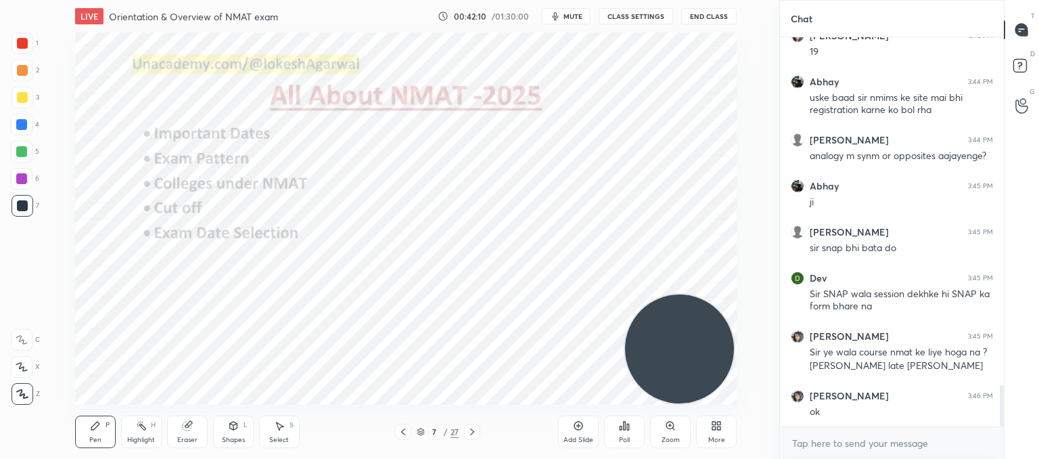
click at [473, 432] on icon at bounding box center [472, 431] width 4 height 7
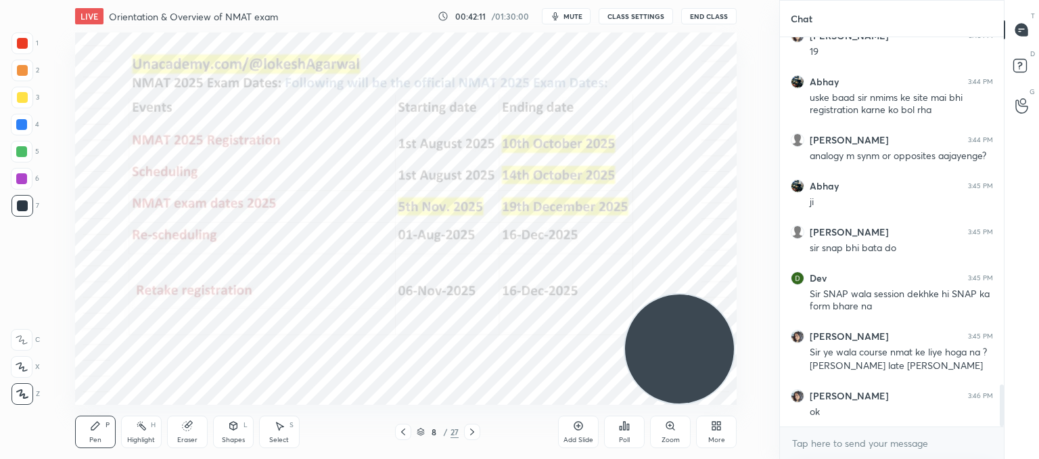
click at [473, 432] on icon at bounding box center [472, 431] width 4 height 7
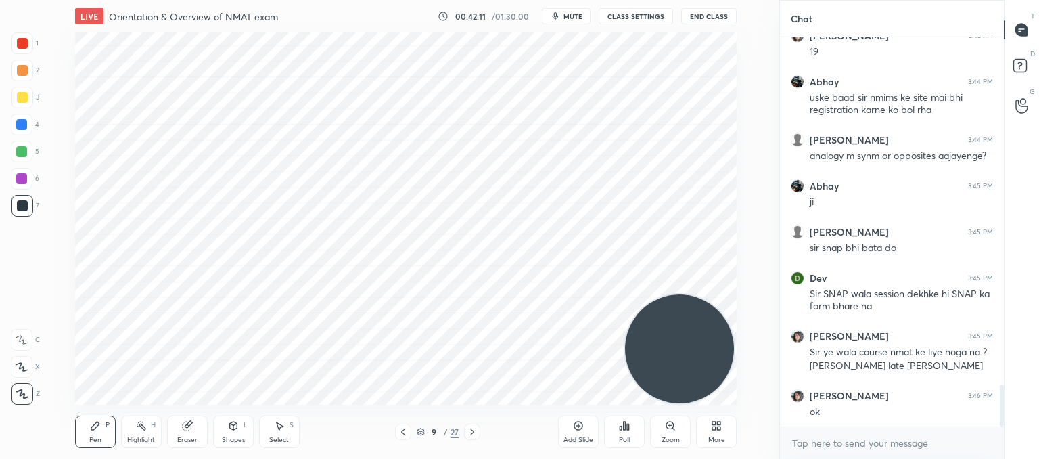
click at [473, 432] on icon at bounding box center [472, 431] width 4 height 7
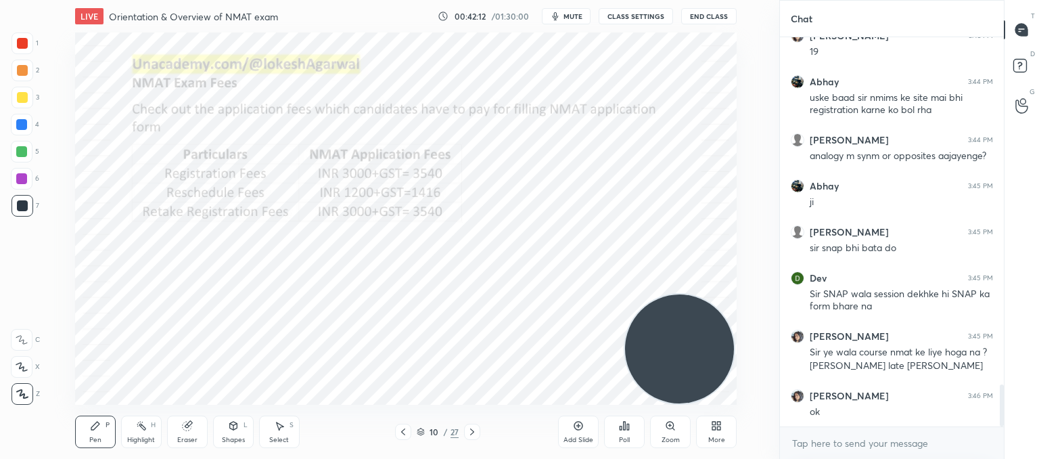
click at [473, 432] on icon at bounding box center [472, 431] width 4 height 7
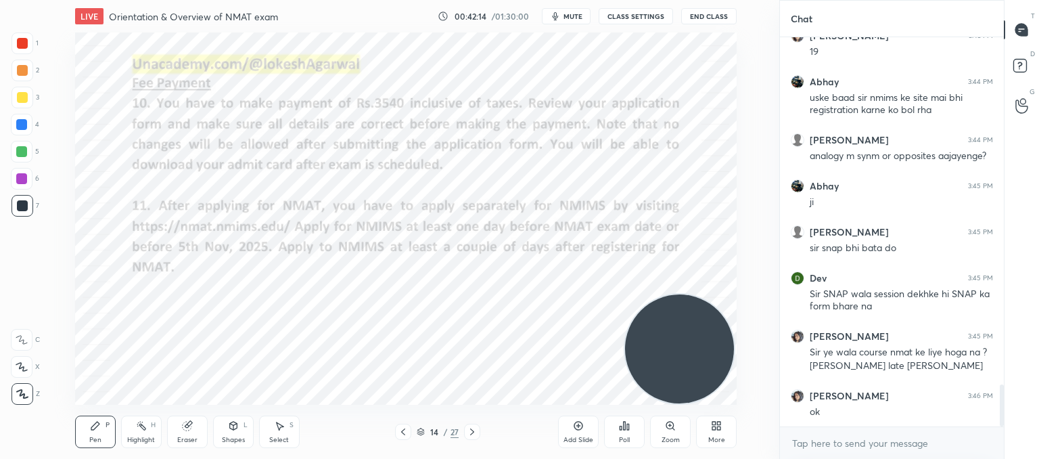
click at [473, 432] on icon at bounding box center [472, 431] width 4 height 7
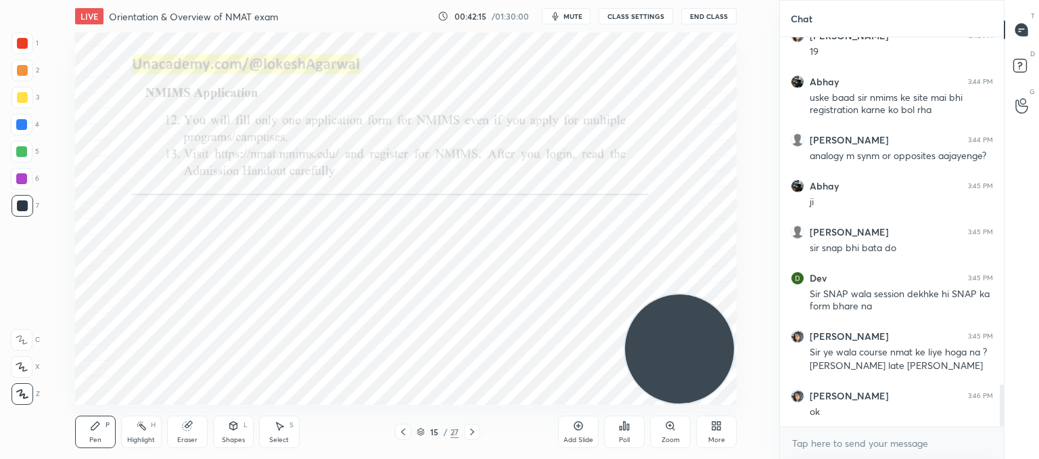
click at [473, 432] on icon at bounding box center [472, 431] width 4 height 7
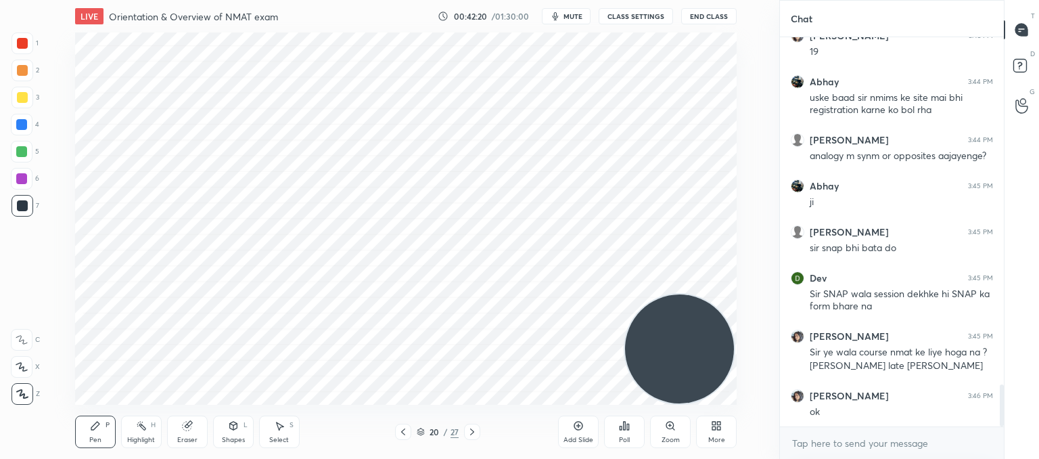
click at [473, 432] on icon at bounding box center [472, 431] width 4 height 7
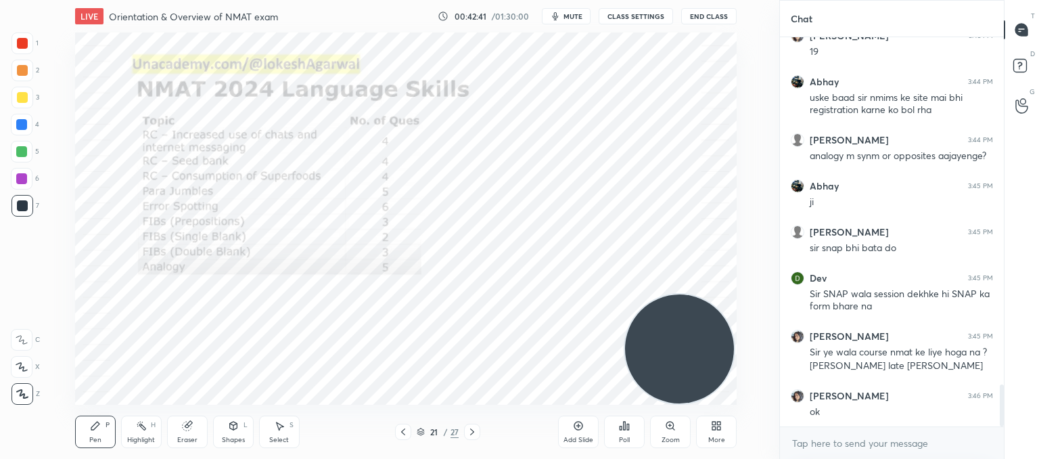
click at [469, 433] on icon at bounding box center [472, 431] width 11 height 11
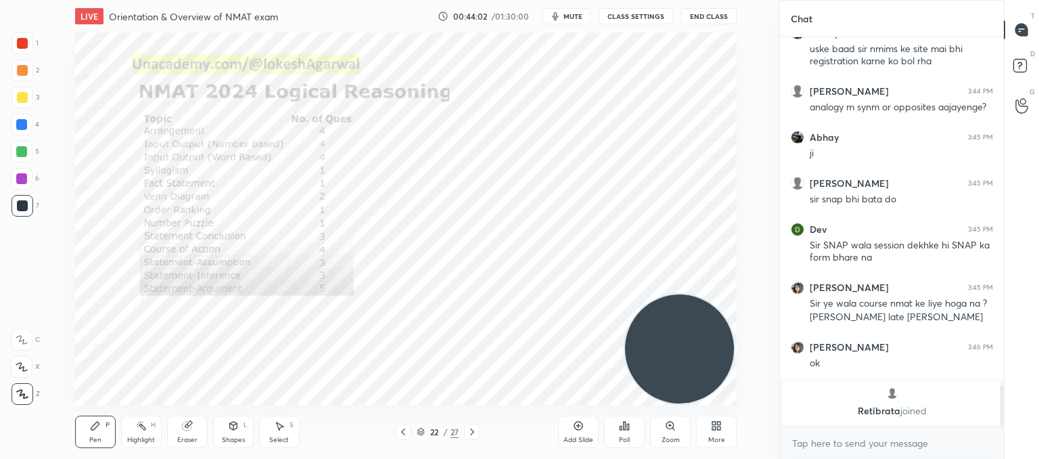
click at [465, 428] on div at bounding box center [472, 431] width 16 height 16
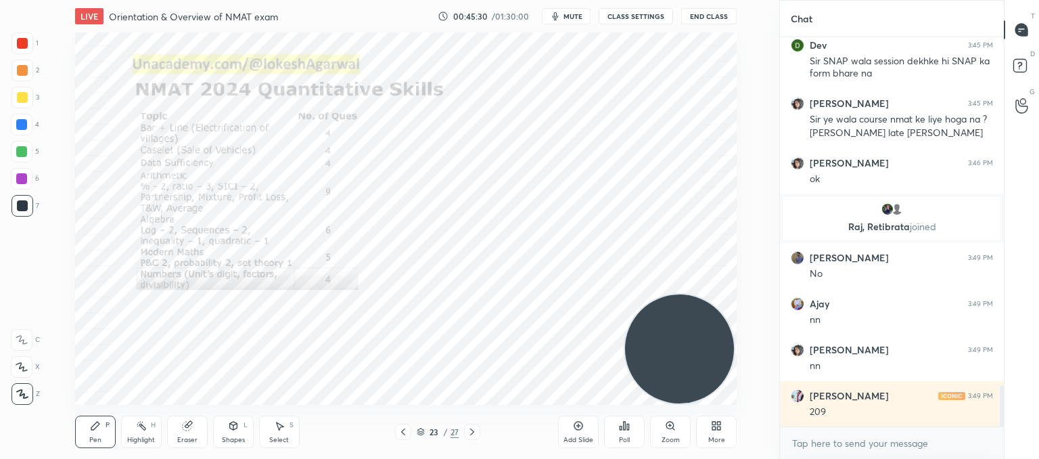
scroll to position [3270, 0]
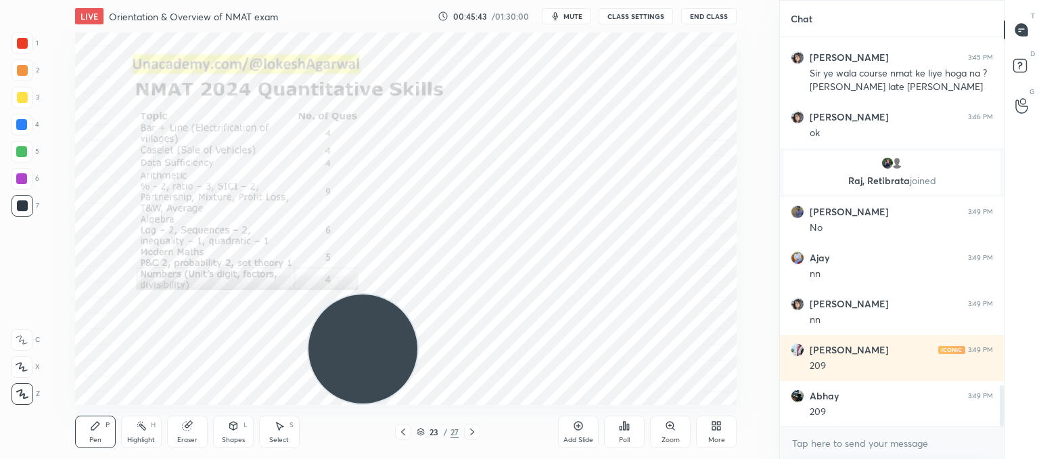
drag, startPoint x: 578, startPoint y: 354, endPoint x: 32, endPoint y: 447, distance: 553.8
click at [1, 452] on div "1 2 3 4 5 6 7 C X Z C X Z E E Erase all H H LIVE Orientation & Overview of NMAT…" at bounding box center [384, 229] width 768 height 459
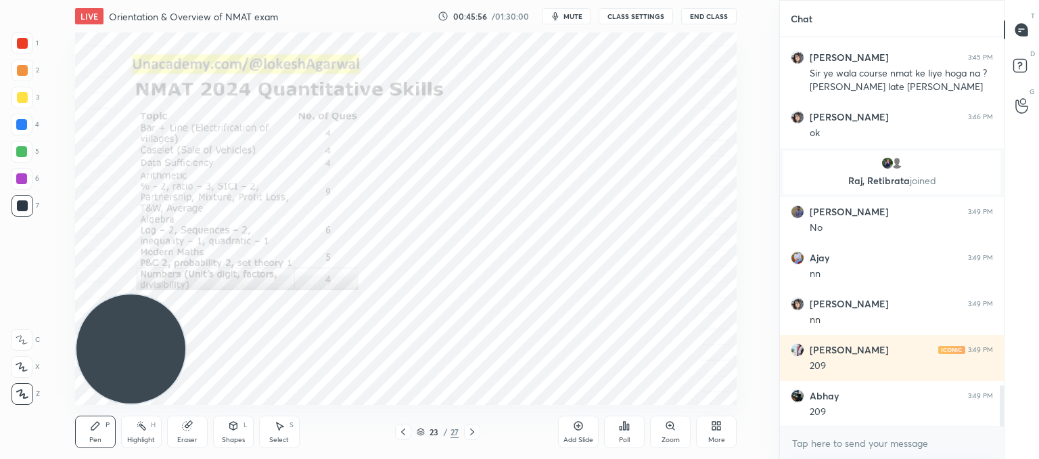
click at [670, 379] on div "LIVE Orientation & Overview of NMAT exam 00:45:56 / 01:30:00 mute CLASS SETTING…" at bounding box center [405, 229] width 725 height 459
click at [664, 382] on div "LIVE Orientation & Overview of NMAT exam 00:45:56 / 01:30:00 mute CLASS SETTING…" at bounding box center [405, 229] width 725 height 459
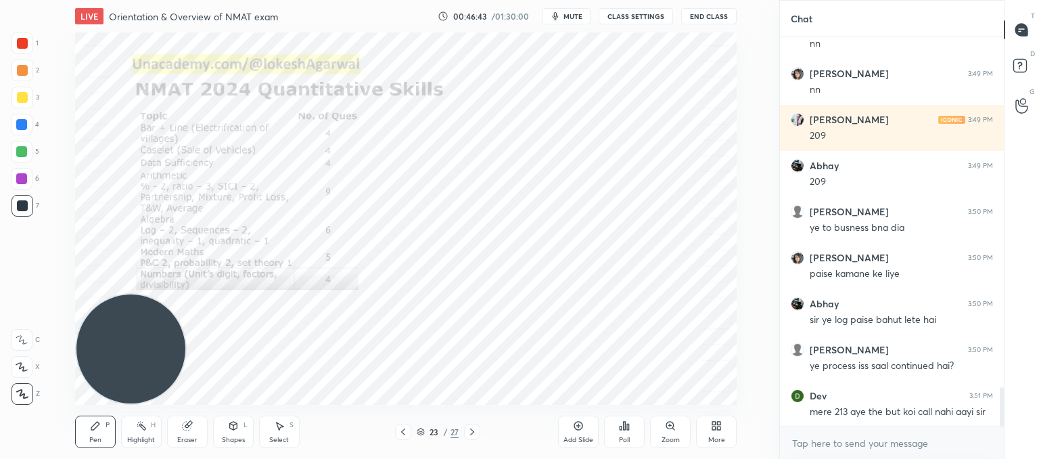
scroll to position [3546, 0]
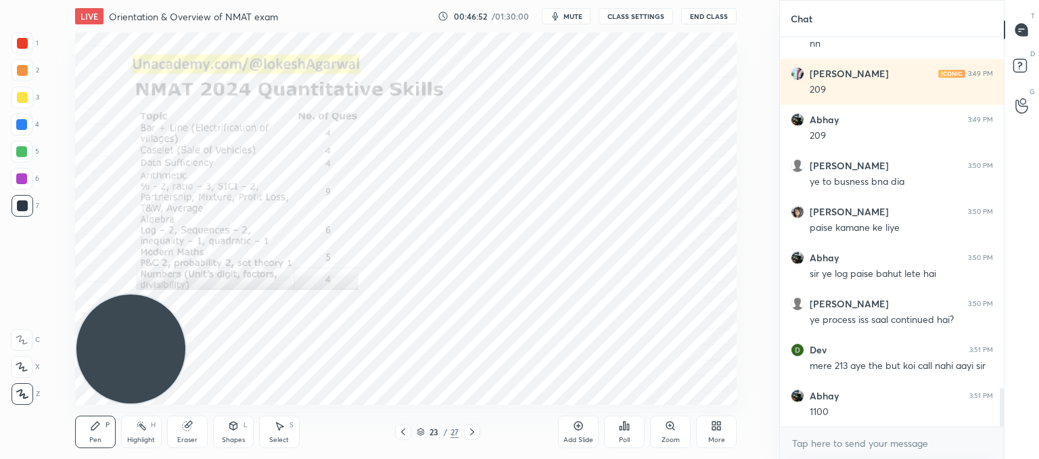
click at [472, 434] on icon at bounding box center [472, 431] width 11 height 11
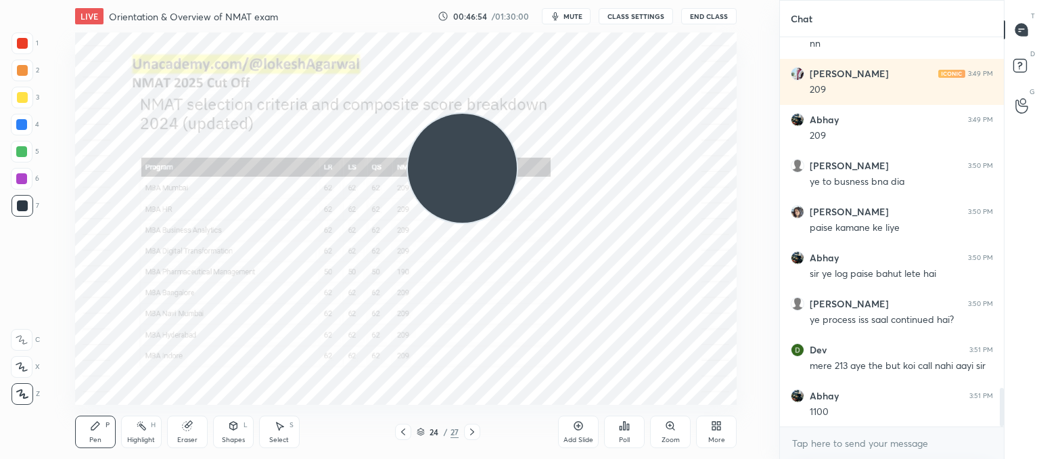
drag, startPoint x: 202, startPoint y: 298, endPoint x: 685, endPoint y: 40, distance: 547.1
click at [517, 114] on video at bounding box center [462, 168] width 109 height 109
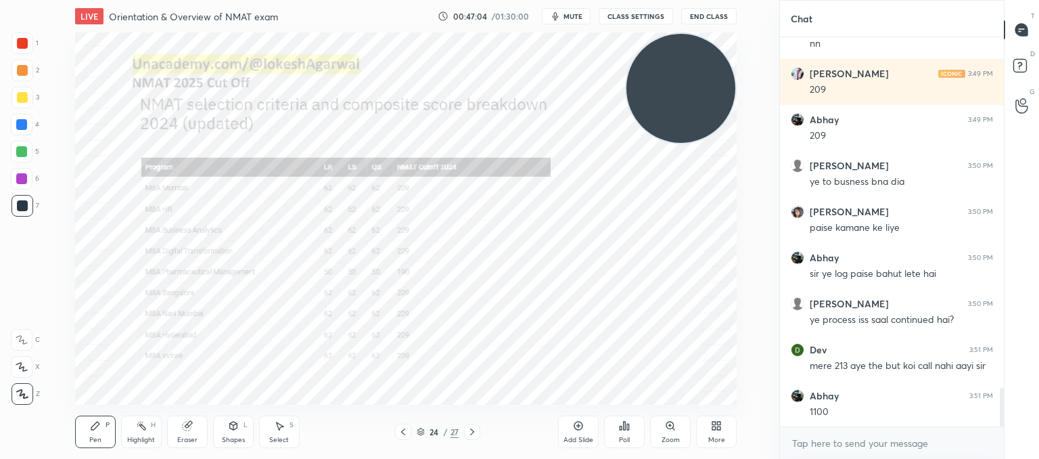
click at [668, 432] on div "Zoom" at bounding box center [670, 431] width 41 height 32
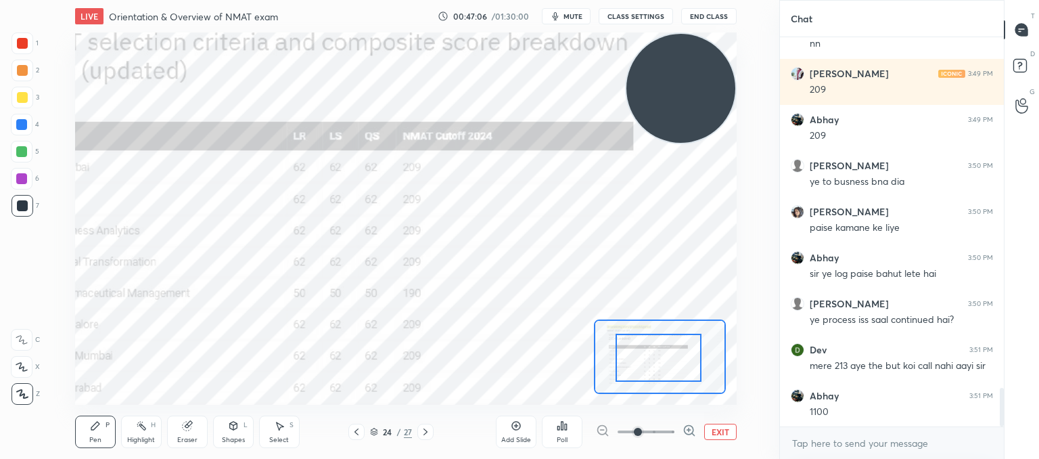
drag, startPoint x: 689, startPoint y: 358, endPoint x: 668, endPoint y: 367, distance: 22.1
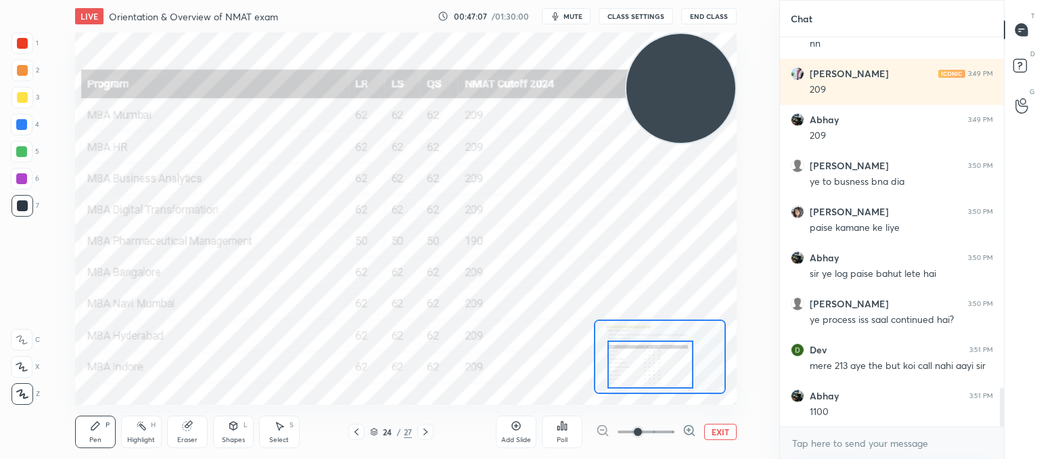
drag, startPoint x: 687, startPoint y: 361, endPoint x: 668, endPoint y: 358, distance: 19.2
click at [680, 368] on div at bounding box center [650, 364] width 87 height 48
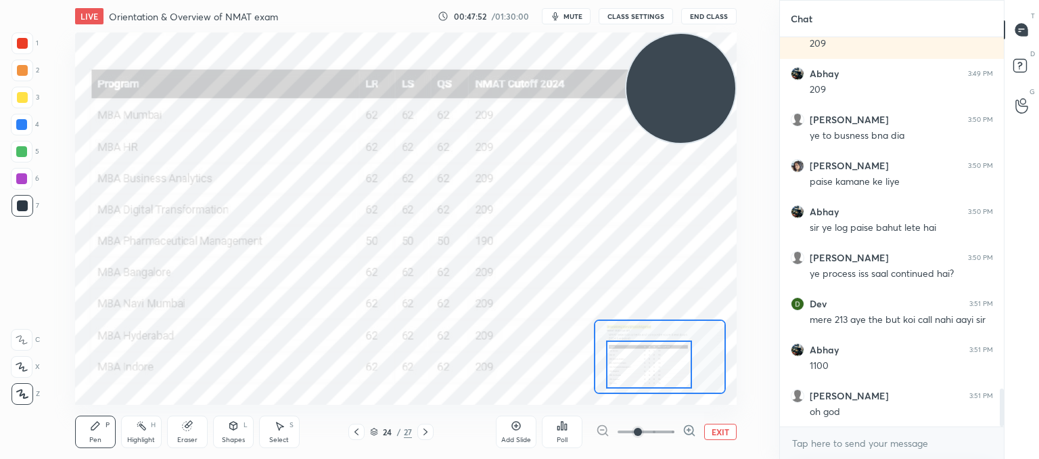
scroll to position [3638, 0]
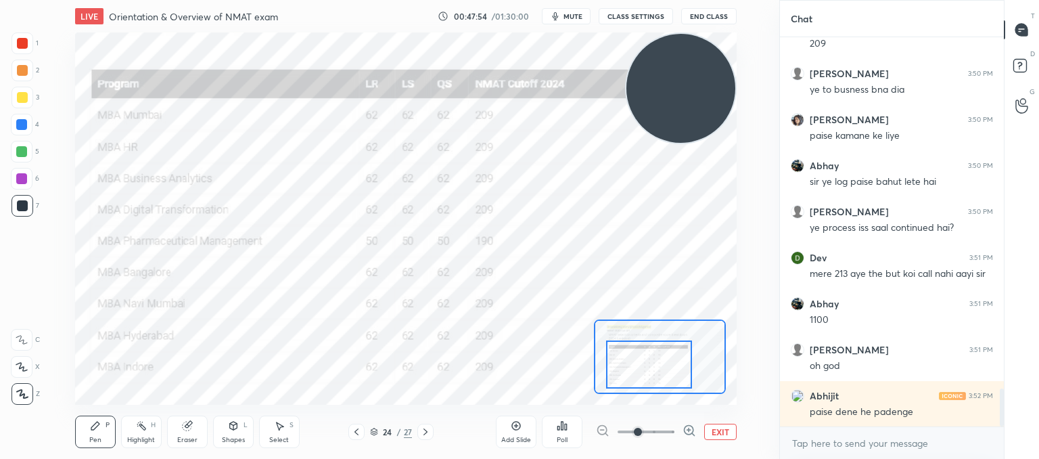
click at [716, 431] on button "EXIT" at bounding box center [720, 431] width 32 height 16
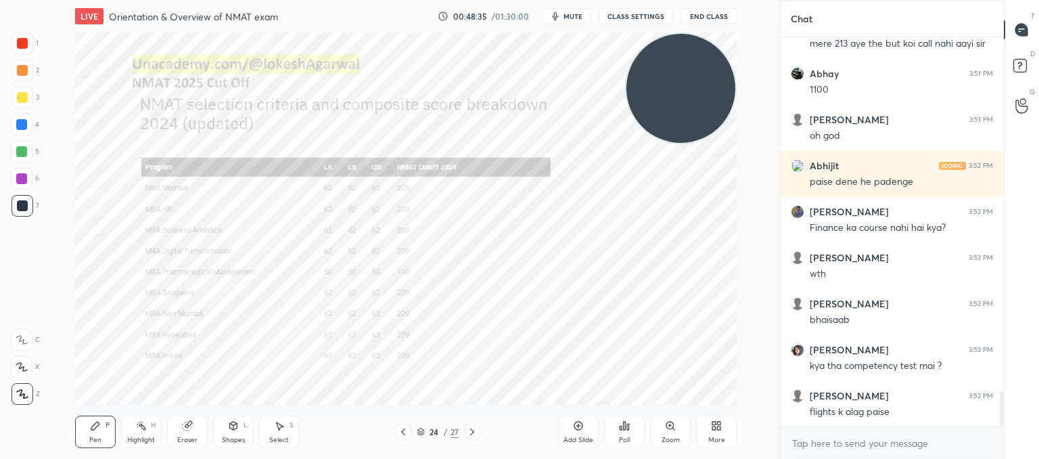
scroll to position [3914, 0]
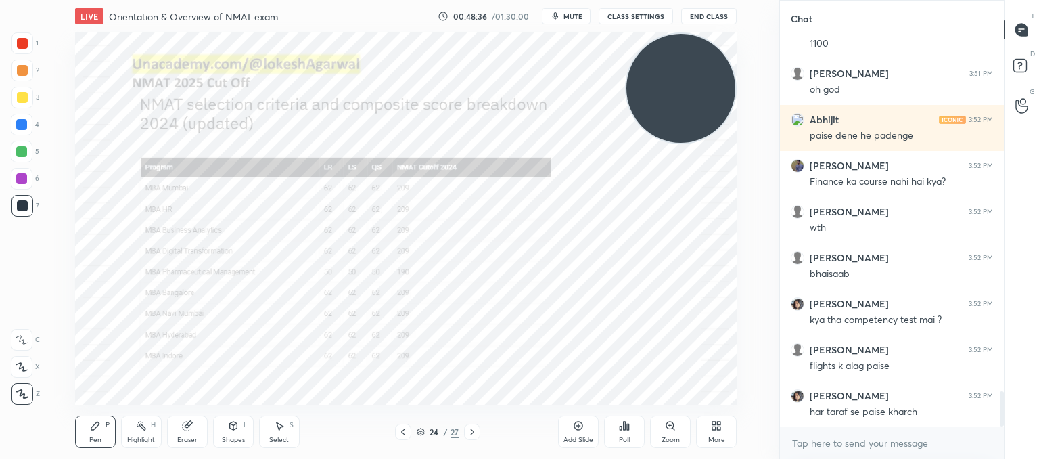
click at [473, 430] on icon at bounding box center [472, 431] width 11 height 11
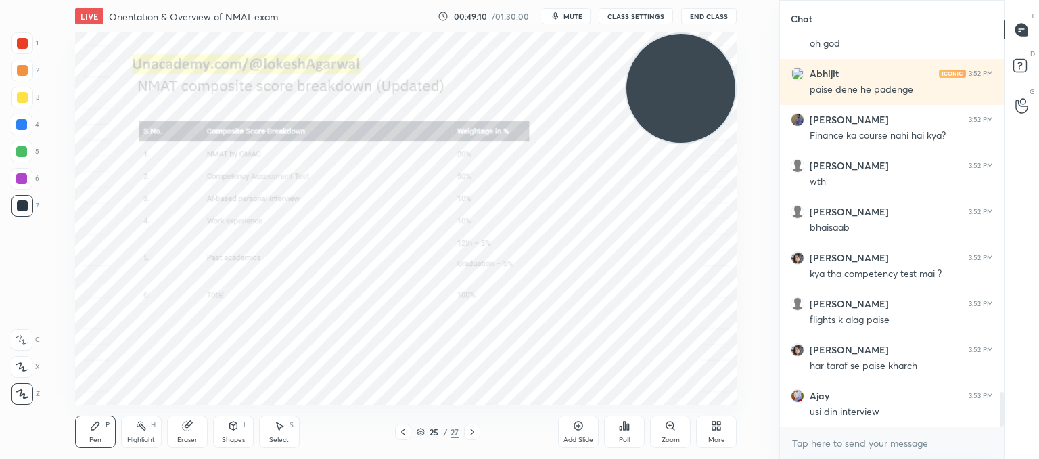
scroll to position [3973, 0]
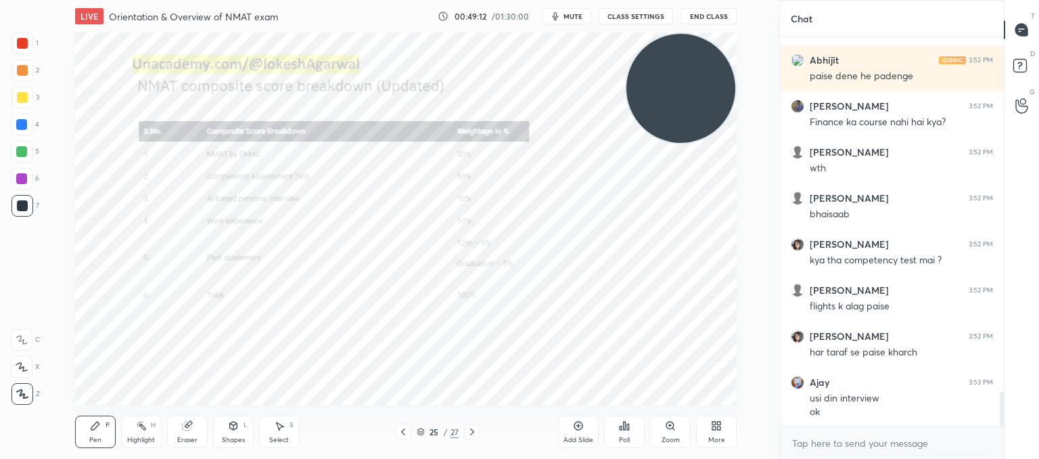
click at [479, 431] on div at bounding box center [472, 431] width 16 height 16
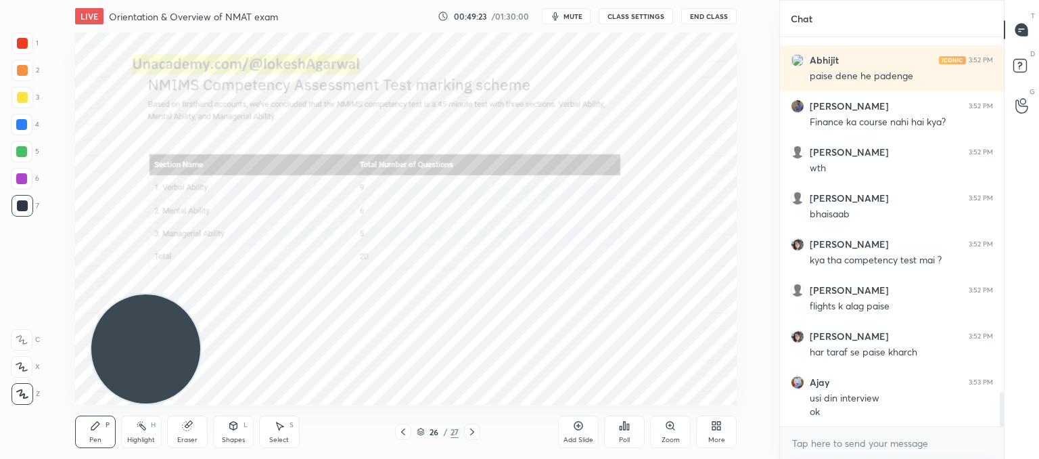
drag, startPoint x: 700, startPoint y: 52, endPoint x: 153, endPoint y: 304, distance: 602.3
click at [0, 0] on html "1 2 3 4 5 6 7 C X Z C X Z E E Erase all H H LIVE Orientation & Overview of NMAT…" at bounding box center [519, 0] width 1039 height 0
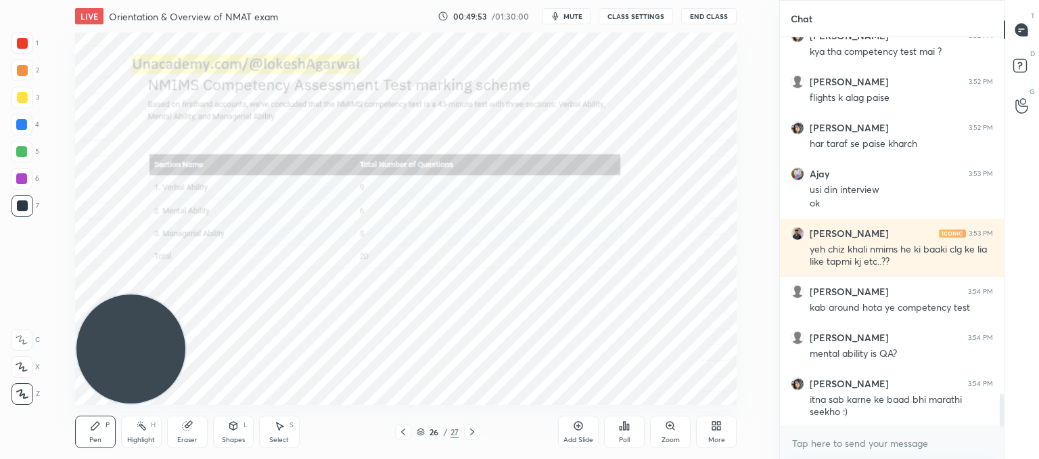
scroll to position [4228, 0]
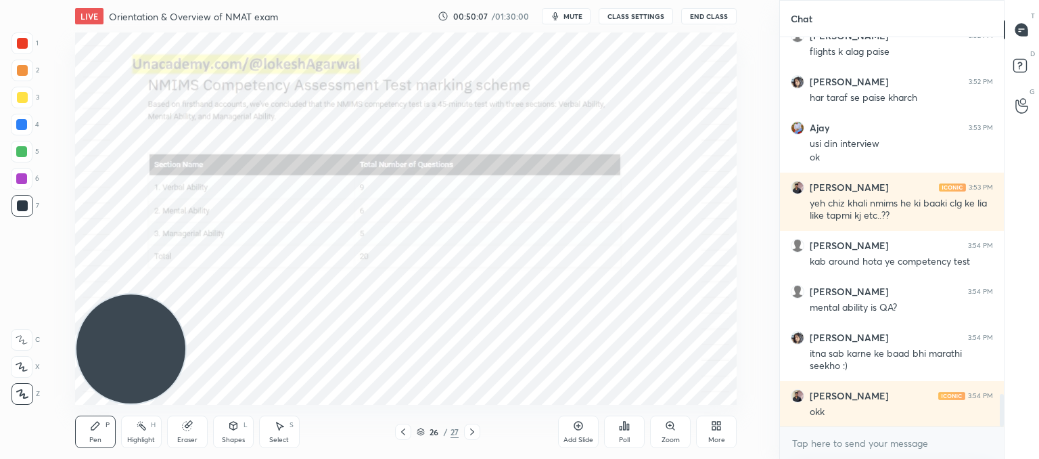
click at [471, 430] on icon at bounding box center [472, 431] width 11 height 11
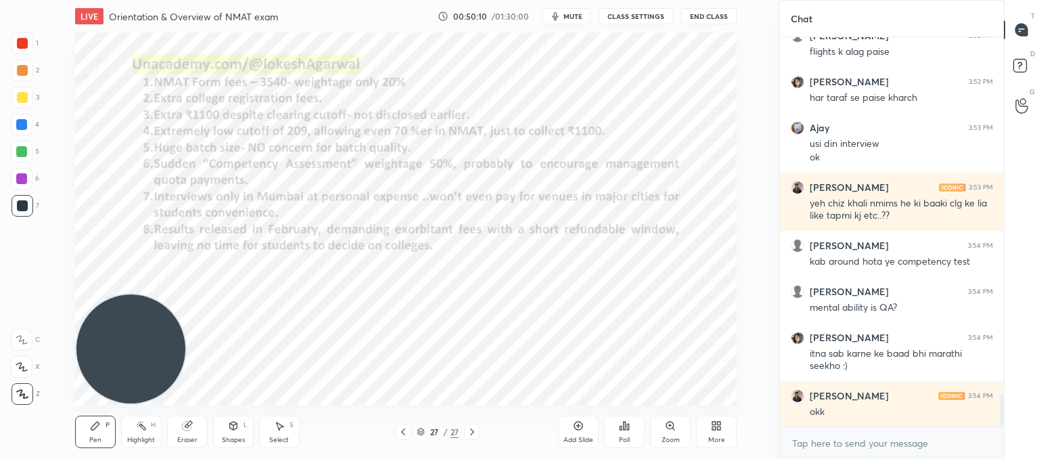
click at [472, 431] on icon at bounding box center [472, 431] width 11 height 11
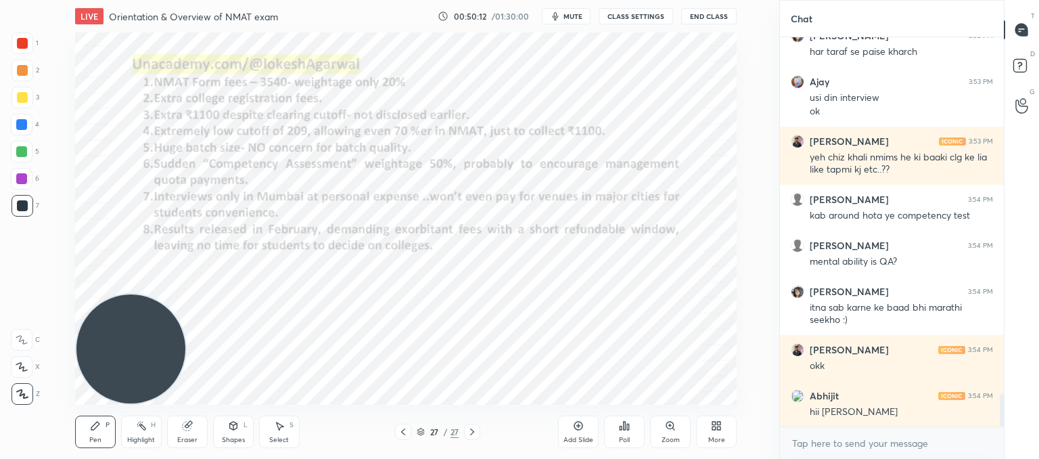
click at [472, 431] on icon at bounding box center [472, 431] width 11 height 11
click at [400, 430] on icon at bounding box center [403, 431] width 11 height 11
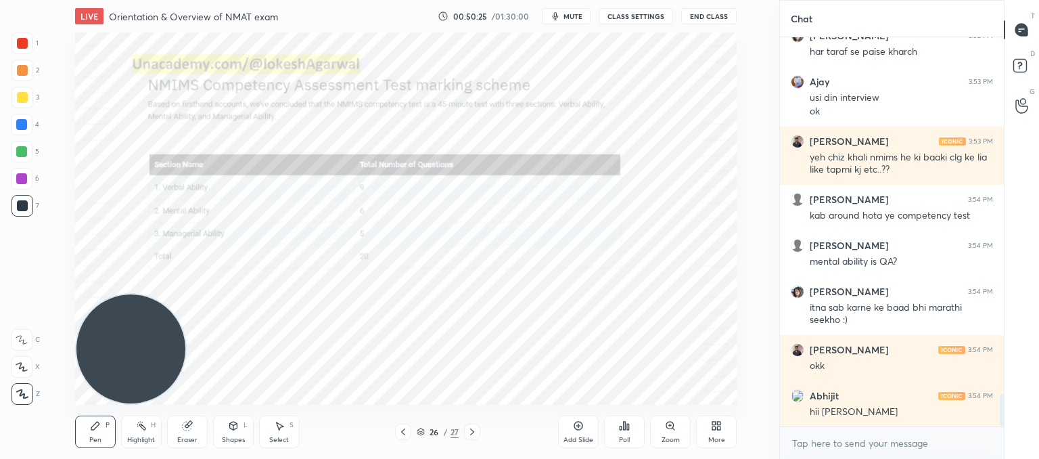
click at [471, 432] on icon at bounding box center [472, 431] width 11 height 11
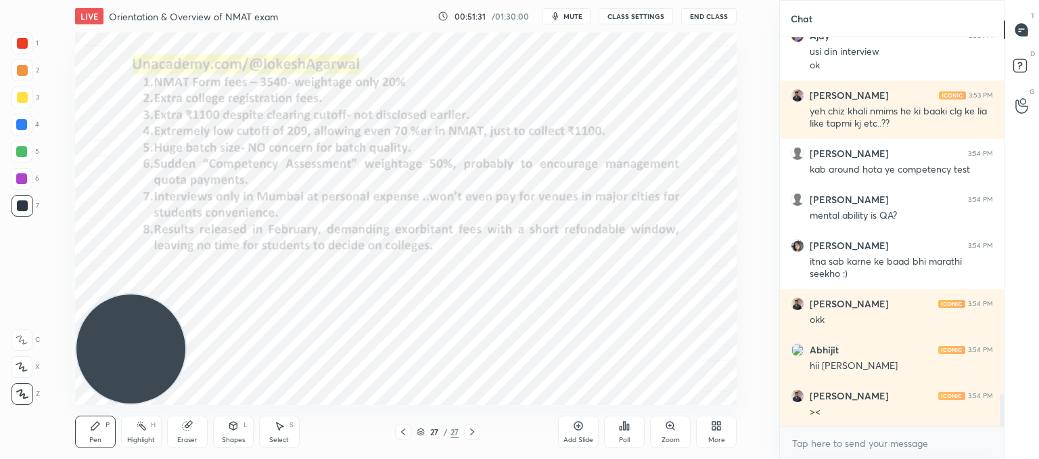
scroll to position [4368, 0]
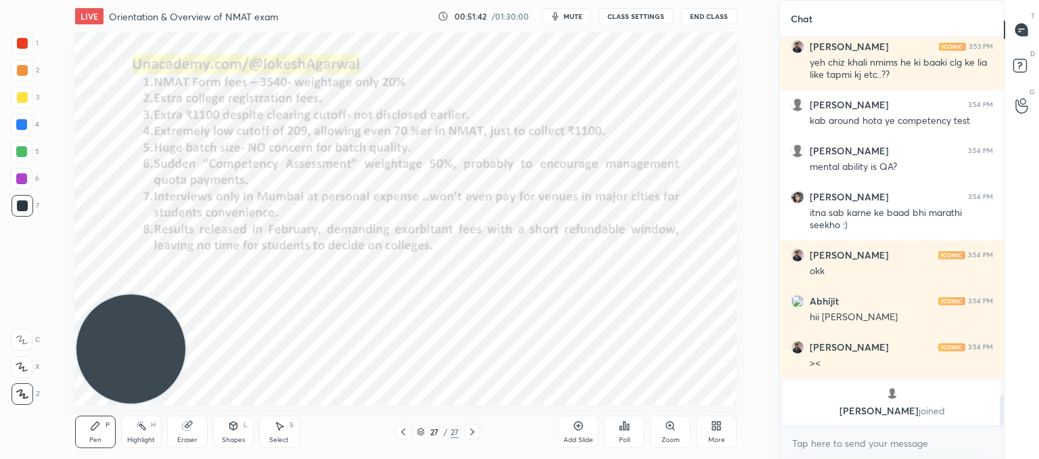
drag, startPoint x: 287, startPoint y: 433, endPoint x: 346, endPoint y: 415, distance: 62.3
click at [290, 432] on div "Select S" at bounding box center [279, 431] width 41 height 32
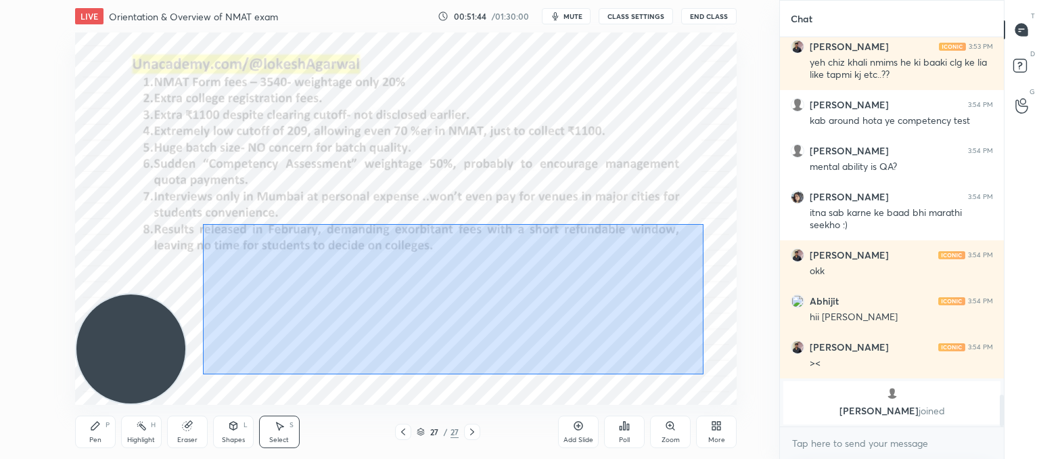
drag, startPoint x: 703, startPoint y: 374, endPoint x: 258, endPoint y: 202, distance: 476.5
click at [204, 191] on div "0 ° Undo Copy Duplicate Duplicate to new slide Delete" at bounding box center [406, 218] width 662 height 372
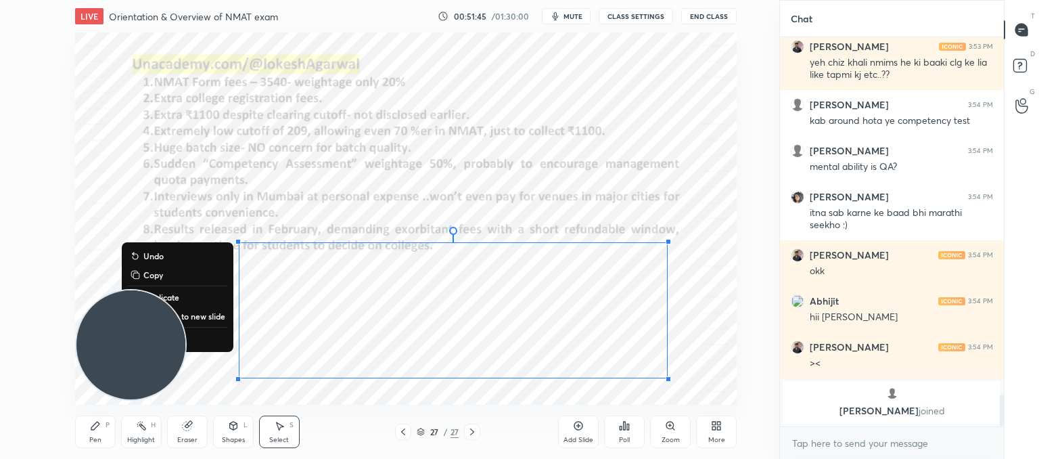
drag, startPoint x: 145, startPoint y: 350, endPoint x: 66, endPoint y: 170, distance: 196.3
click at [57, 157] on div "0 ° Undo Copy Duplicate Duplicate to new slide Delete Setting up your live clas…" at bounding box center [405, 218] width 725 height 372
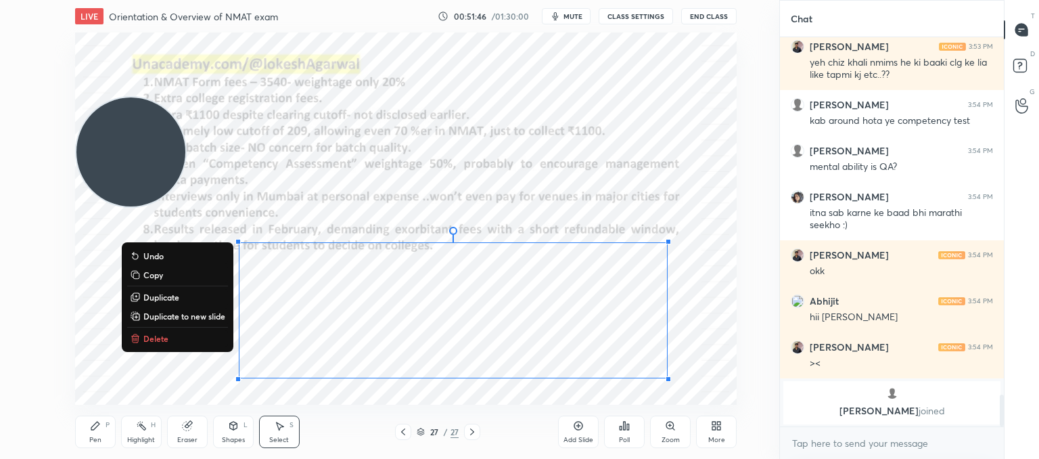
drag, startPoint x: 150, startPoint y: 341, endPoint x: 159, endPoint y: 250, distance: 91.7
click at [150, 338] on p "Delete" at bounding box center [155, 338] width 25 height 11
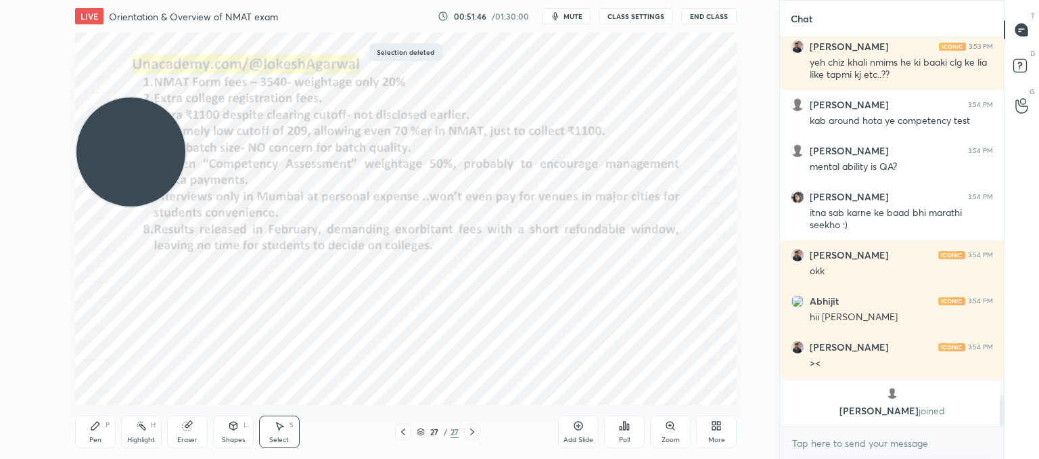
drag, startPoint x: 125, startPoint y: 130, endPoint x: 100, endPoint y: 409, distance: 279.8
click at [99, 409] on div "LIVE Orientation & Overview of NMAT exam 00:51:46 / 01:30:00 mute CLASS SETTING…" at bounding box center [405, 229] width 725 height 459
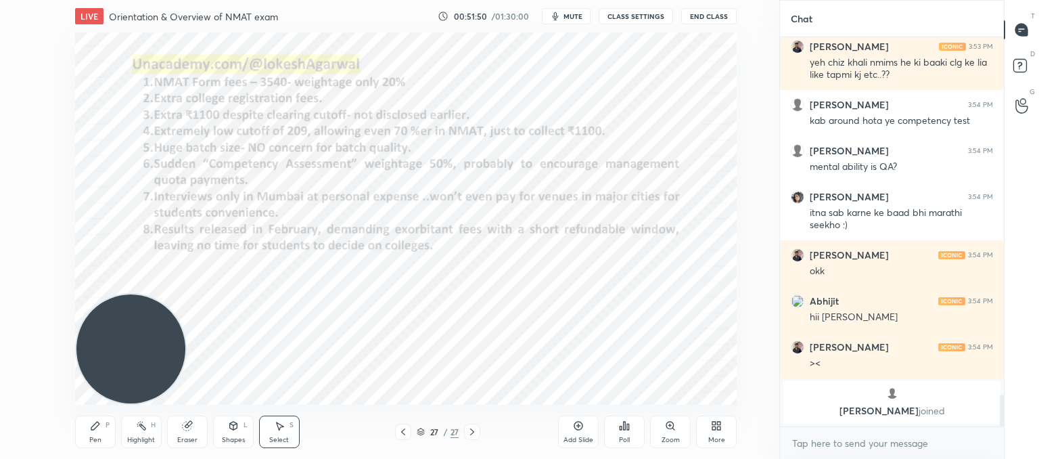
scroll to position [3965, 0]
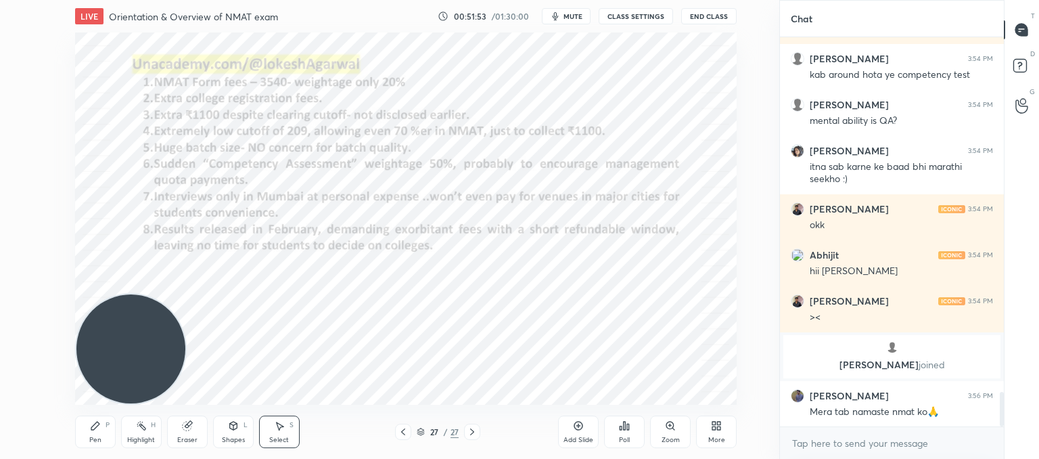
drag, startPoint x: 88, startPoint y: 421, endPoint x: 111, endPoint y: 327, distance: 96.8
click at [91, 416] on div "Pen P" at bounding box center [95, 431] width 41 height 32
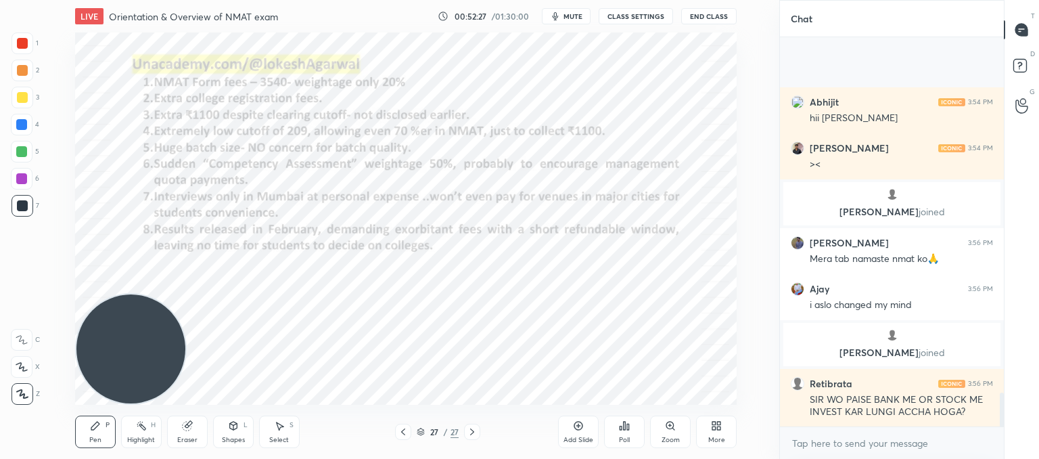
scroll to position [4094, 0]
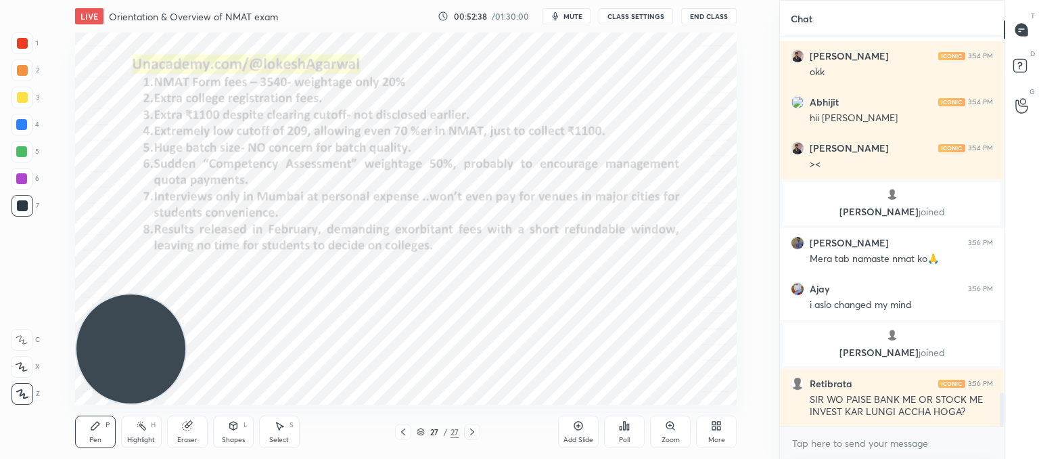
click at [580, 430] on div "Add Slide" at bounding box center [578, 431] width 41 height 32
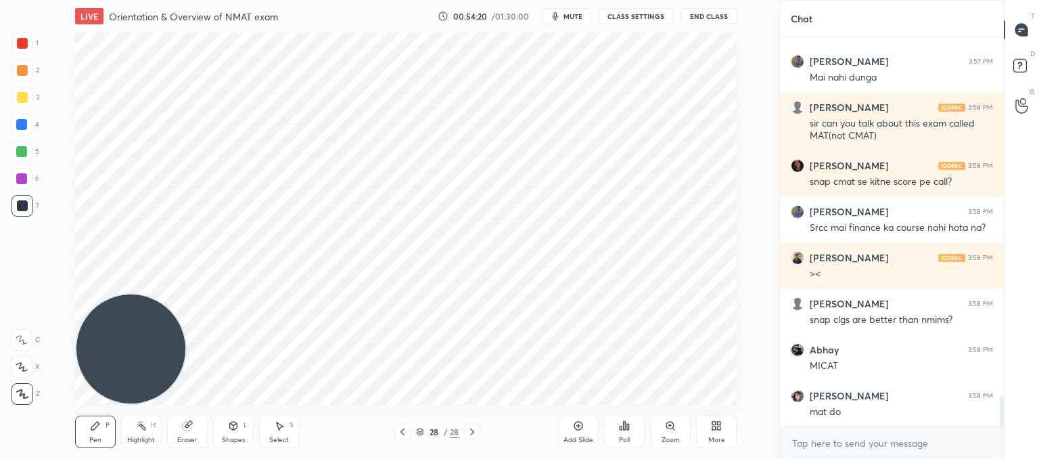
scroll to position [4624, 0]
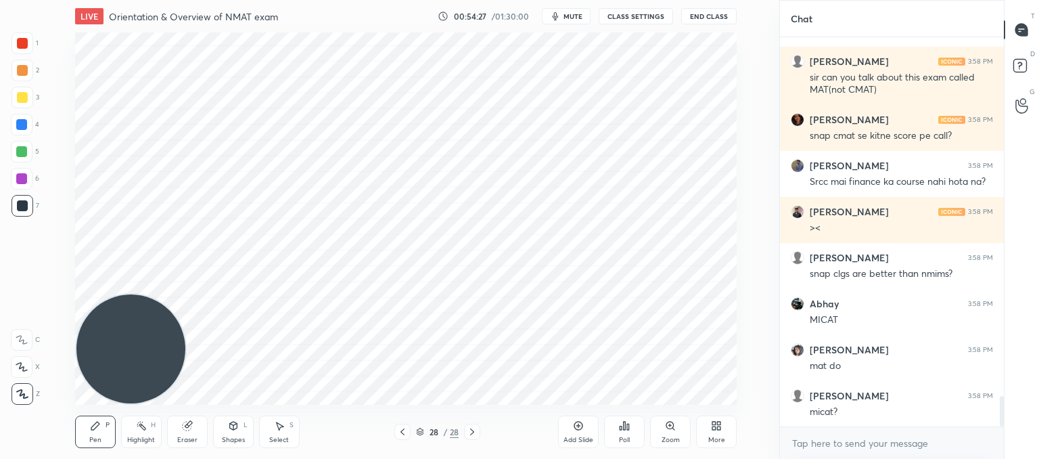
click at [278, 423] on icon at bounding box center [279, 425] width 11 height 11
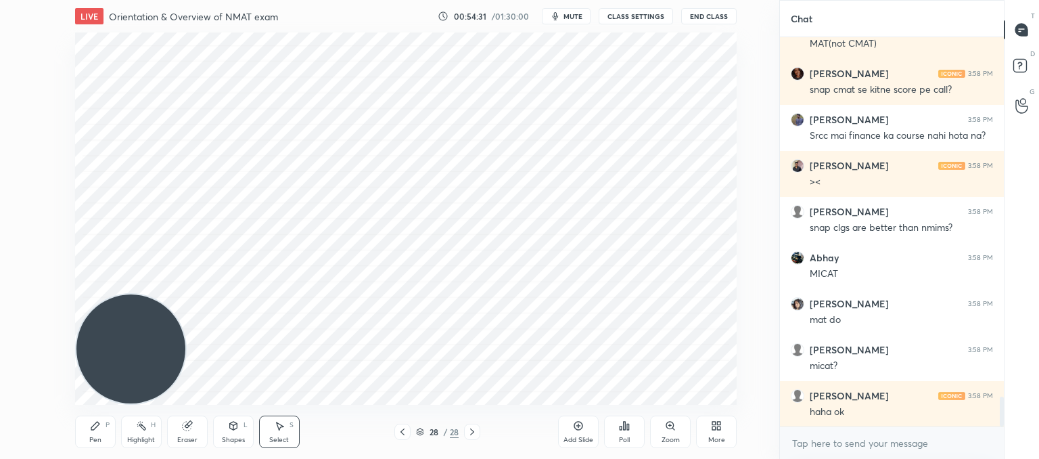
drag, startPoint x: 720, startPoint y: 348, endPoint x: 567, endPoint y: 248, distance: 182.4
click at [567, 250] on div "0 ° Undo Copy Duplicate Duplicate to new slide Delete Setting up your live clas…" at bounding box center [405, 218] width 725 height 372
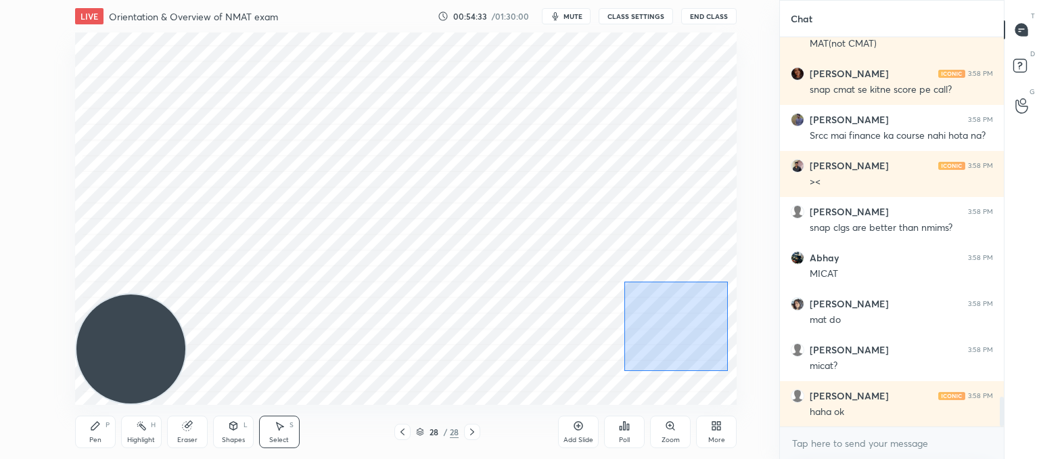
drag, startPoint x: 729, startPoint y: 371, endPoint x: 587, endPoint y: 250, distance: 186.1
click at [590, 252] on div "0 ° Undo Copy Duplicate Duplicate to new slide Delete" at bounding box center [406, 218] width 662 height 372
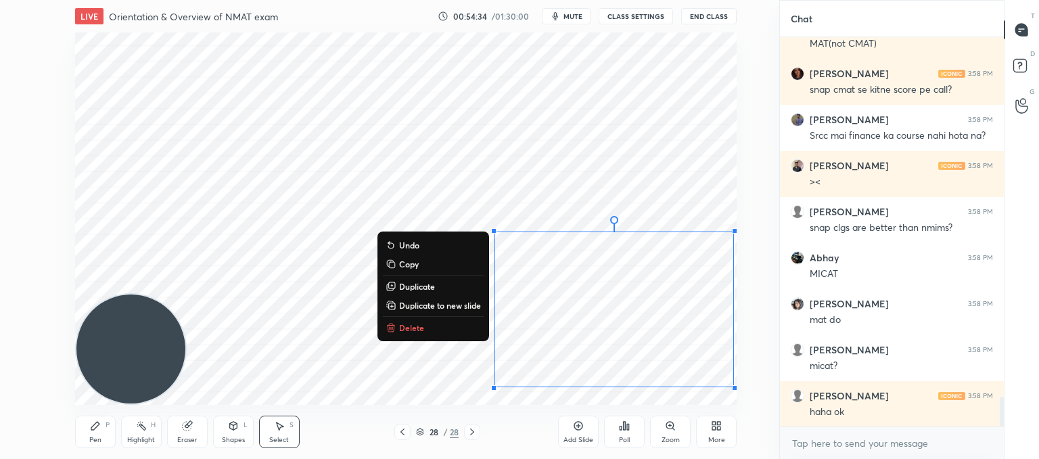
click at [409, 329] on p "Delete" at bounding box center [411, 327] width 25 height 11
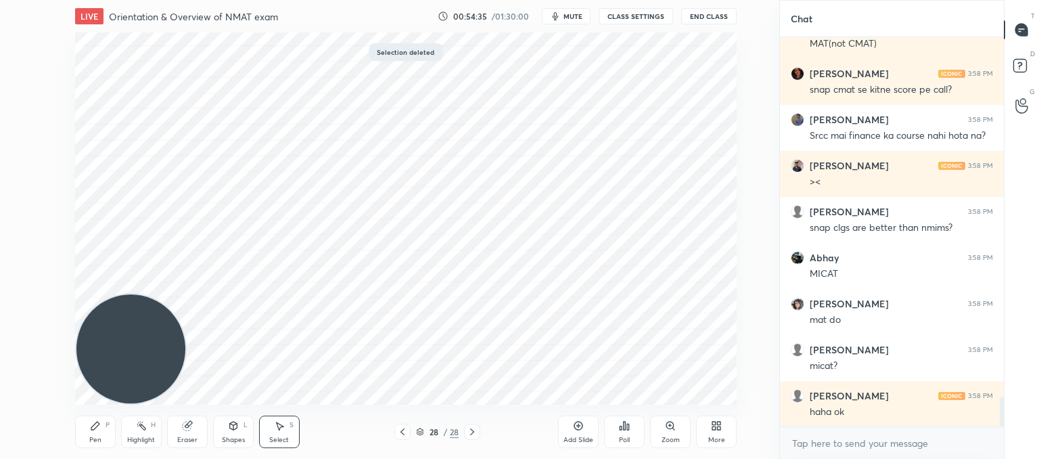
drag, startPoint x: 90, startPoint y: 431, endPoint x: 102, endPoint y: 422, distance: 15.0
click at [97, 427] on div "Pen P" at bounding box center [95, 431] width 41 height 32
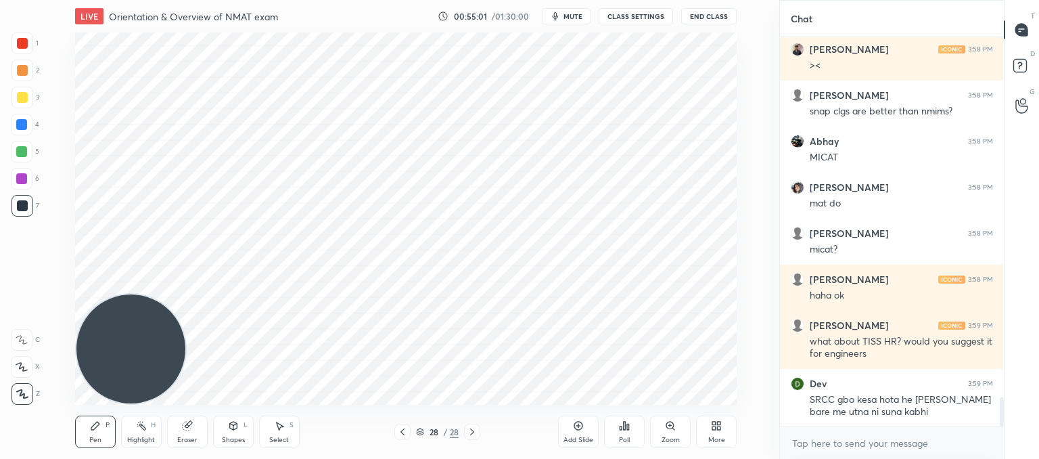
scroll to position [4832, 0]
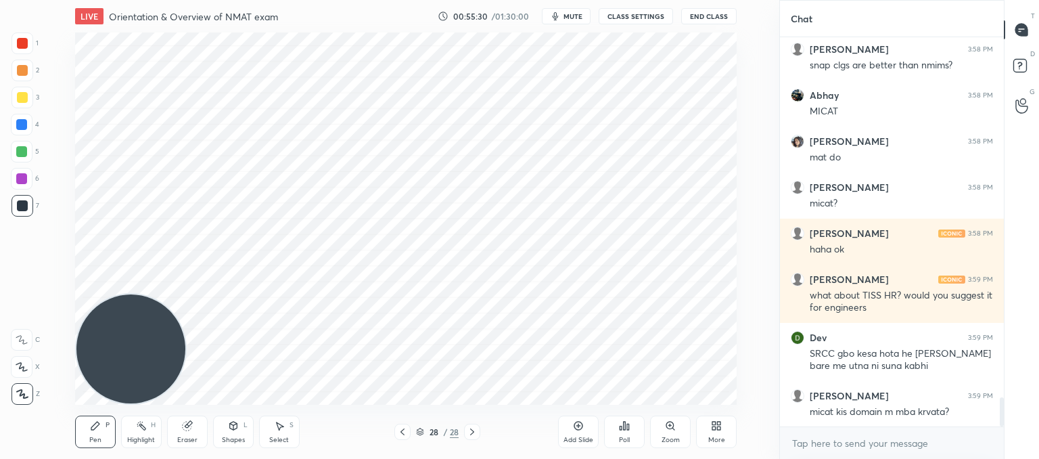
click at [404, 431] on icon at bounding box center [402, 431] width 11 height 11
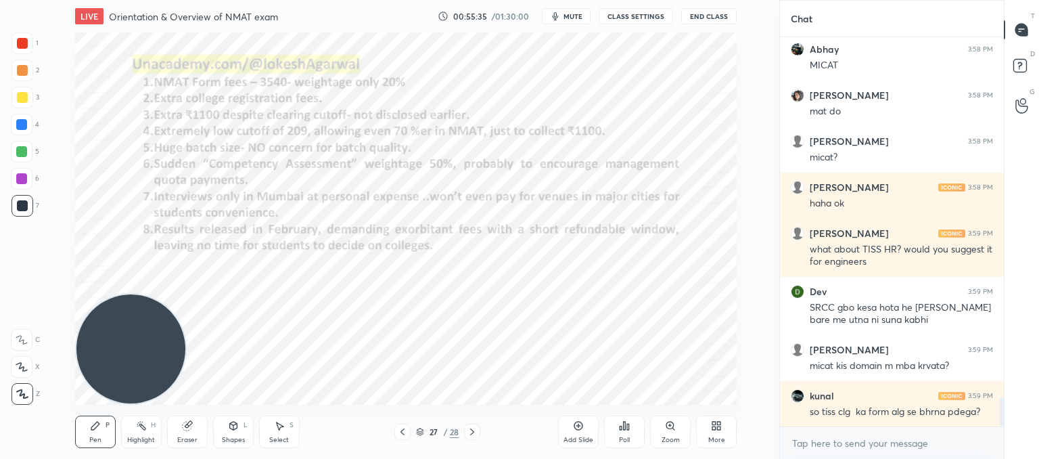
scroll to position [4927, 0]
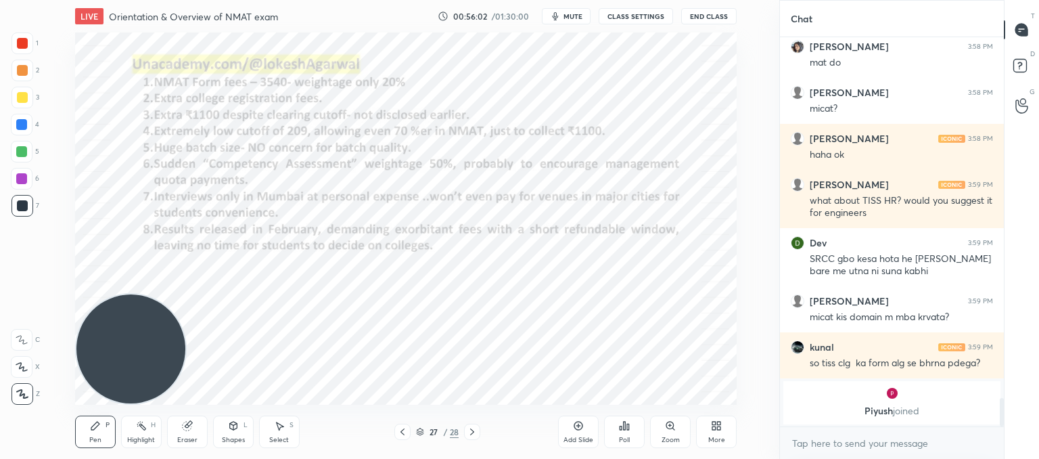
drag, startPoint x: 284, startPoint y: 423, endPoint x: 298, endPoint y: 407, distance: 21.7
click at [289, 417] on div "Select S" at bounding box center [279, 431] width 41 height 32
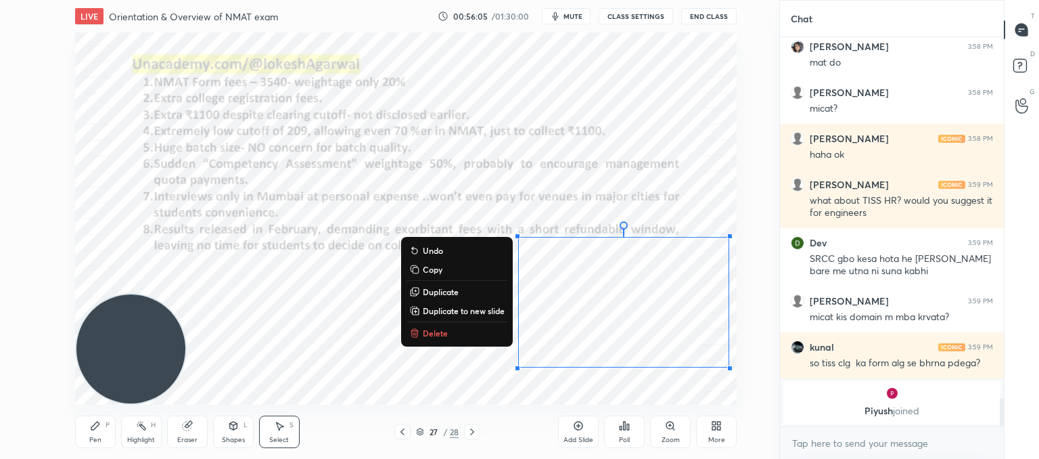
drag, startPoint x: 532, startPoint y: 239, endPoint x: 758, endPoint y: 373, distance: 263.0
click at [758, 373] on div "0 ° Undo Copy Duplicate Duplicate to new slide Delete Setting up your live clas…" at bounding box center [405, 218] width 725 height 372
click at [444, 340] on button "Delete" at bounding box center [457, 333] width 101 height 16
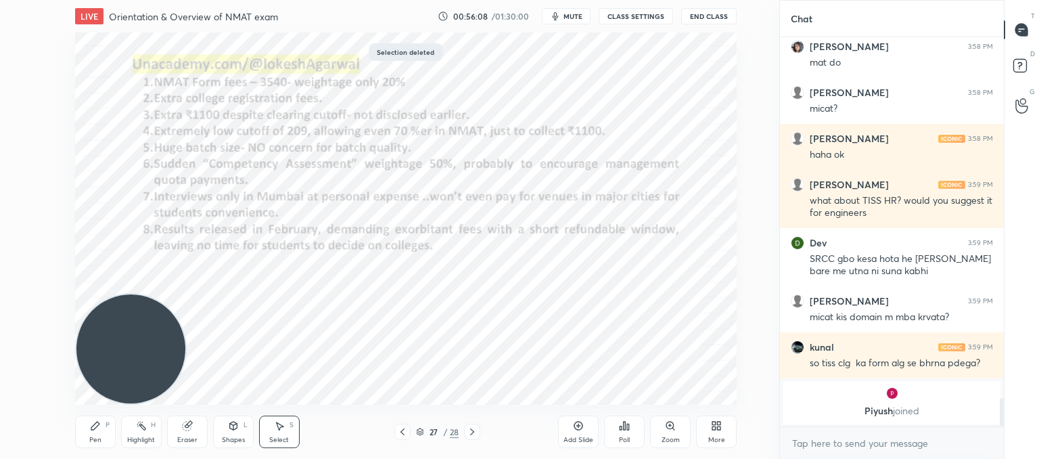
drag, startPoint x: 109, startPoint y: 428, endPoint x: 111, endPoint y: 417, distance: 11.7
click at [110, 421] on div "Pen P" at bounding box center [95, 431] width 41 height 32
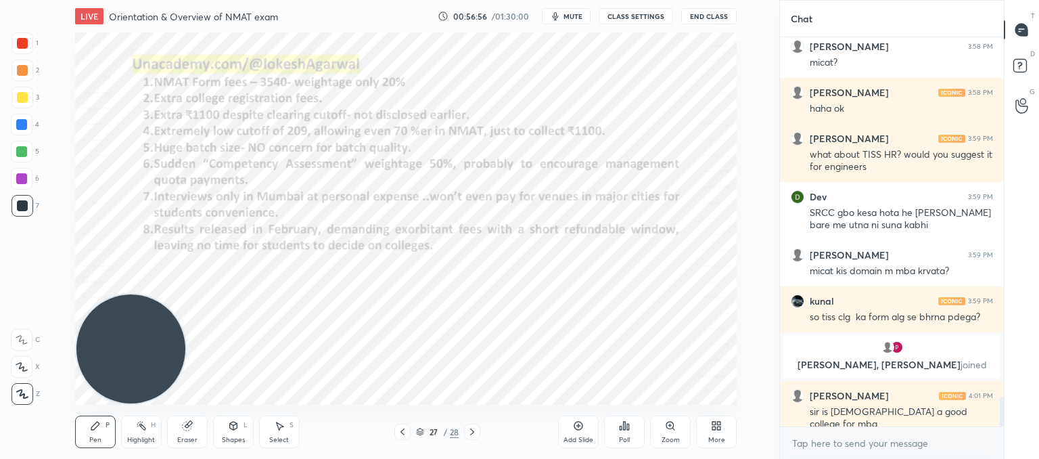
scroll to position [4713, 0]
drag, startPoint x: 279, startPoint y: 431, endPoint x: 278, endPoint y: 423, distance: 7.5
click at [278, 430] on icon at bounding box center [279, 425] width 11 height 11
click at [690, 356] on div "0 ° Undo Copy Duplicate Duplicate to new slide Delete" at bounding box center [406, 218] width 662 height 372
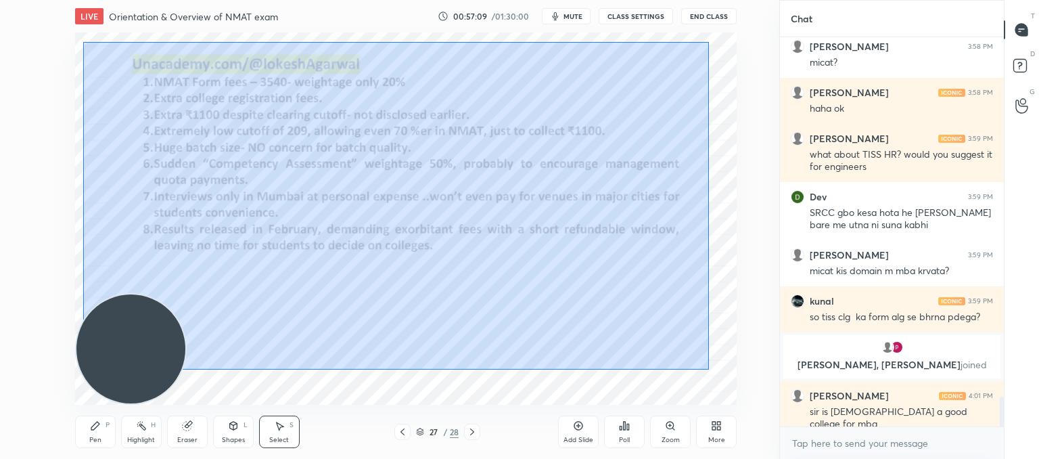
drag, startPoint x: 694, startPoint y: 339, endPoint x: 84, endPoint y: 39, distance: 680.0
click at [84, 39] on div "0 ° Undo Copy Duplicate Duplicate to new slide Delete" at bounding box center [406, 218] width 662 height 372
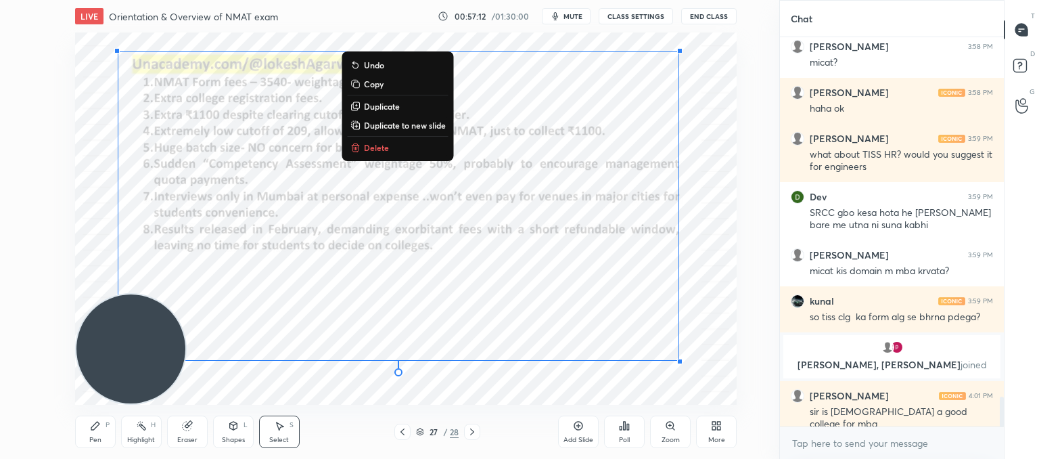
click at [375, 149] on p "Delete" at bounding box center [376, 147] width 25 height 11
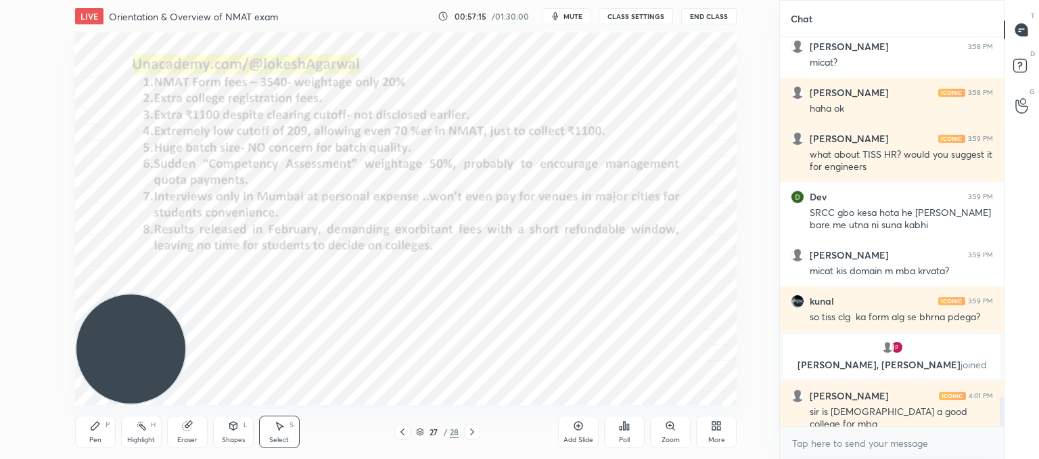
click at [103, 428] on div "Pen P" at bounding box center [95, 431] width 41 height 32
click at [472, 428] on icon at bounding box center [472, 431] width 11 height 11
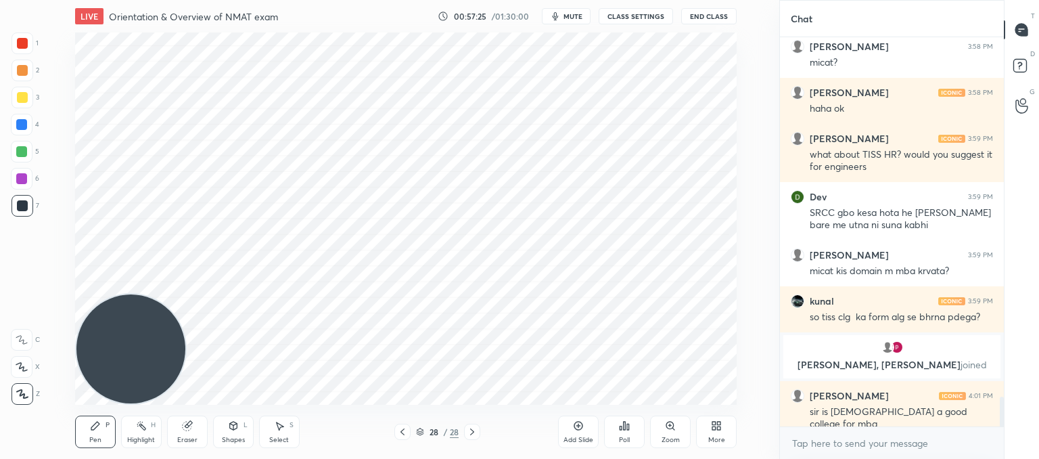
click at [584, 430] on div "Add Slide" at bounding box center [578, 431] width 41 height 32
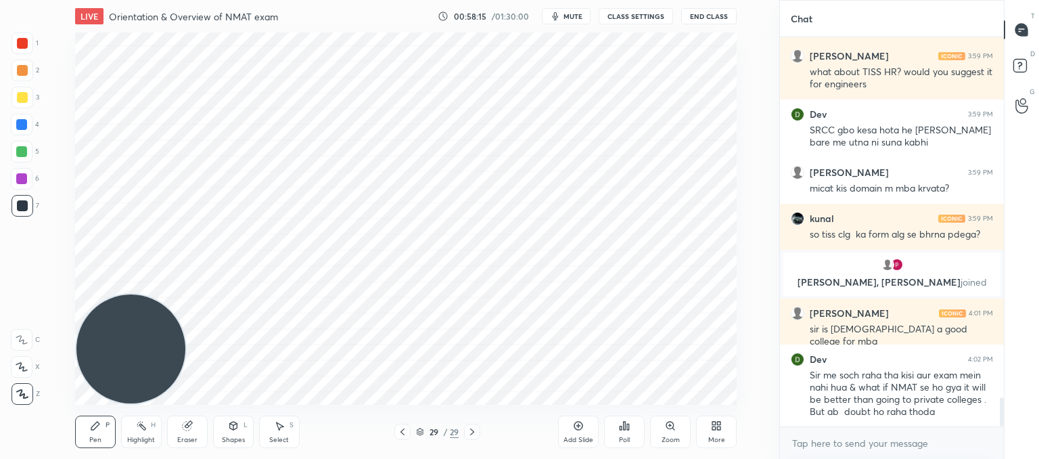
scroll to position [4842, 0]
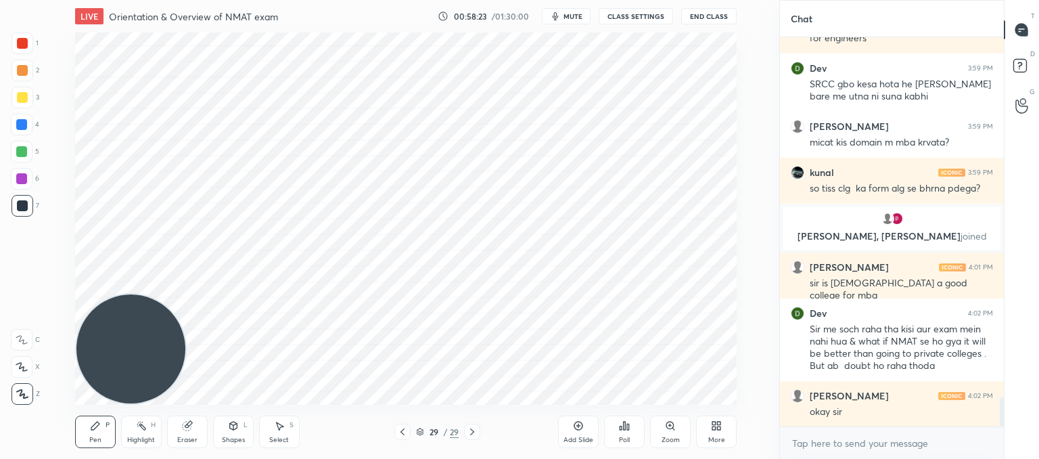
drag, startPoint x: 280, startPoint y: 432, endPoint x: 309, endPoint y: 423, distance: 30.6
click at [283, 432] on div "Select S" at bounding box center [279, 431] width 41 height 32
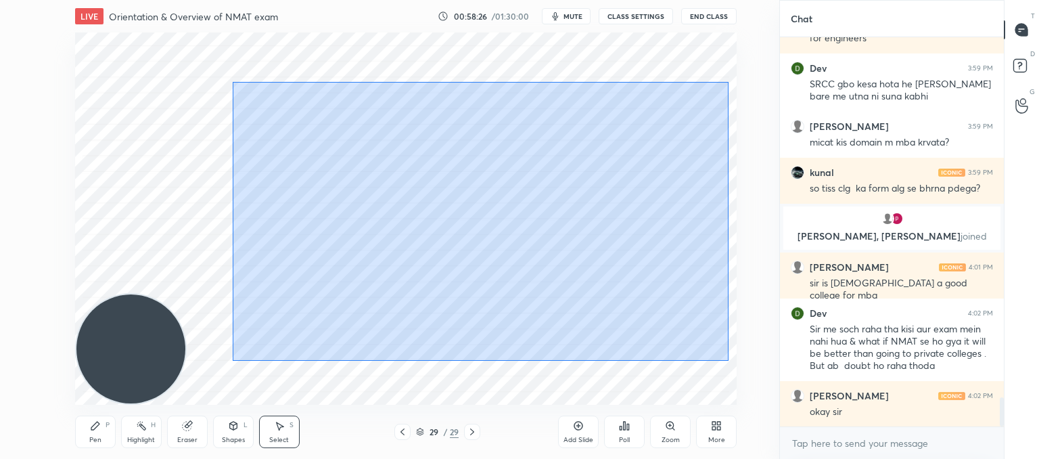
drag, startPoint x: 728, startPoint y: 361, endPoint x: 227, endPoint y: 68, distance: 579.6
click at [229, 70] on div "0 ° Undo Copy Duplicate Duplicate to new slide Delete" at bounding box center [406, 218] width 662 height 372
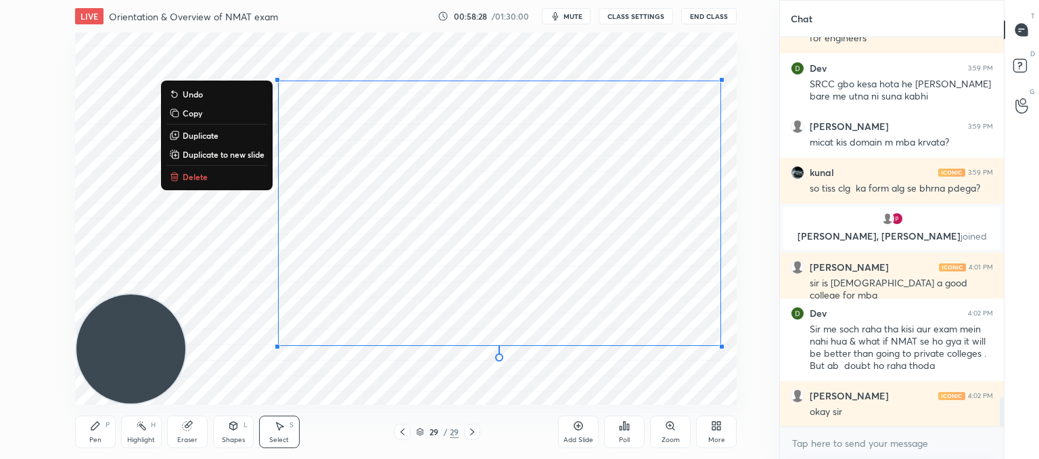
click at [184, 174] on p "Delete" at bounding box center [195, 176] width 25 height 11
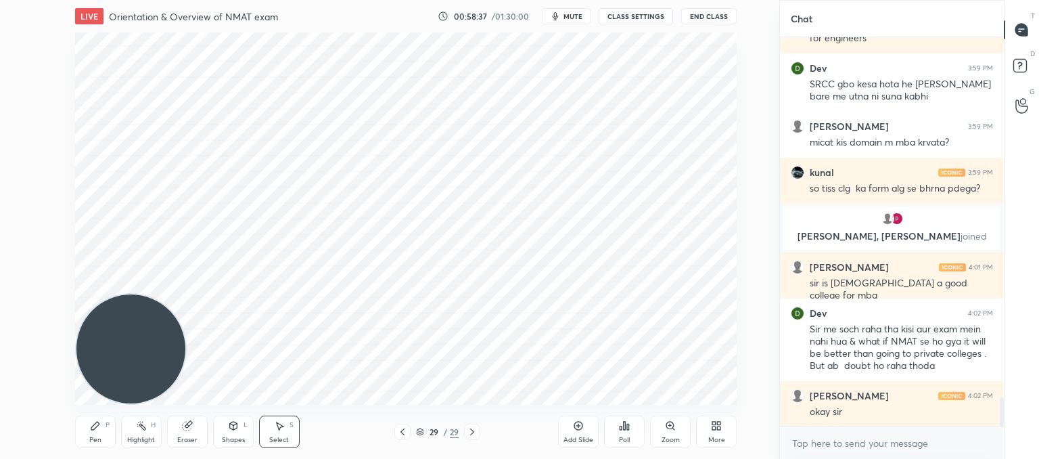
click at [396, 428] on div at bounding box center [402, 431] width 16 height 16
click at [576, 438] on div "Add Slide" at bounding box center [578, 439] width 30 height 7
click at [89, 427] on div "Pen P" at bounding box center [95, 431] width 41 height 32
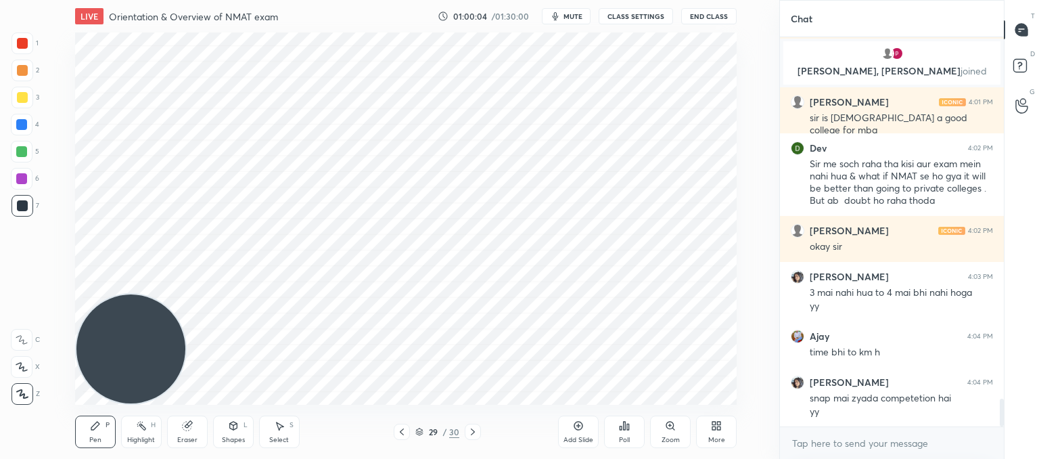
scroll to position [5053, 0]
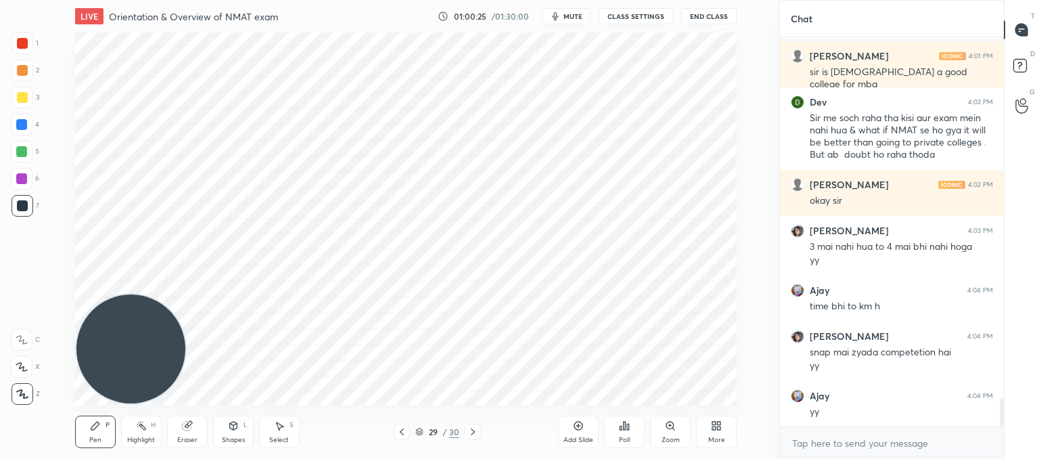
drag, startPoint x: 280, startPoint y: 435, endPoint x: 331, endPoint y: 409, distance: 57.5
click at [283, 433] on div "Select S" at bounding box center [279, 431] width 41 height 32
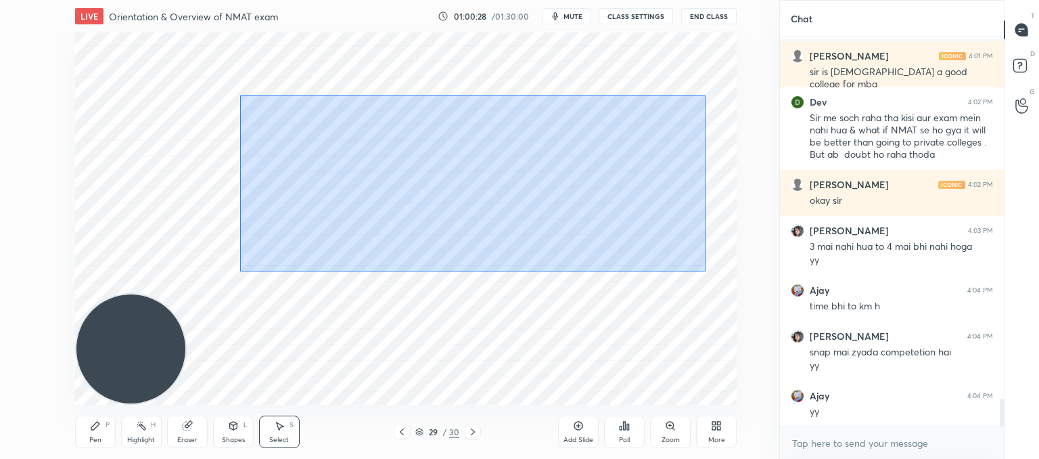
drag, startPoint x: 706, startPoint y: 271, endPoint x: 207, endPoint y: 66, distance: 539.3
click at [206, 66] on div "0 ° Undo Copy Duplicate Duplicate to new slide Delete" at bounding box center [406, 218] width 662 height 372
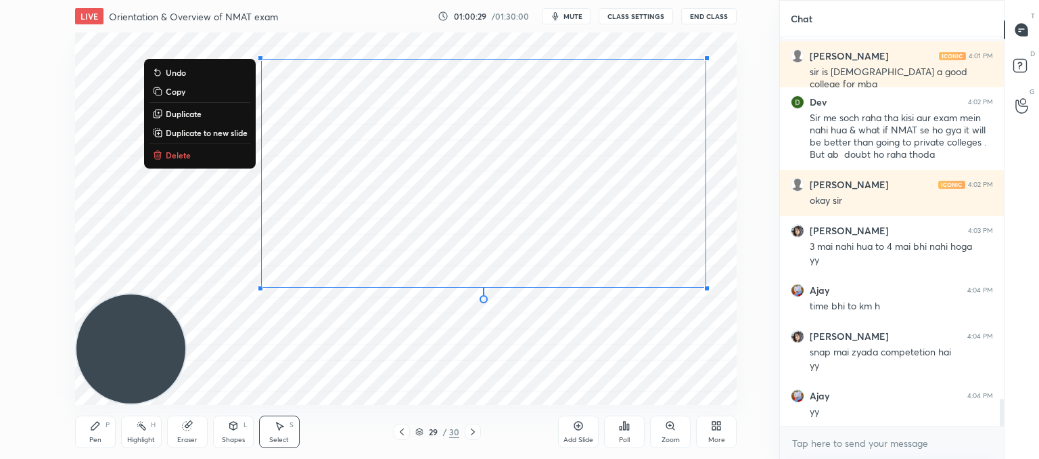
drag, startPoint x: 177, startPoint y: 160, endPoint x: 252, endPoint y: 152, distance: 74.8
click at [179, 160] on button "Delete" at bounding box center [199, 155] width 101 height 16
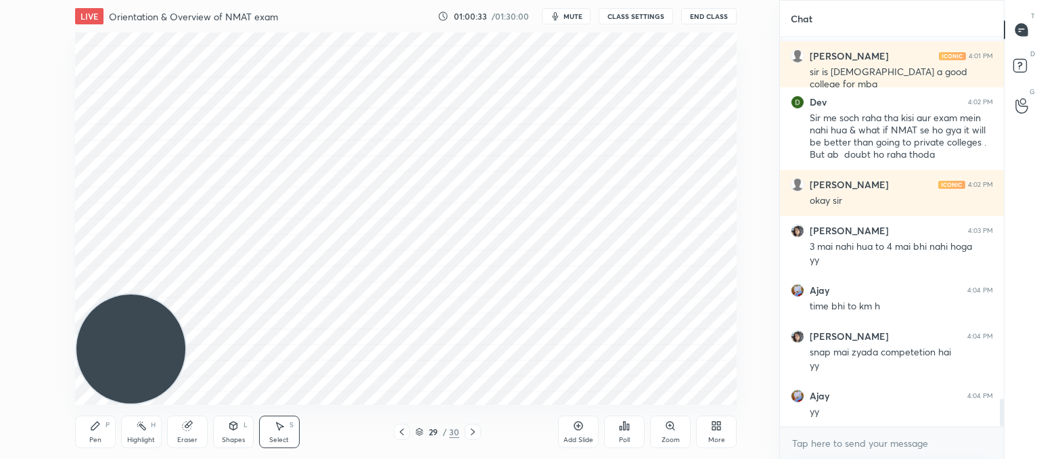
click at [402, 432] on icon at bounding box center [401, 431] width 11 height 11
click at [488, 398] on div "0 ° Undo Copy Duplicate Duplicate to new slide Delete" at bounding box center [406, 218] width 662 height 372
click at [468, 435] on icon at bounding box center [472, 431] width 11 height 11
click at [97, 436] on div "Pen" at bounding box center [95, 439] width 12 height 7
type textarea "x"
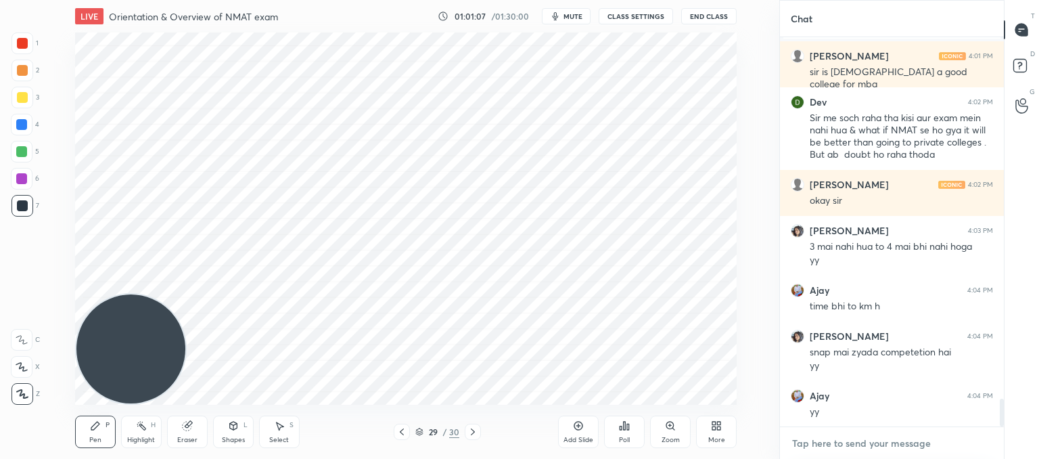
click at [842, 443] on textarea at bounding box center [892, 443] width 202 height 22
paste textarea "[URL][DOMAIN_NAME]"
type textarea "[URL][DOMAIN_NAME]"
type textarea "x"
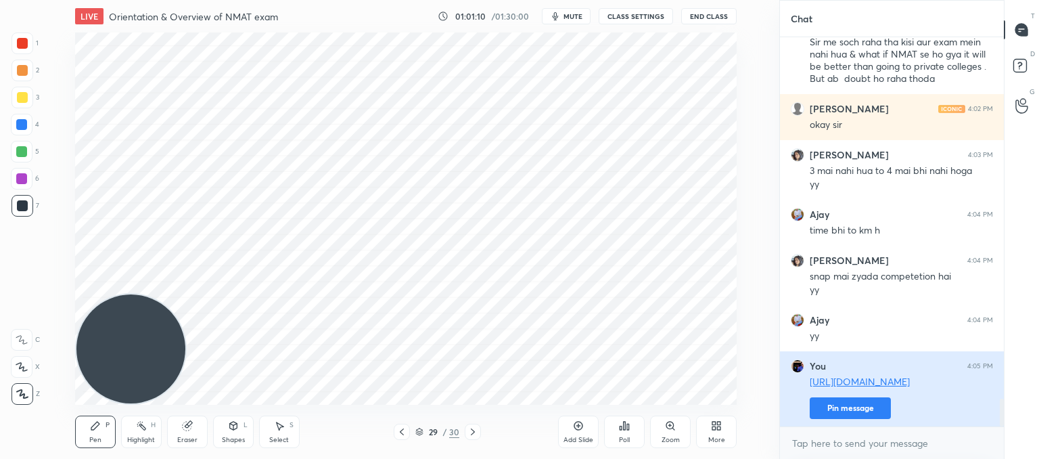
click at [843, 406] on button "Pin message" at bounding box center [850, 408] width 81 height 22
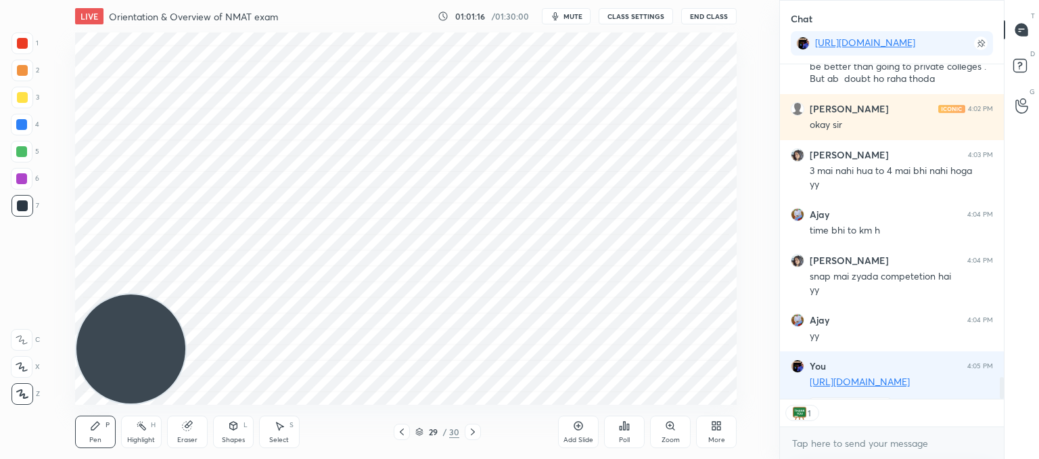
scroll to position [5, 4]
click at [400, 431] on icon at bounding box center [401, 431] width 11 height 11
click at [404, 428] on icon at bounding box center [401, 431] width 11 height 11
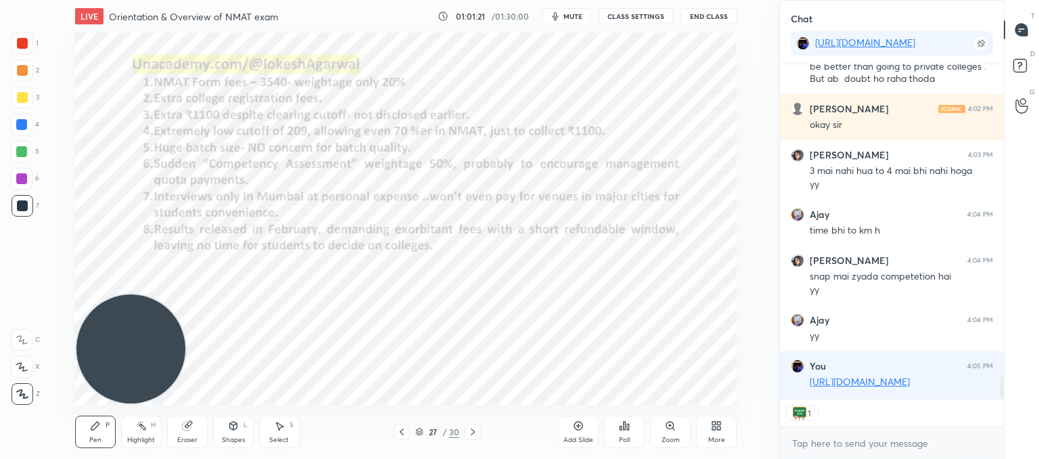
click at [406, 426] on icon at bounding box center [401, 431] width 11 height 11
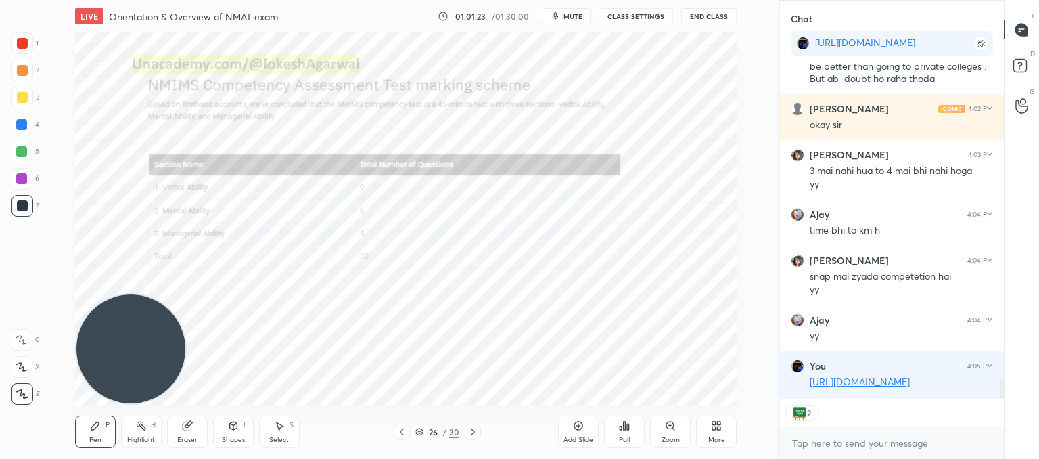
click at [402, 433] on icon at bounding box center [401, 431] width 11 height 11
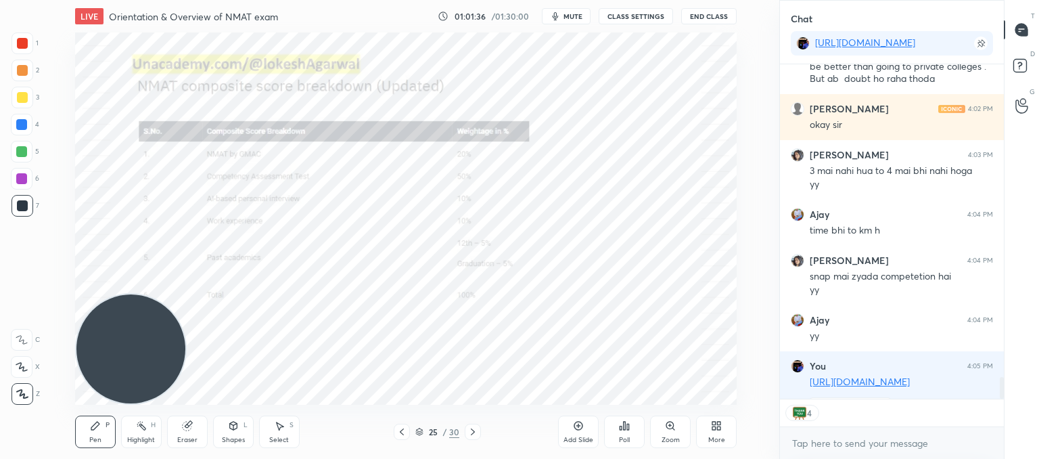
click at [399, 438] on div at bounding box center [402, 431] width 16 height 16
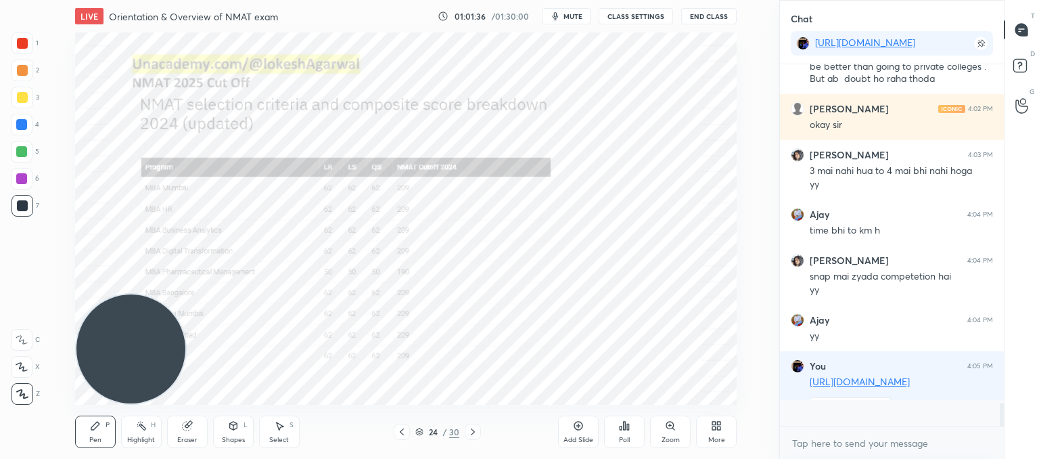
scroll to position [5156, 0]
click at [404, 432] on icon at bounding box center [401, 431] width 11 height 11
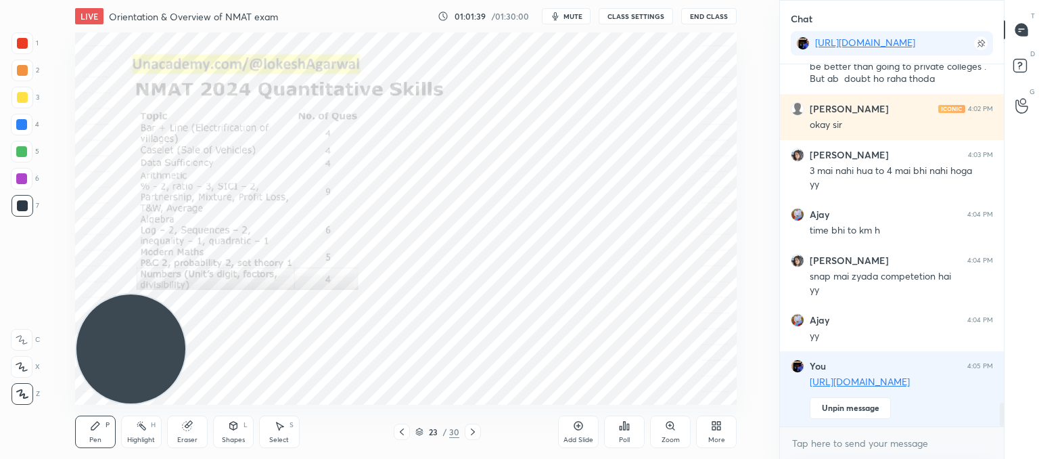
click at [402, 432] on icon at bounding box center [401, 431] width 11 height 11
click at [402, 434] on icon at bounding box center [401, 431] width 11 height 11
drag, startPoint x: 189, startPoint y: 434, endPoint x: 212, endPoint y: 415, distance: 29.4
click at [192, 435] on div "Eraser" at bounding box center [187, 431] width 41 height 32
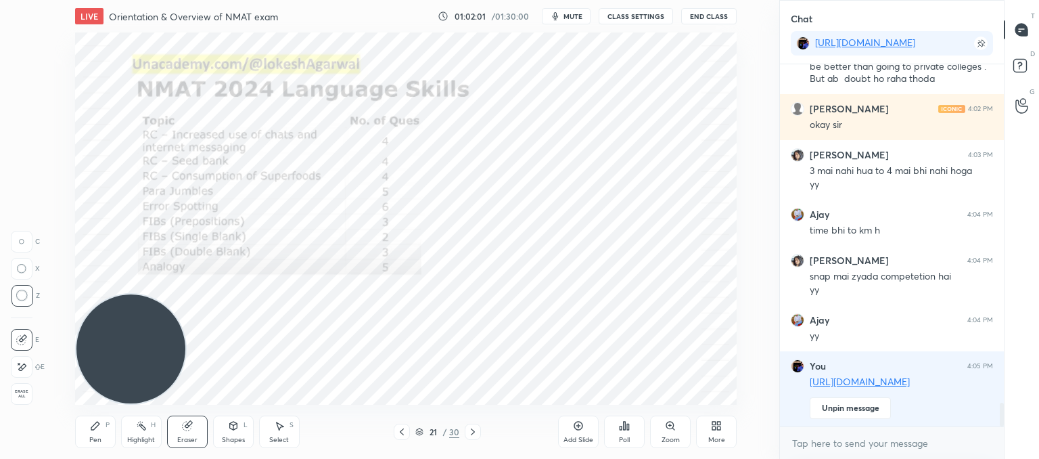
click at [471, 431] on icon at bounding box center [472, 431] width 11 height 11
click at [473, 430] on icon at bounding box center [472, 431] width 11 height 11
click at [476, 430] on icon at bounding box center [472, 431] width 11 height 11
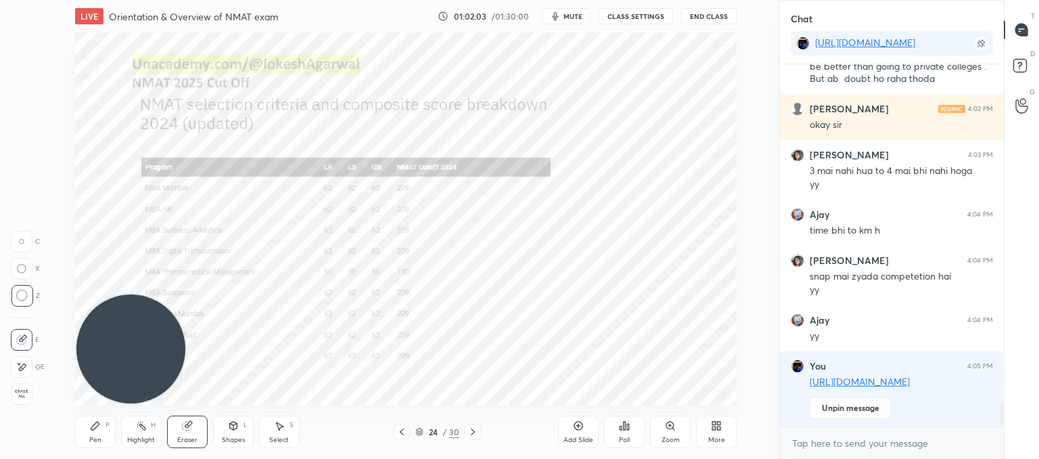
click at [479, 432] on div at bounding box center [473, 431] width 16 height 16
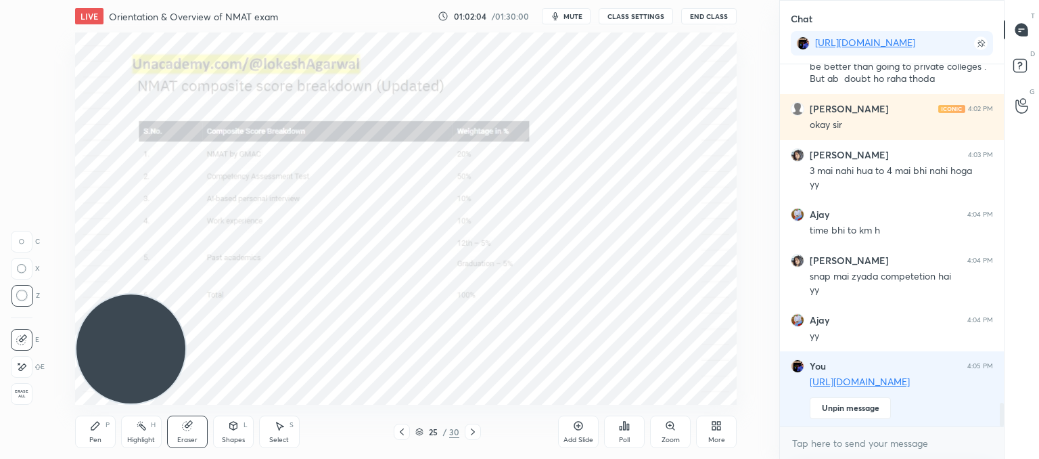
click at [480, 431] on div at bounding box center [473, 431] width 16 height 16
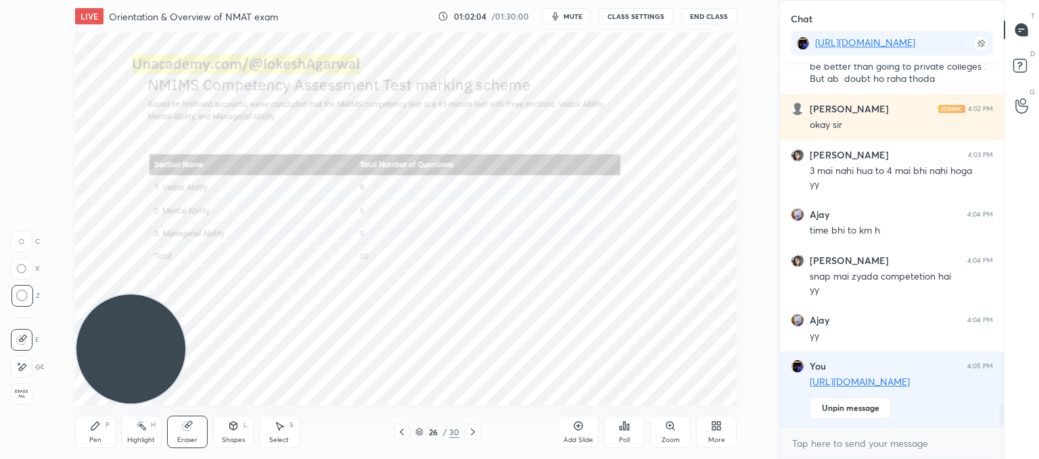
click at [481, 432] on div "26 / 30" at bounding box center [437, 431] width 241 height 16
click at [473, 431] on icon at bounding box center [472, 431] width 11 height 11
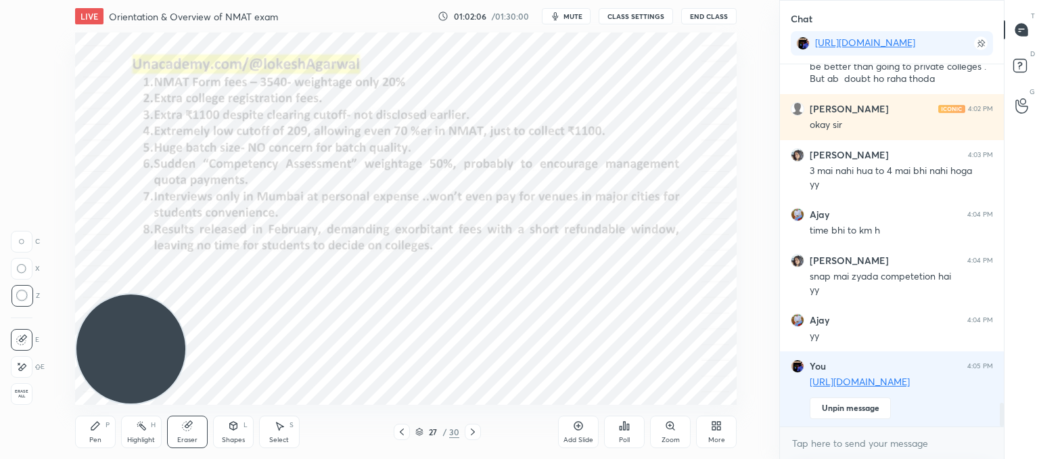
click at [473, 432] on icon at bounding box center [472, 431] width 11 height 11
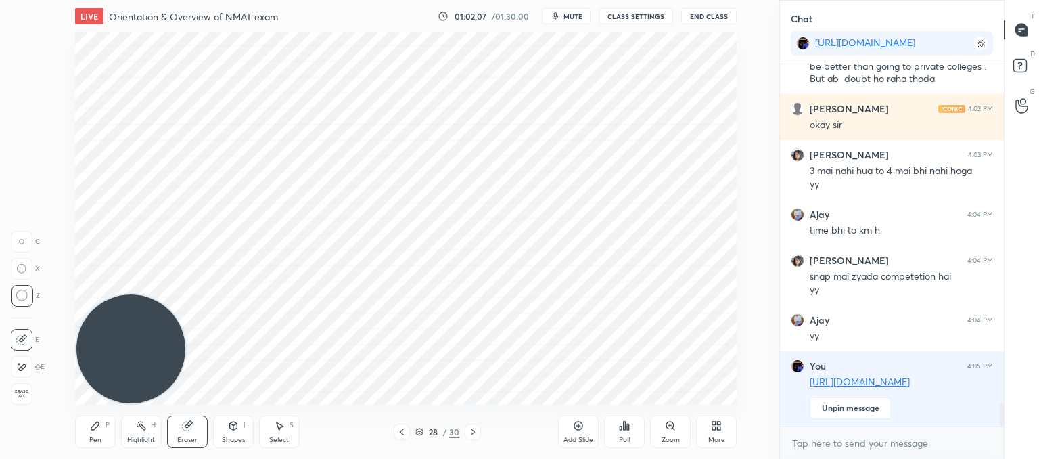
click at [473, 437] on div at bounding box center [473, 431] width 16 height 16
click at [485, 423] on div "29 / 30" at bounding box center [437, 431] width 241 height 16
click at [116, 432] on div "Pen P Highlight H Eraser Shapes L Select S" at bounding box center [195, 431] width 241 height 32
drag, startPoint x: 96, startPoint y: 428, endPoint x: 166, endPoint y: 386, distance: 81.3
click at [97, 428] on icon at bounding box center [95, 425] width 11 height 11
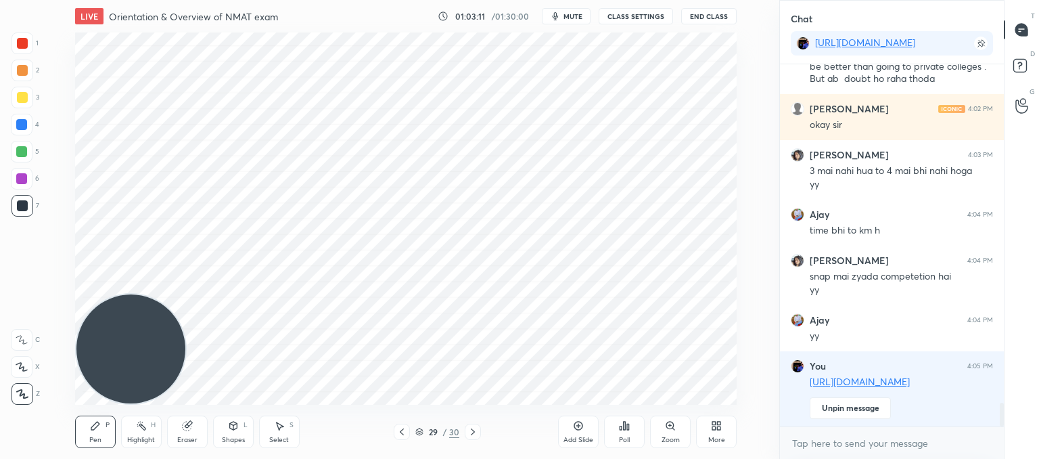
click at [476, 436] on icon at bounding box center [472, 431] width 11 height 11
click at [406, 432] on icon at bounding box center [401, 431] width 11 height 11
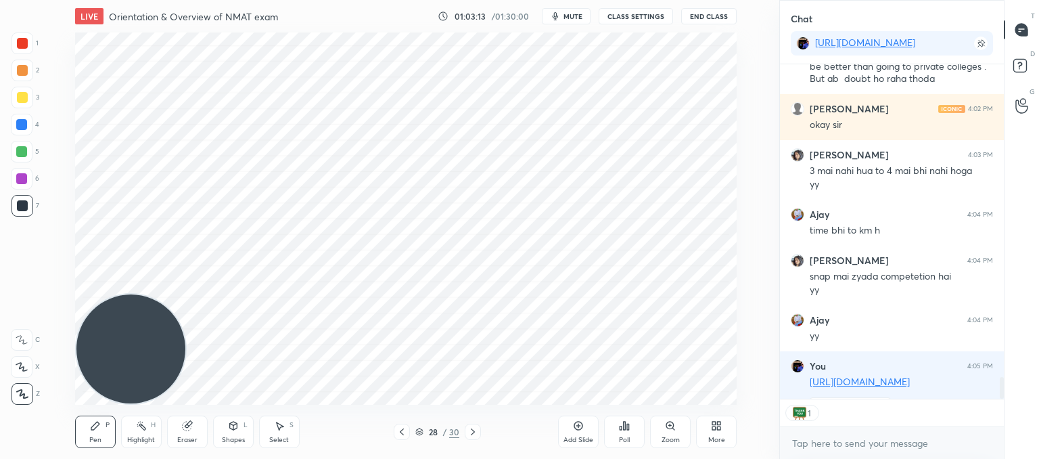
scroll to position [5, 4]
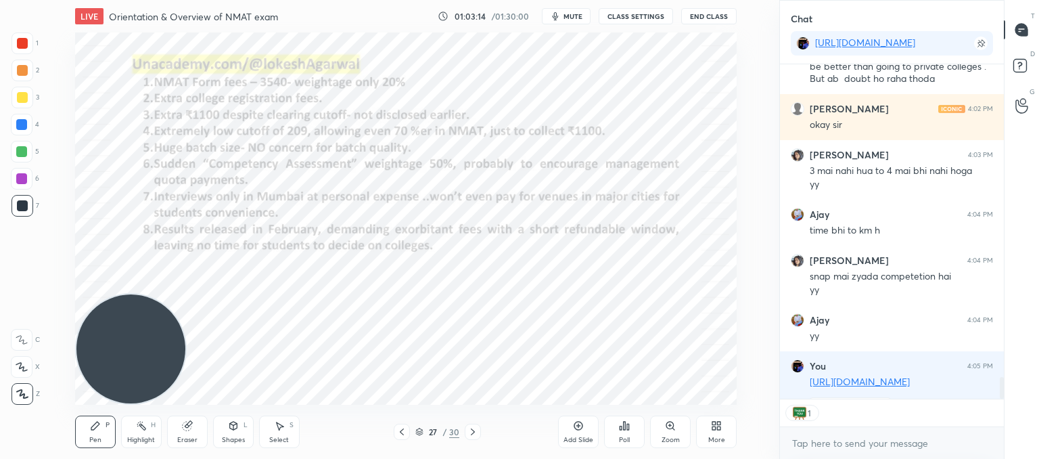
click at [406, 432] on icon at bounding box center [401, 431] width 11 height 11
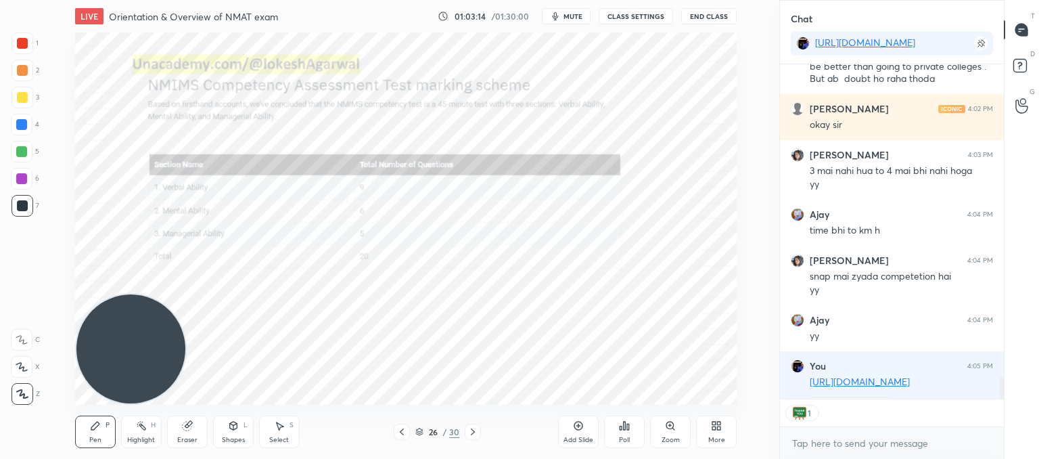
click at [406, 432] on icon at bounding box center [401, 431] width 11 height 11
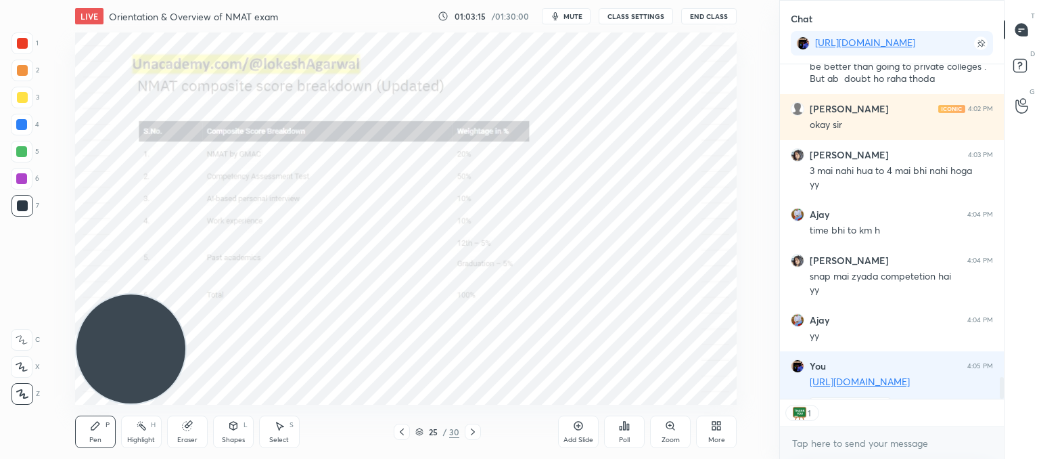
click at [406, 432] on icon at bounding box center [401, 431] width 11 height 11
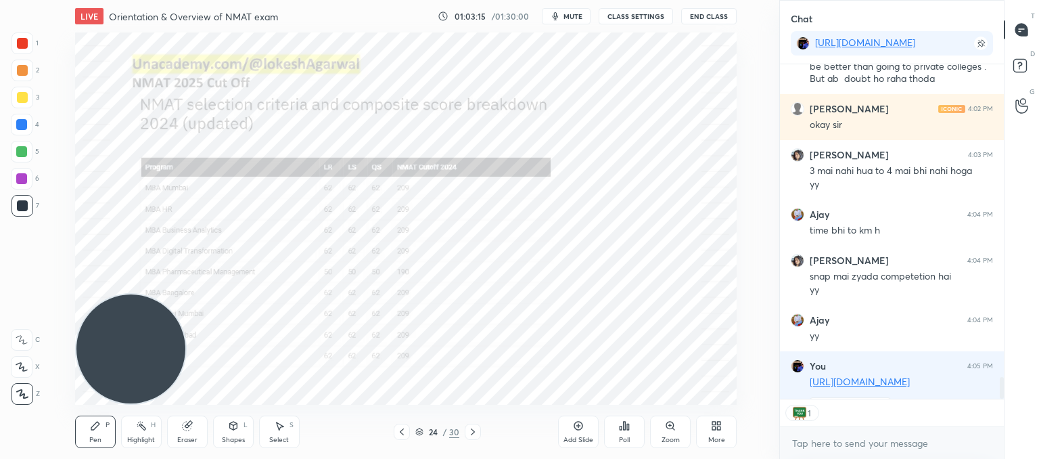
click at [406, 432] on icon at bounding box center [401, 431] width 11 height 11
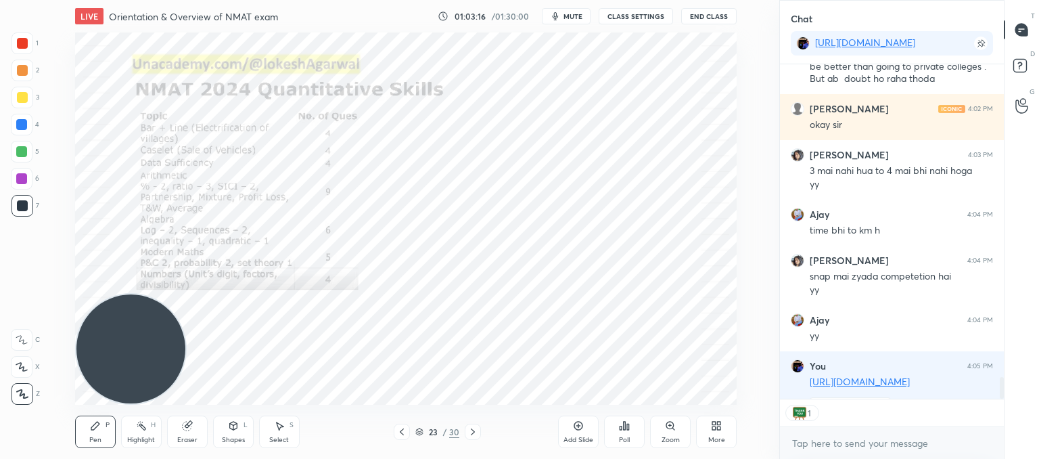
click at [406, 432] on icon at bounding box center [401, 431] width 11 height 11
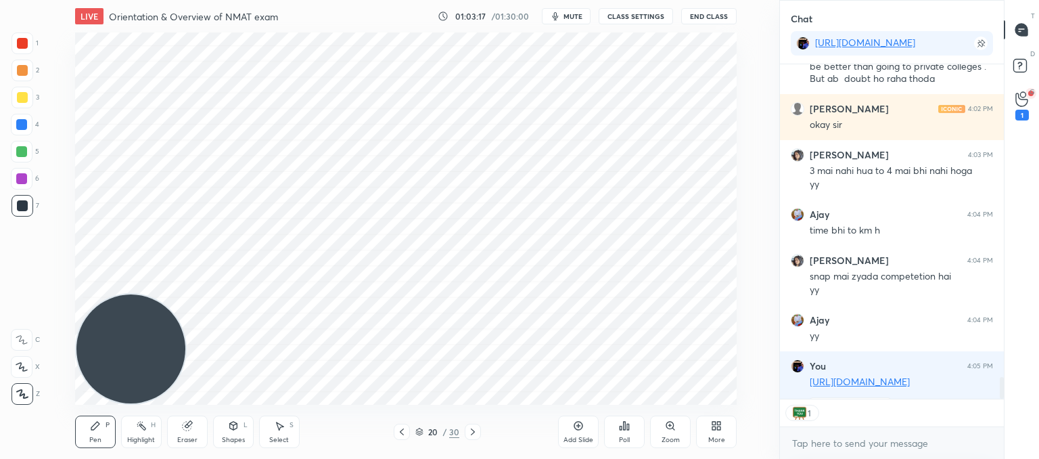
click at [406, 432] on icon at bounding box center [401, 431] width 11 height 11
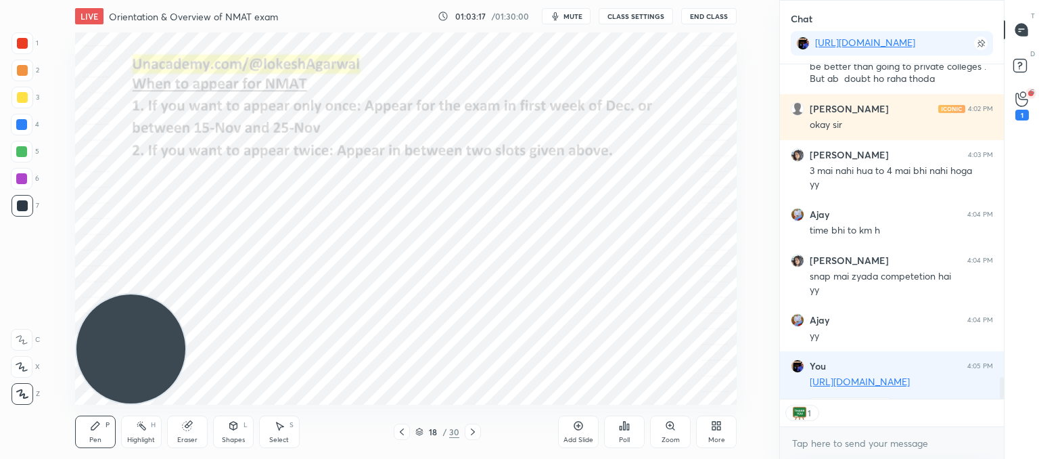
click at [406, 432] on icon at bounding box center [401, 431] width 11 height 11
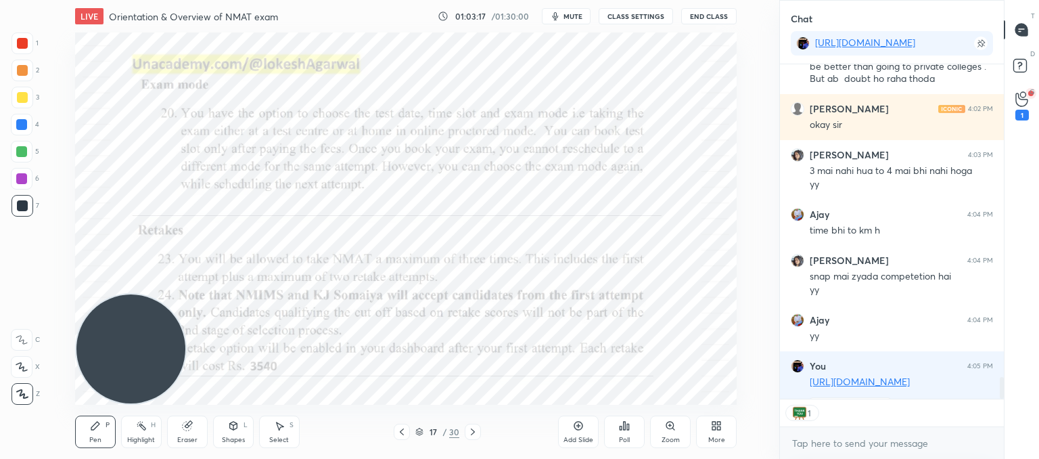
click at [406, 432] on icon at bounding box center [401, 431] width 11 height 11
click at [1025, 101] on icon at bounding box center [1021, 99] width 13 height 16
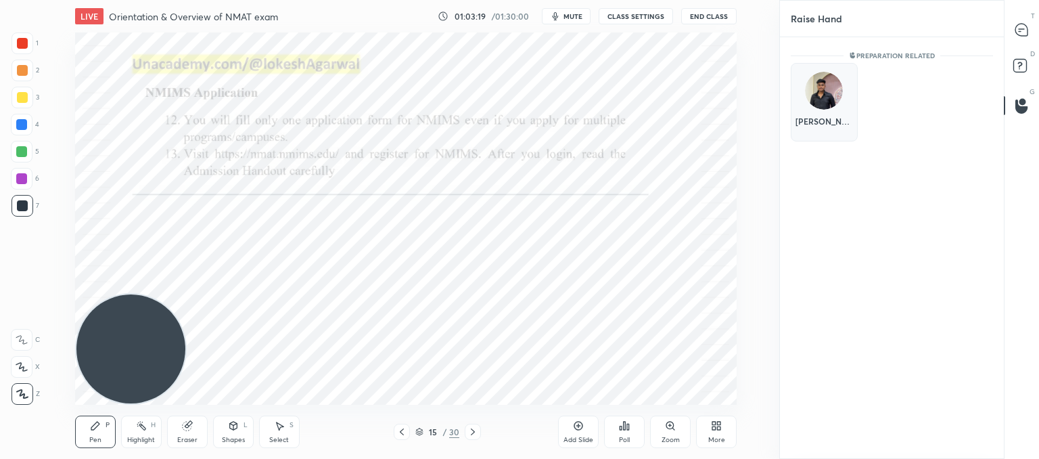
click at [836, 99] on div "[PERSON_NAME]" at bounding box center [824, 102] width 67 height 78
click at [831, 136] on button "INVITE" at bounding box center [824, 131] width 55 height 18
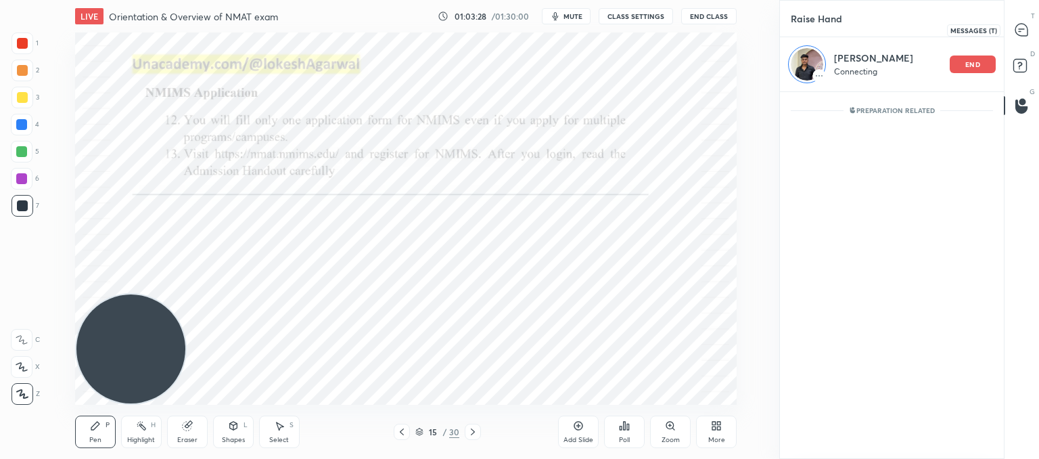
click at [1027, 27] on icon at bounding box center [1022, 30] width 14 height 14
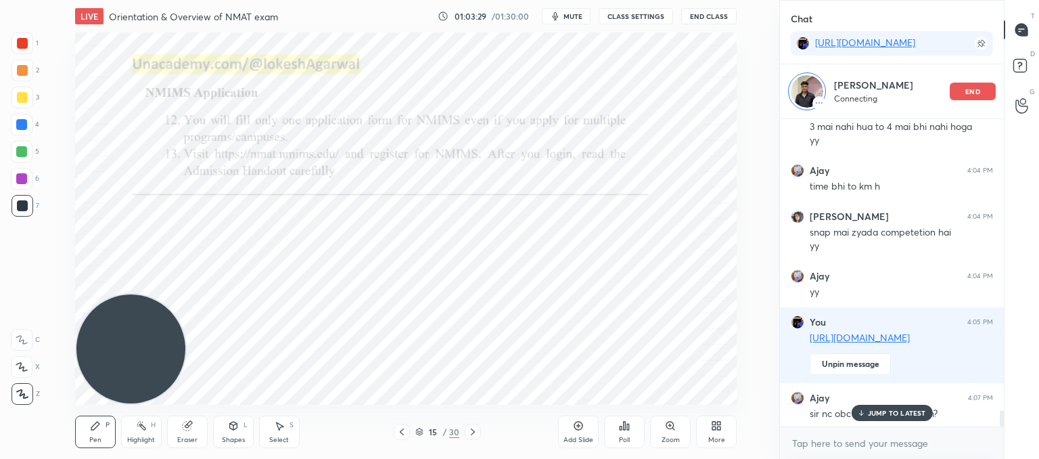
scroll to position [5554, 0]
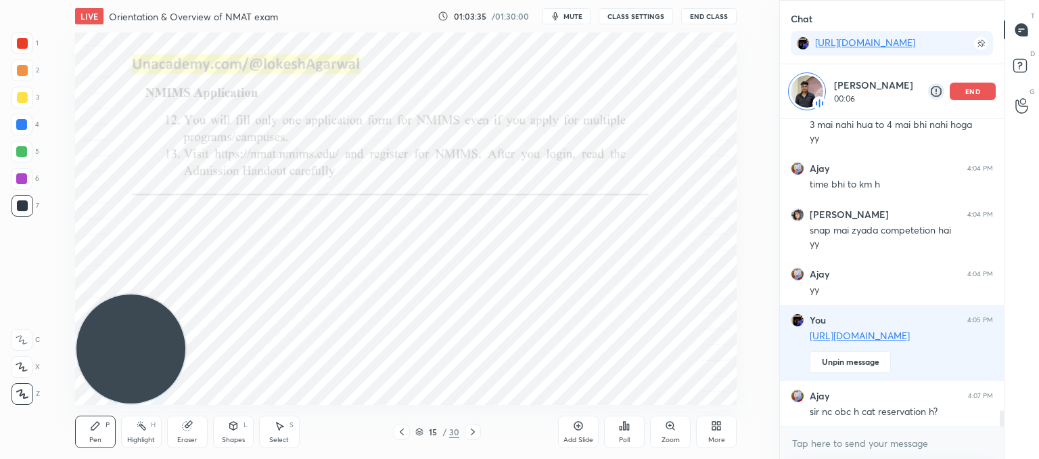
click at [576, 434] on div "Add Slide" at bounding box center [578, 431] width 41 height 32
drag, startPoint x: 193, startPoint y: 432, endPoint x: 212, endPoint y: 414, distance: 25.8
click at [195, 434] on div "Eraser" at bounding box center [187, 431] width 41 height 32
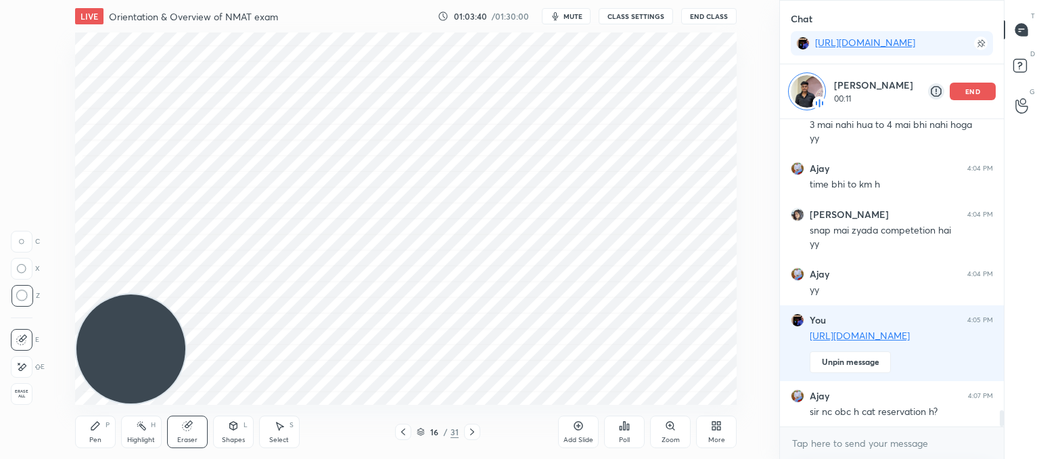
drag, startPoint x: 103, startPoint y: 426, endPoint x: 157, endPoint y: 377, distance: 72.3
click at [107, 423] on div "Pen P" at bounding box center [95, 431] width 41 height 32
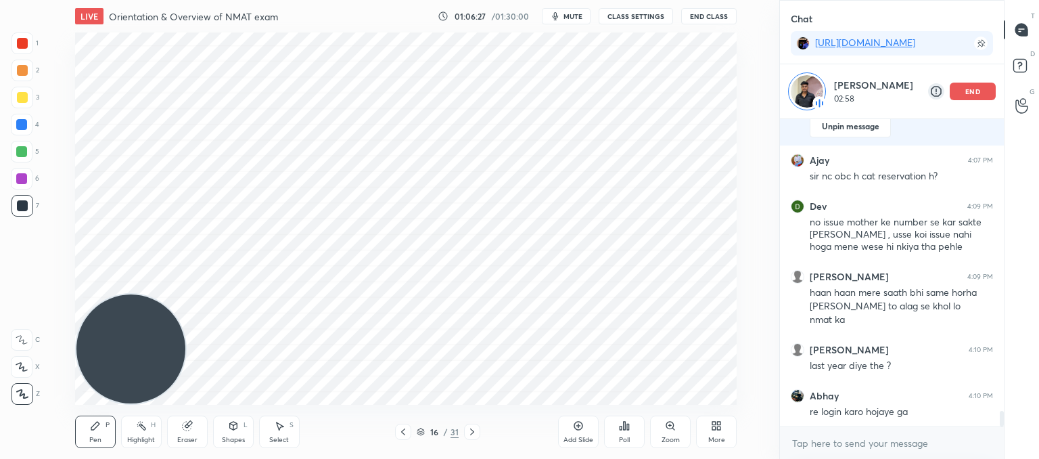
scroll to position [5871, 0]
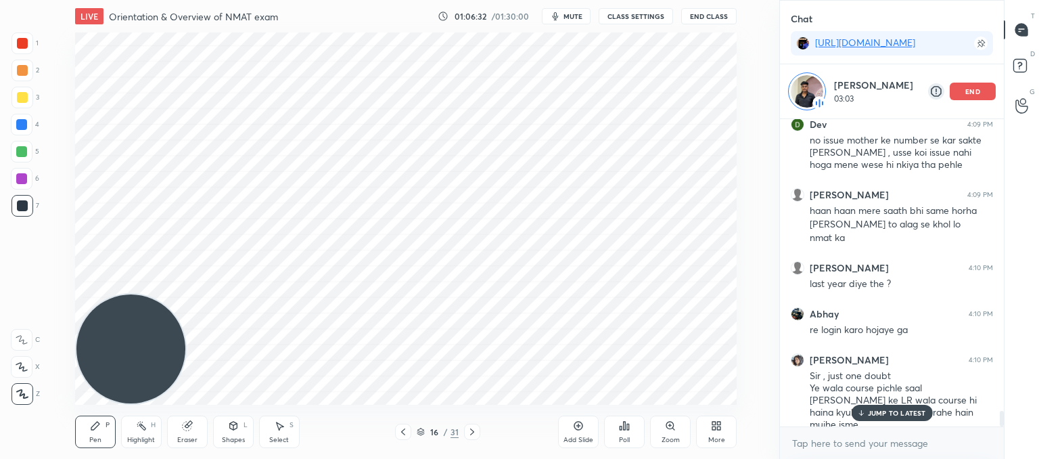
drag, startPoint x: 985, startPoint y: 86, endPoint x: 927, endPoint y: 179, distance: 109.6
click at [984, 85] on div "end" at bounding box center [973, 92] width 46 height 18
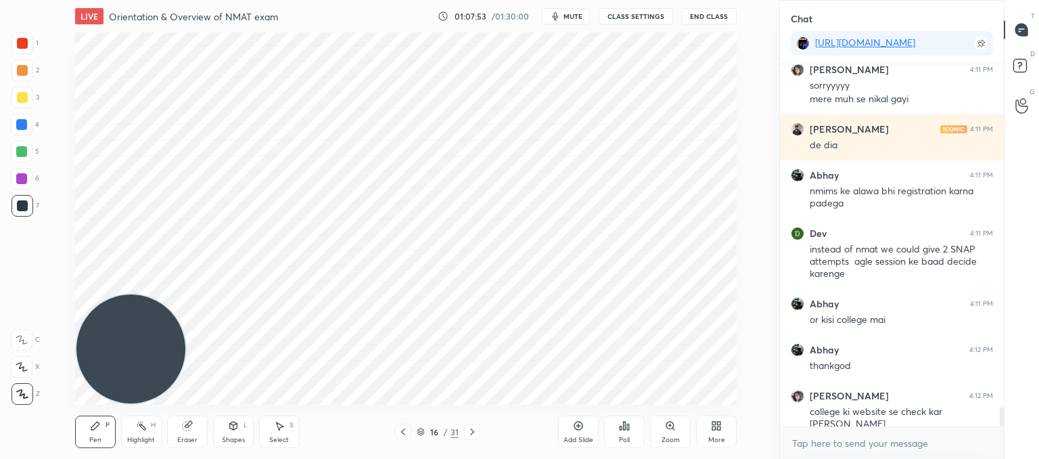
scroll to position [6366, 0]
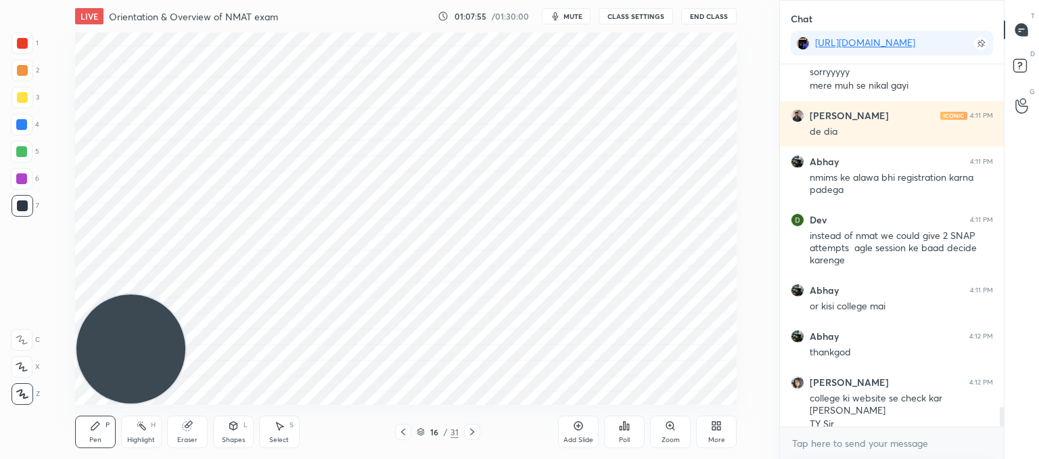
click at [710, 20] on button "End Class" at bounding box center [708, 16] width 55 height 16
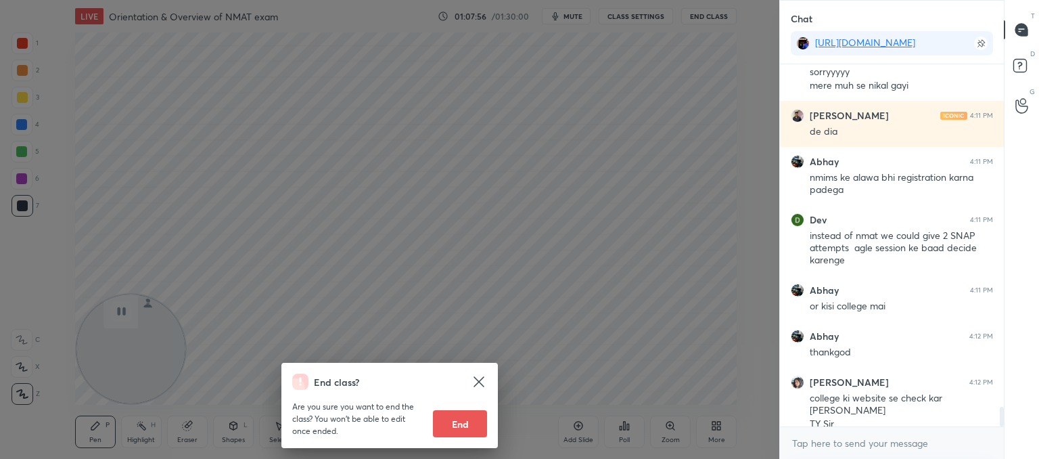
click at [470, 423] on button "End" at bounding box center [460, 423] width 54 height 27
type textarea "x"
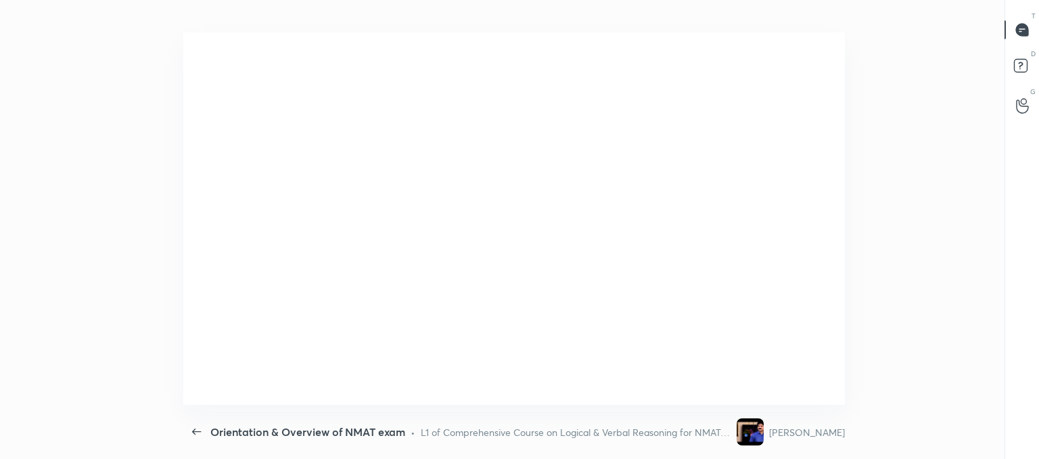
scroll to position [0, 0]
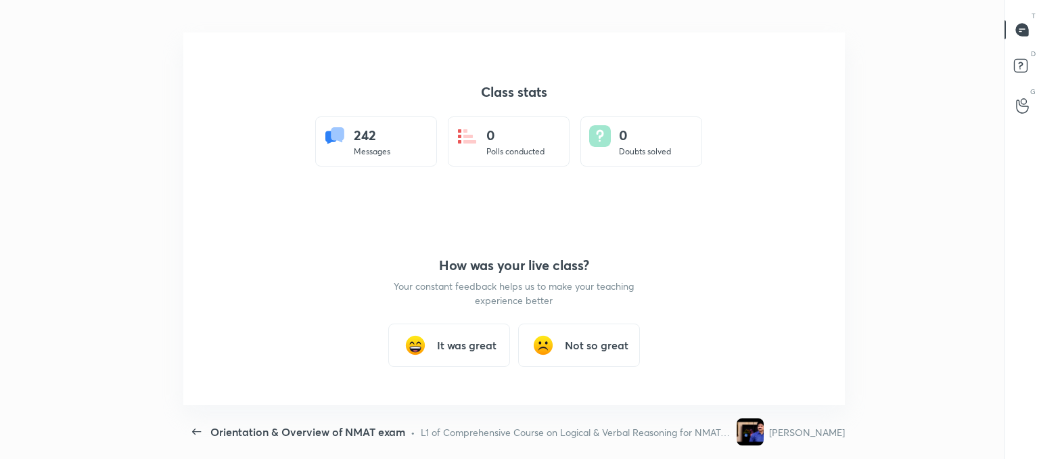
click at [453, 348] on h3 "It was great" at bounding box center [467, 345] width 60 height 16
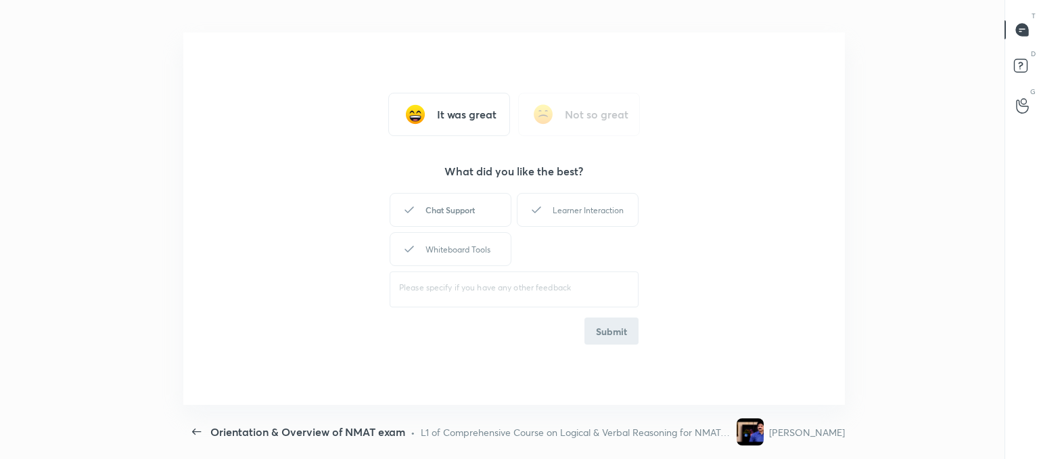
click at [442, 214] on div "Chat Support" at bounding box center [451, 210] width 122 height 34
click at [564, 212] on div "Learner Interaction" at bounding box center [578, 210] width 122 height 34
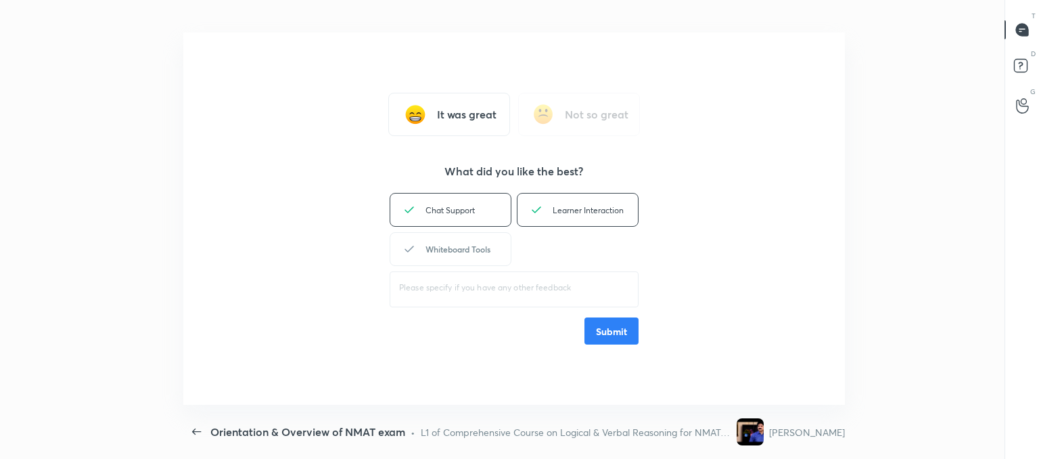
click at [482, 244] on div "Whiteboard Tools" at bounding box center [451, 249] width 122 height 34
click at [598, 330] on button "Submit" at bounding box center [611, 330] width 54 height 27
